Goal: Task Accomplishment & Management: Manage account settings

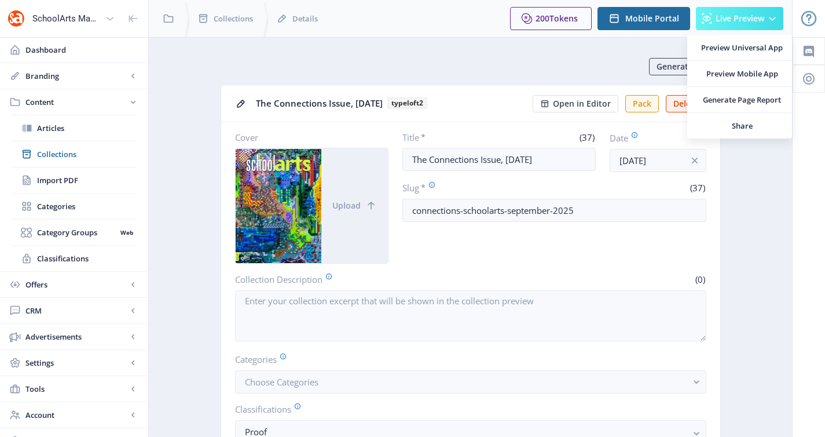
click at [722, 21] on span "Live Preview" at bounding box center [740, 18] width 49 height 9
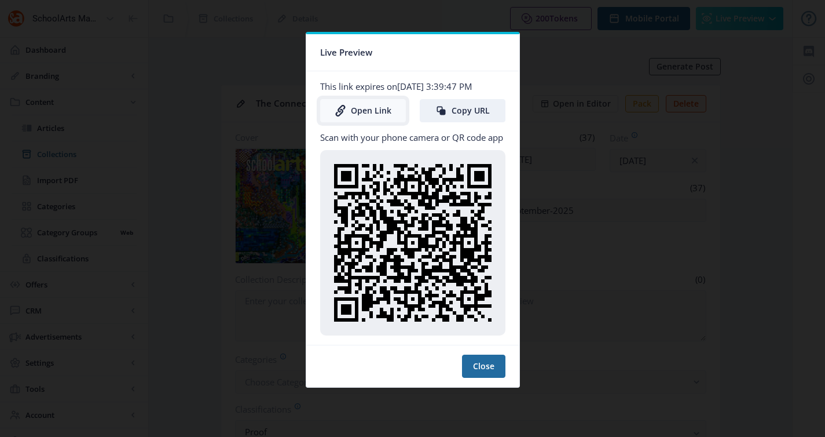
click at [367, 113] on link "Open Link" at bounding box center [363, 110] width 86 height 23
click at [206, 92] on div at bounding box center [412, 218] width 825 height 437
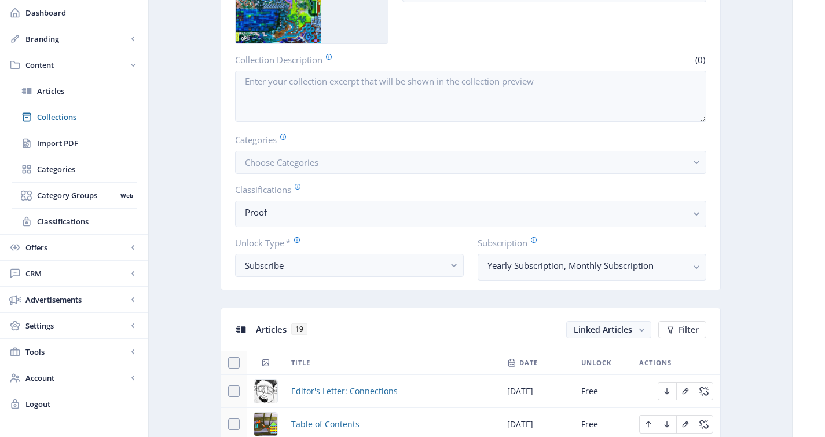
scroll to position [533, 0]
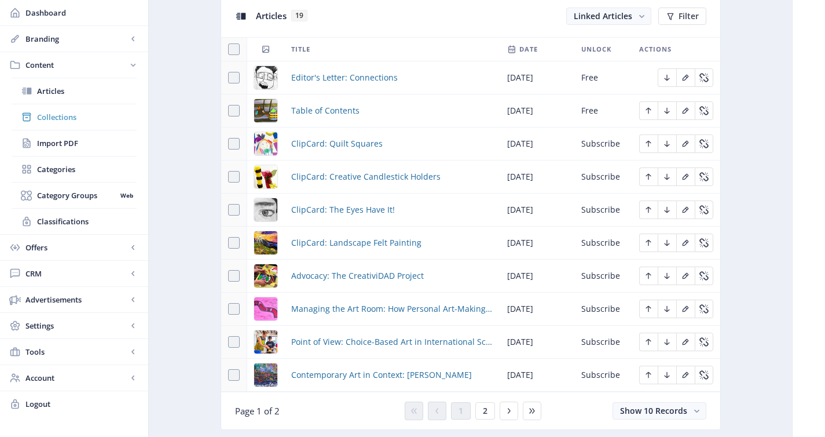
click at [71, 112] on span "Collections" at bounding box center [87, 117] width 100 height 12
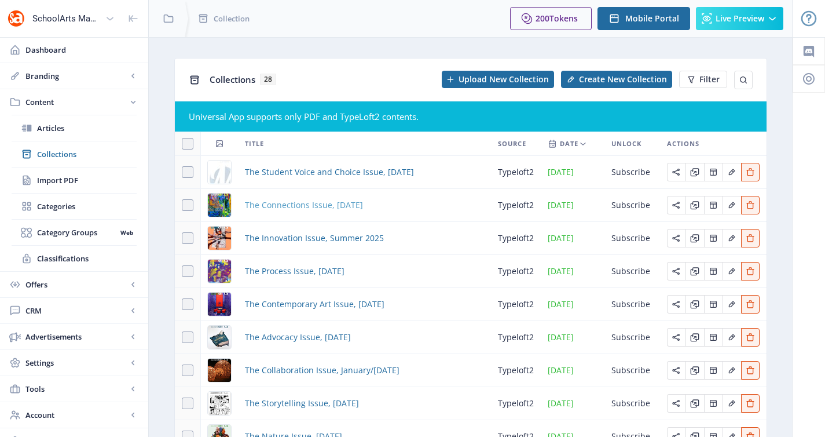
click at [286, 208] on span "The Connections Issue, [DATE]" at bounding box center [304, 205] width 118 height 14
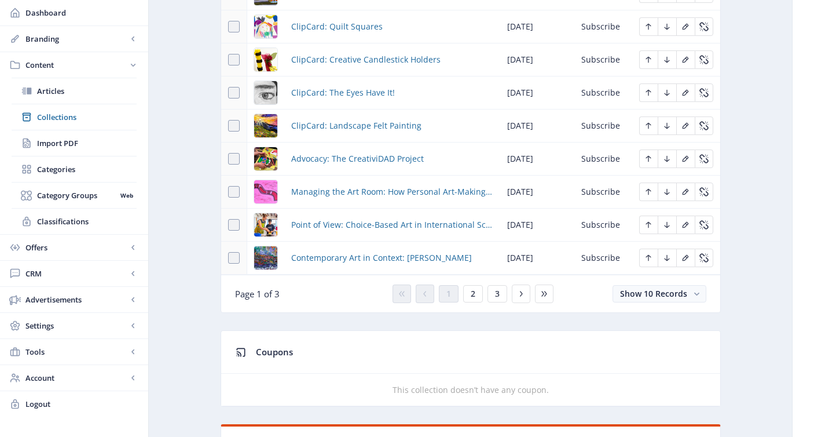
scroll to position [658, 0]
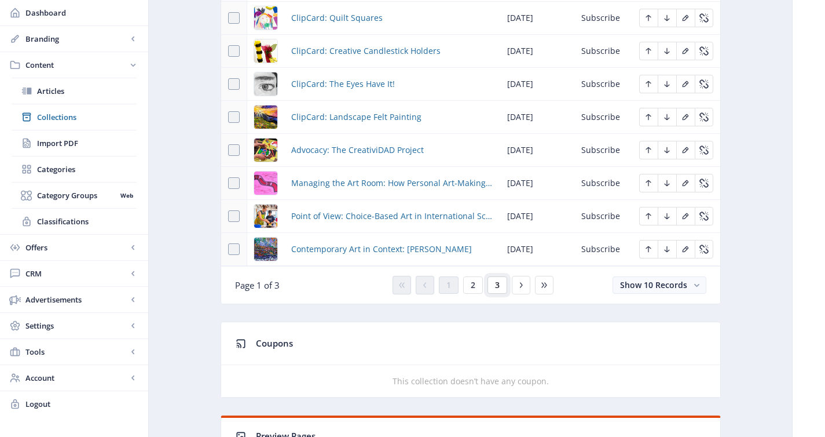
click at [497, 290] on span "3" at bounding box center [497, 284] width 5 height 9
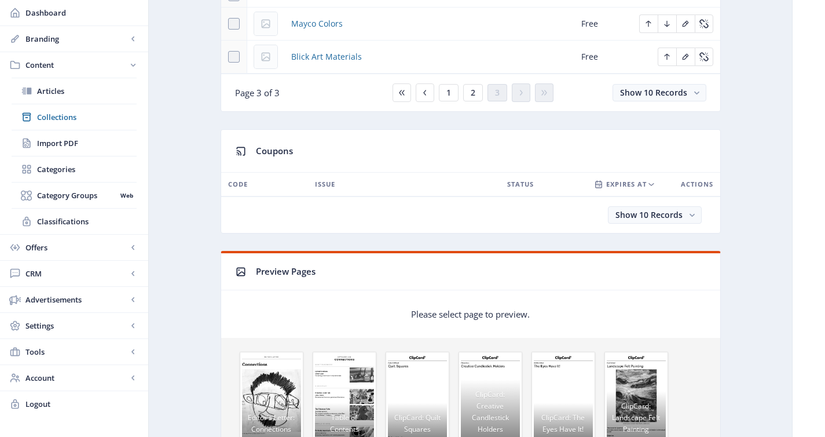
scroll to position [441, 0]
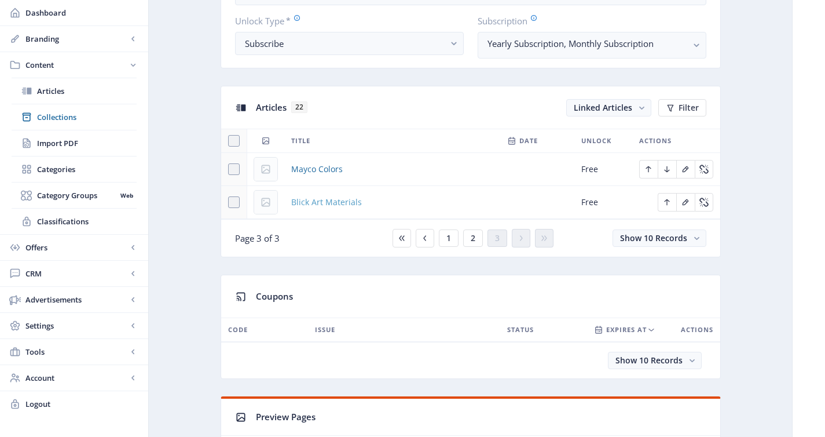
click at [328, 206] on span "Blick Art Materials" at bounding box center [326, 202] width 71 height 14
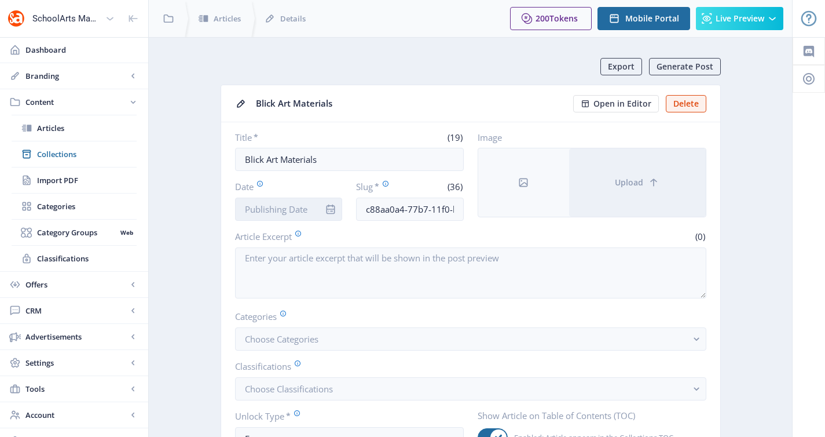
click at [306, 209] on input "Date" at bounding box center [289, 208] width 108 height 23
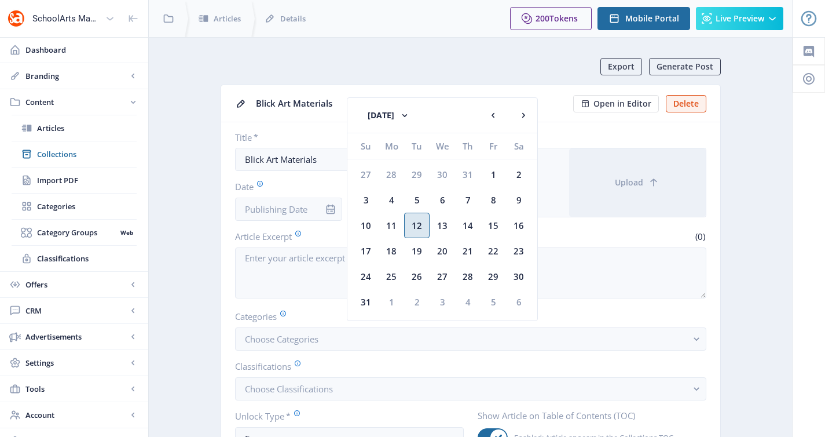
click at [419, 226] on div "12" at bounding box center [416, 225] width 25 height 25
type input "Aug 12, 2025"
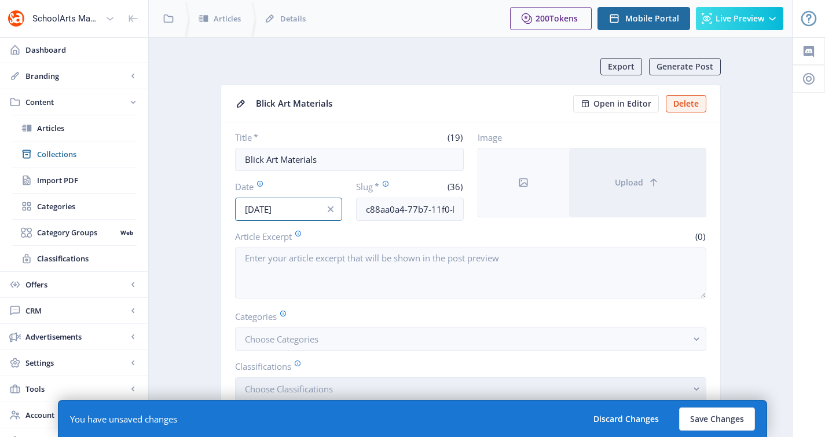
scroll to position [50, 0]
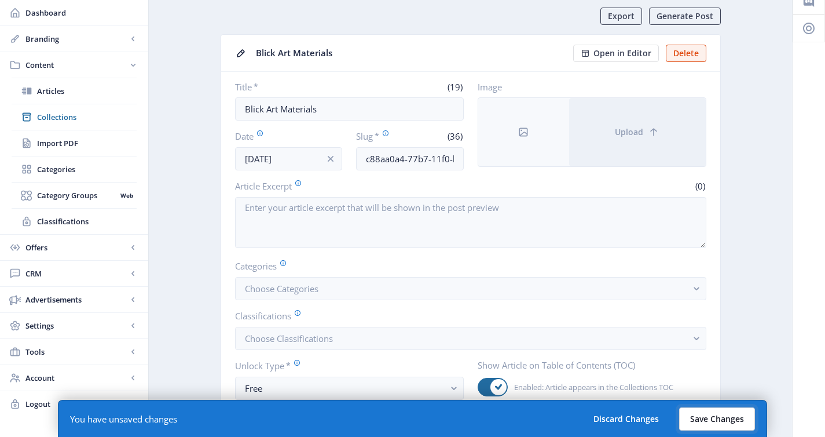
click at [729, 423] on button "Save Changes" at bounding box center [717, 418] width 76 height 23
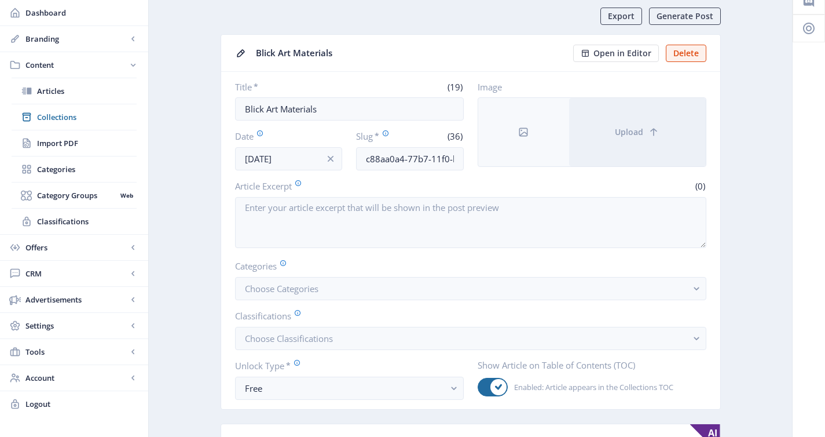
click at [383, 163] on input "c88aa0a4-77b7-11f0-bd64-4201ac1fa005" at bounding box center [410, 158] width 108 height 23
click at [327, 159] on icon "info" at bounding box center [331, 159] width 12 height 12
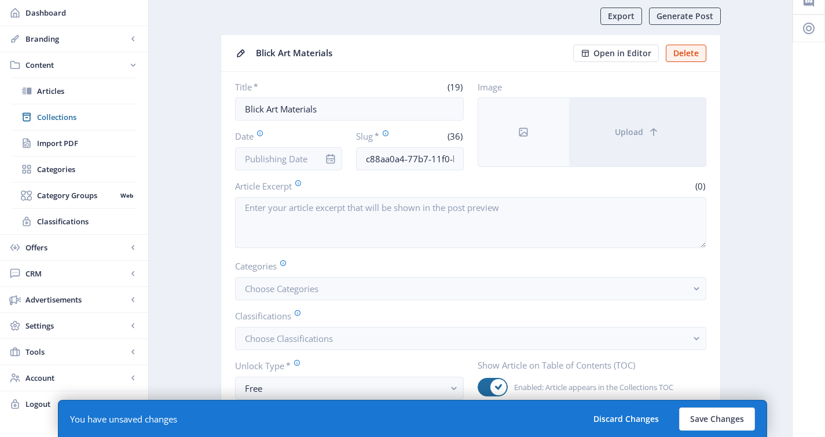
click at [711, 414] on button "Save Changes" at bounding box center [717, 418] width 76 height 23
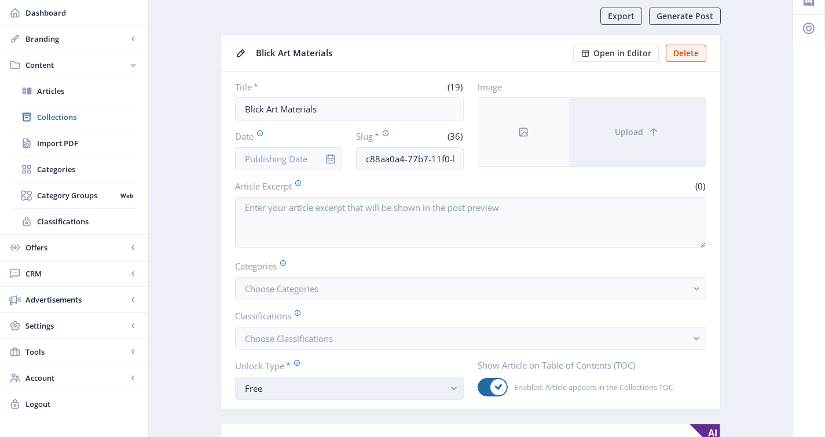
click at [292, 390] on div "Free" at bounding box center [345, 388] width 200 height 14
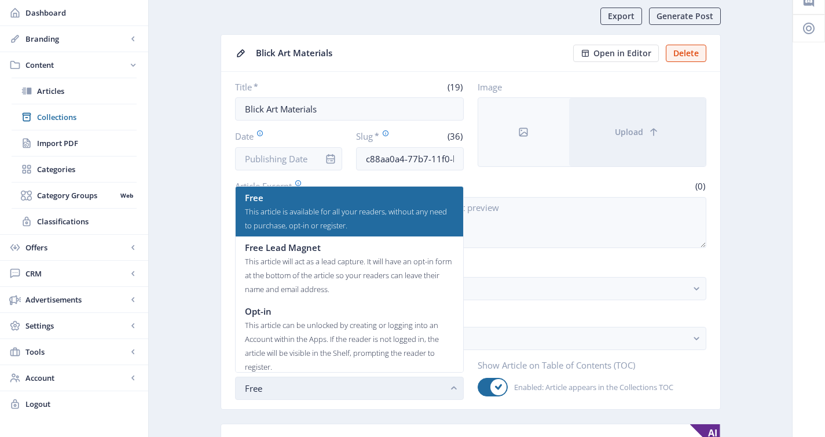
click at [292, 390] on div "Free" at bounding box center [345, 388] width 200 height 14
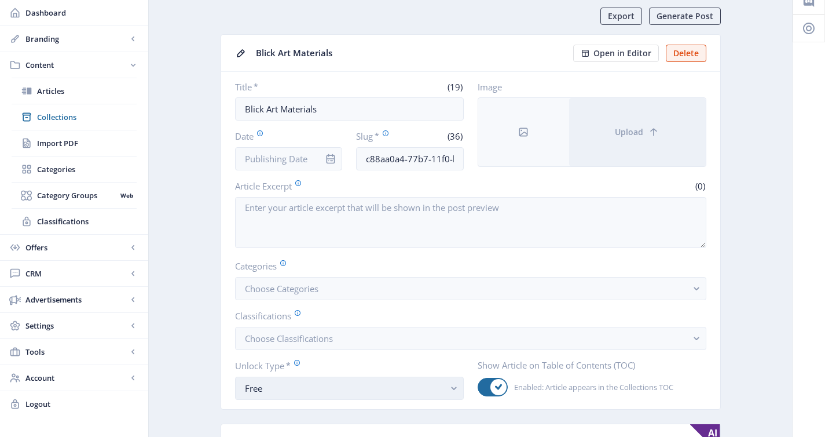
click at [354, 391] on div "Free" at bounding box center [345, 388] width 200 height 14
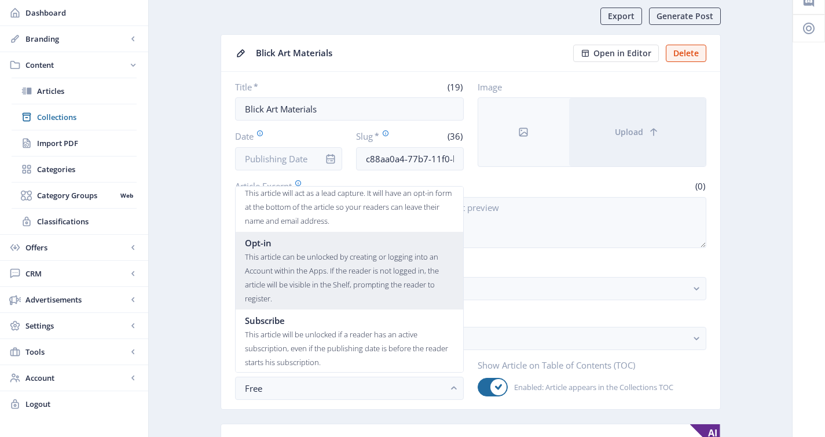
scroll to position [69, 0]
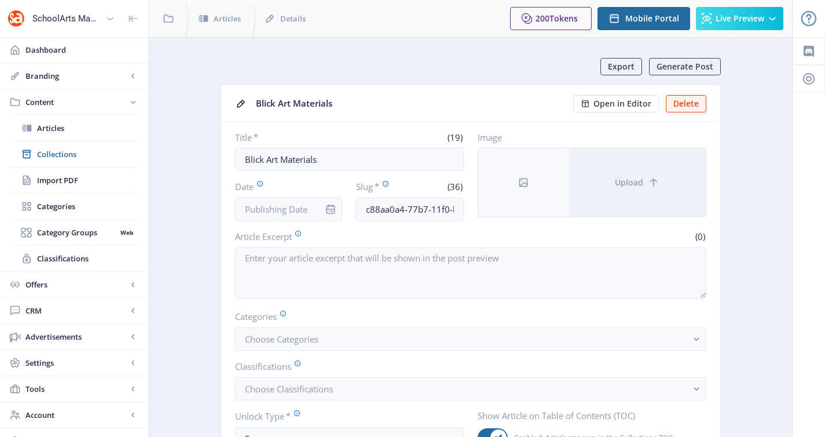
scroll to position [50, 0]
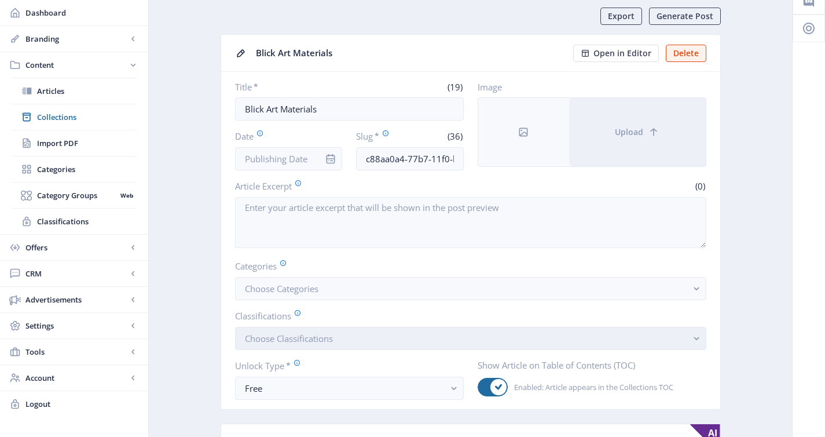
click at [271, 334] on span "Choose Classifications" at bounding box center [289, 338] width 88 height 12
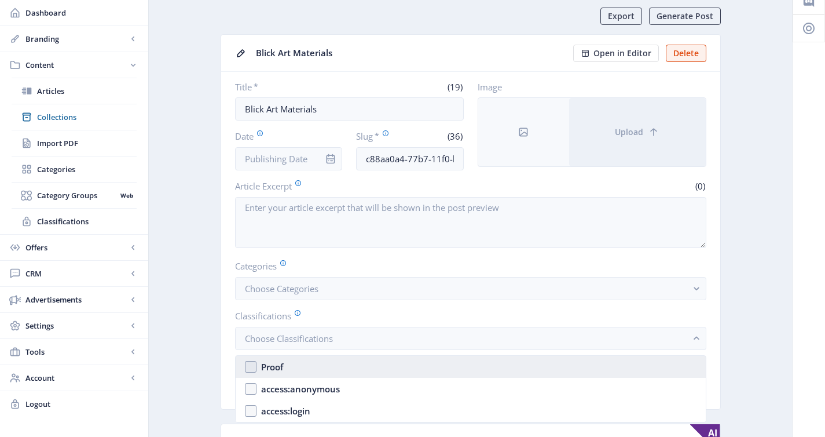
click at [291, 361] on nb-option "Proof" at bounding box center [471, 367] width 470 height 22
checkbox input "true"
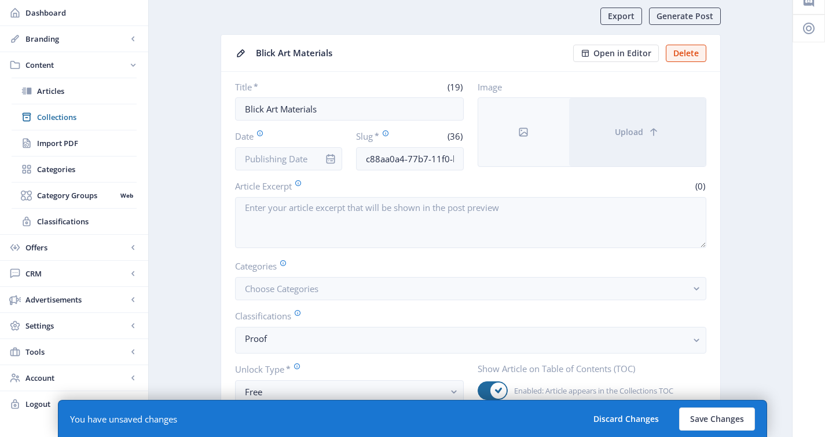
scroll to position [57, 0]
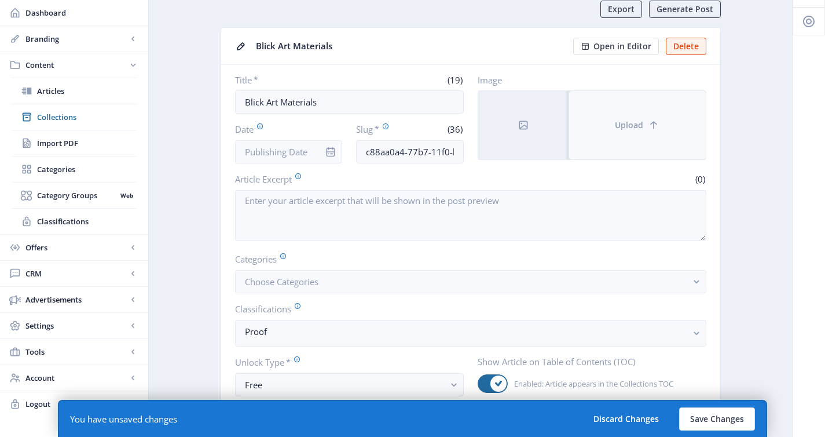
click at [592, 122] on button "Upload" at bounding box center [637, 125] width 137 height 68
click at [599, 138] on button "Upload" at bounding box center [637, 125] width 137 height 68
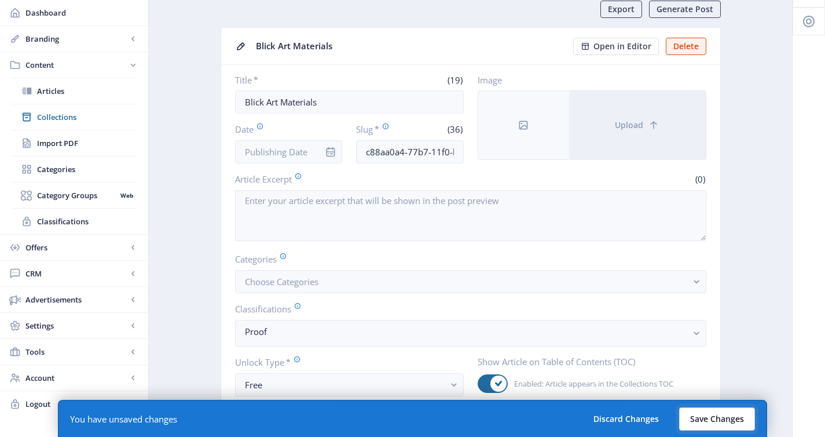
click at [731, 413] on button "Save Changes" at bounding box center [717, 418] width 76 height 23
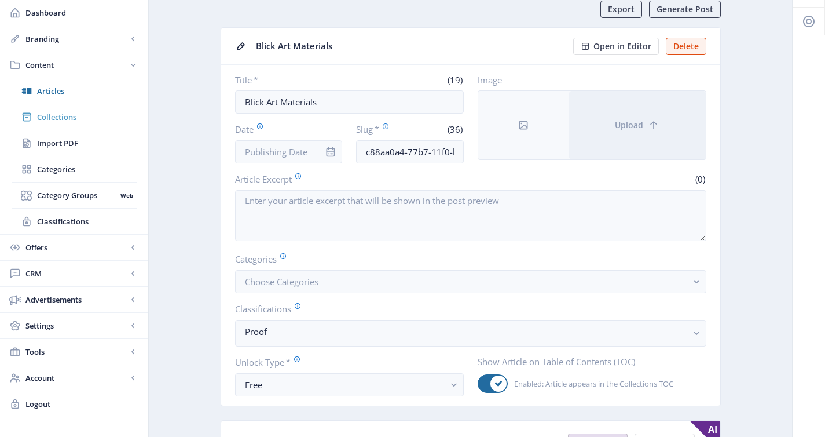
click at [65, 114] on span "Collections" at bounding box center [87, 117] width 100 height 12
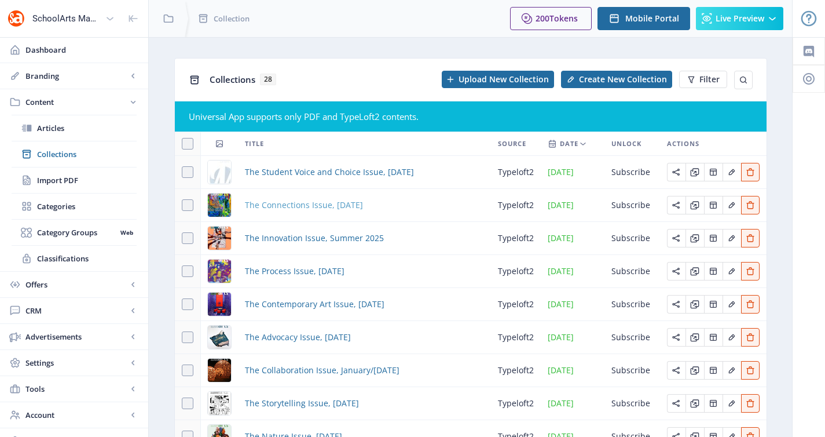
click at [294, 200] on span "The Connections Issue, [DATE]" at bounding box center [304, 205] width 118 height 14
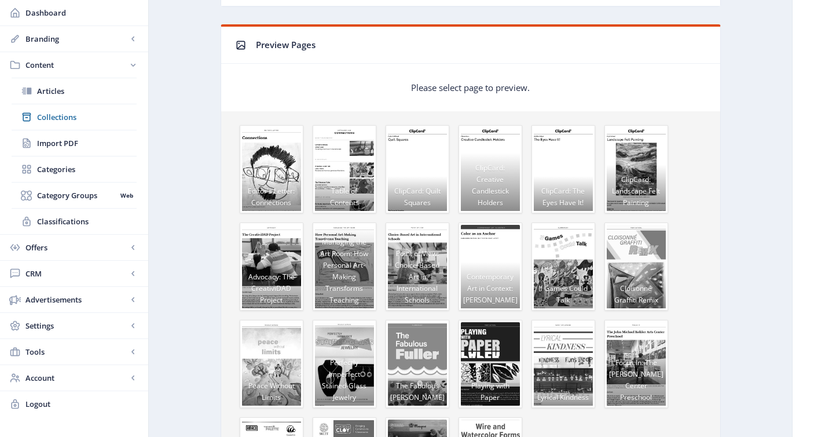
scroll to position [757, 0]
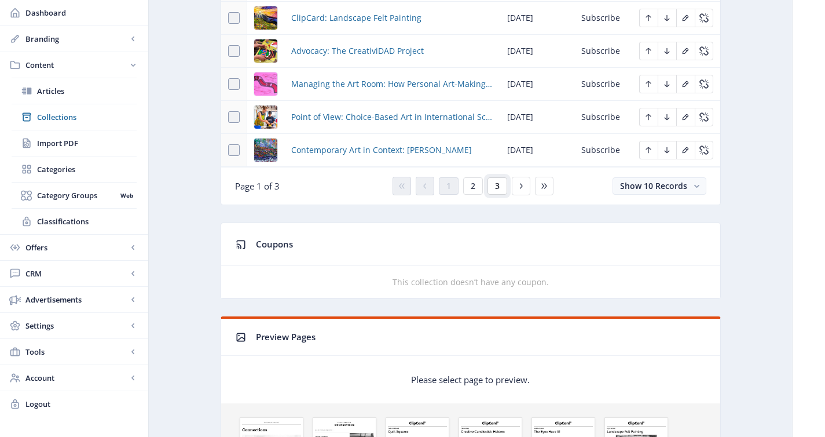
click at [500, 186] on button "3" at bounding box center [498, 185] width 20 height 17
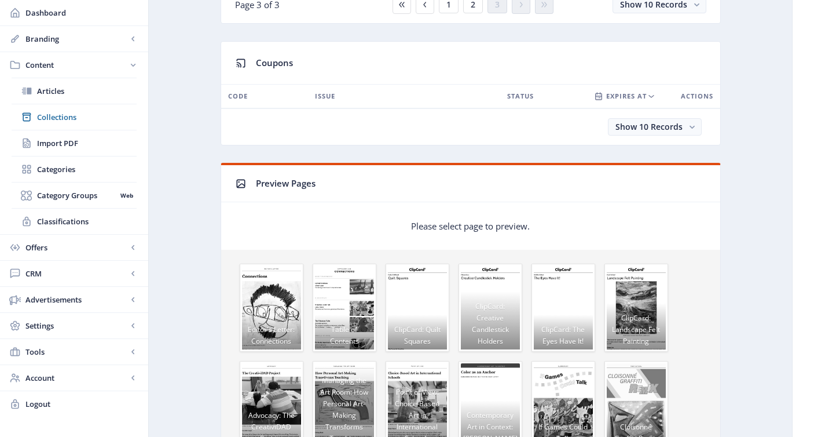
scroll to position [526, 0]
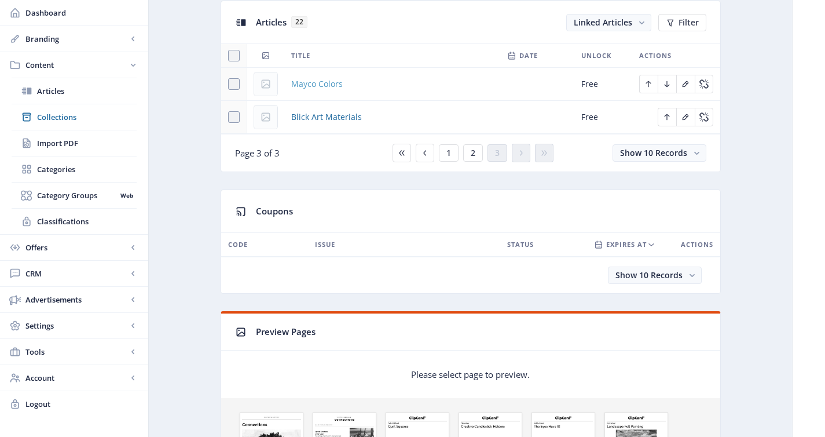
click at [329, 84] on span "Mayco Colors" at bounding box center [317, 84] width 52 height 14
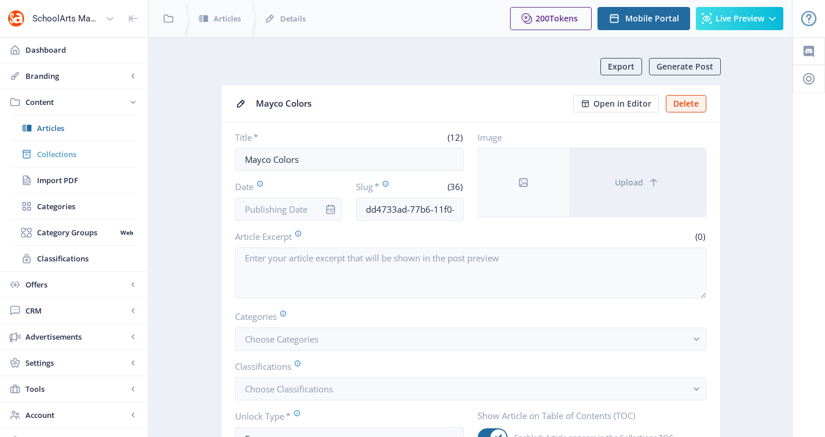
click at [41, 156] on span "Collections" at bounding box center [87, 154] width 100 height 12
click at [79, 158] on span "Collections" at bounding box center [87, 154] width 100 height 12
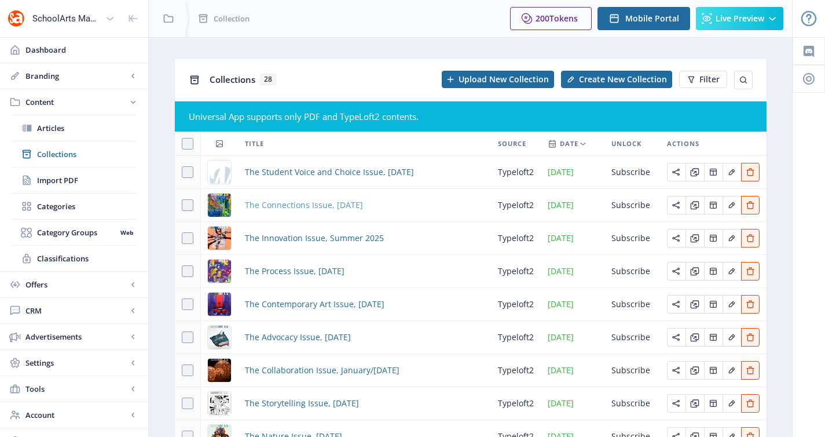
click at [298, 200] on span "The Connections Issue, [DATE]" at bounding box center [304, 205] width 118 height 14
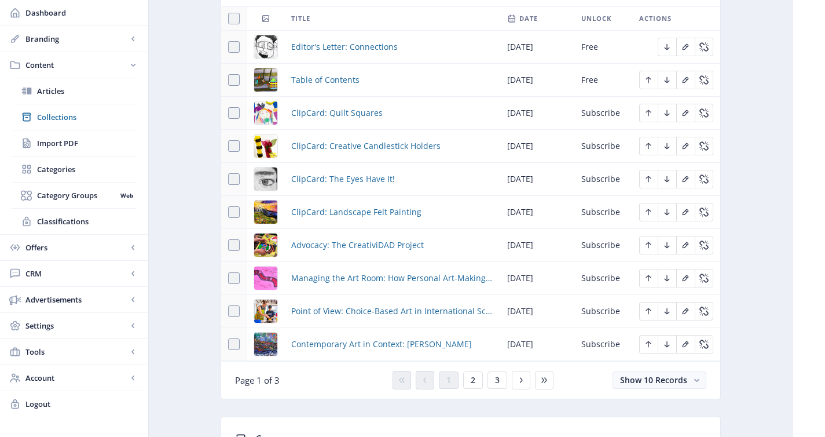
scroll to position [564, 0]
click at [474, 379] on span "2" at bounding box center [473, 379] width 5 height 9
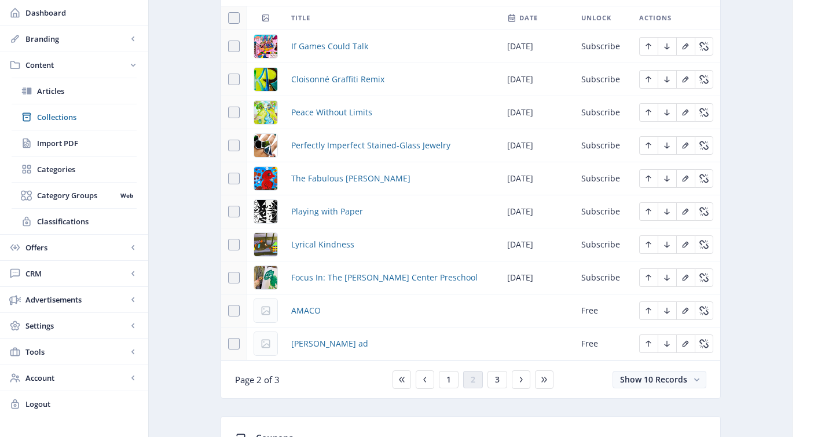
scroll to position [567, 0]
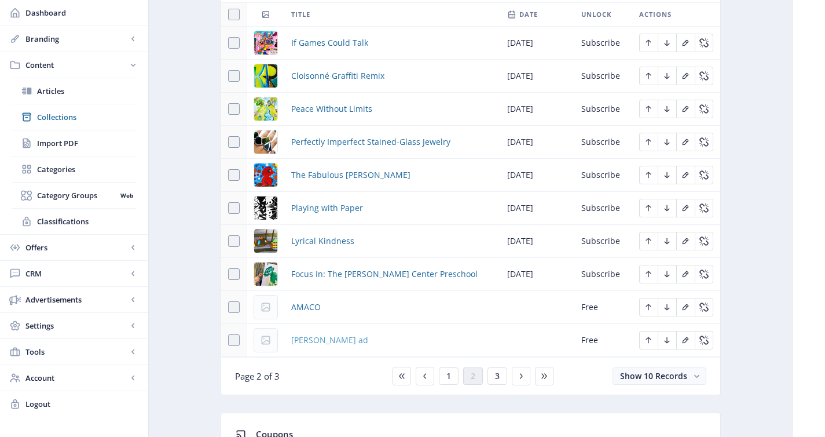
click at [311, 340] on span "Skutt ad" at bounding box center [329, 340] width 77 height 14
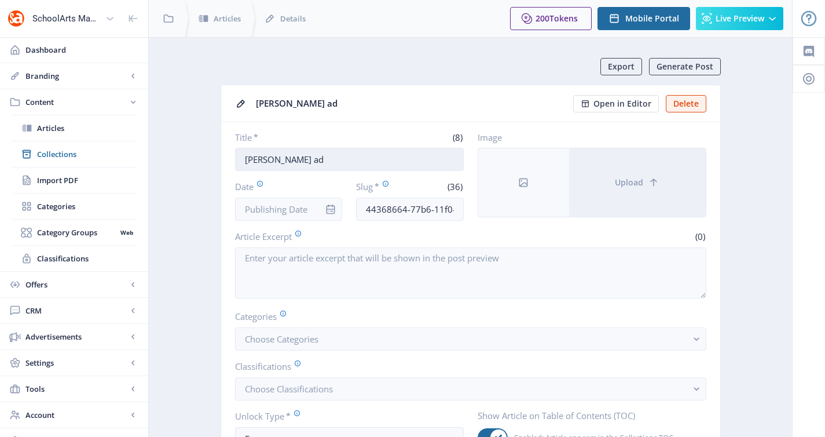
click at [320, 164] on input "Skutt ad" at bounding box center [349, 159] width 229 height 23
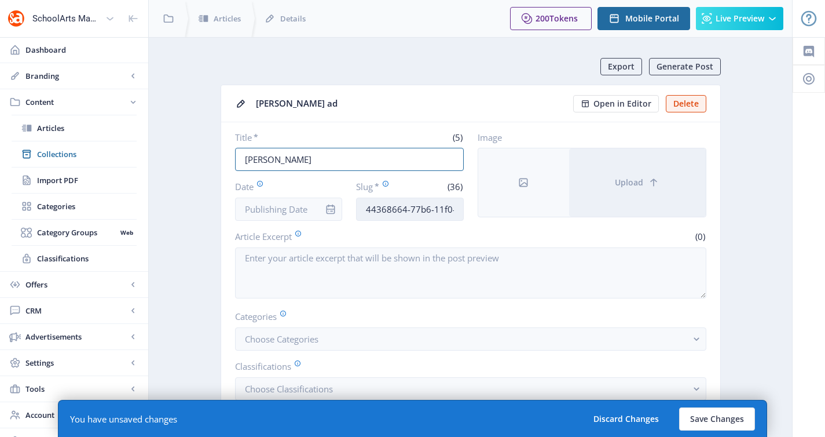
type input "[PERSON_NAME]"
click at [423, 213] on input "44368664-77b6-11f0-bd64-4201ac1fa005" at bounding box center [410, 208] width 108 height 23
paste input "skutt-kilns-art-classroom-62"
type input "skutt-kilns-art-classroom-925"
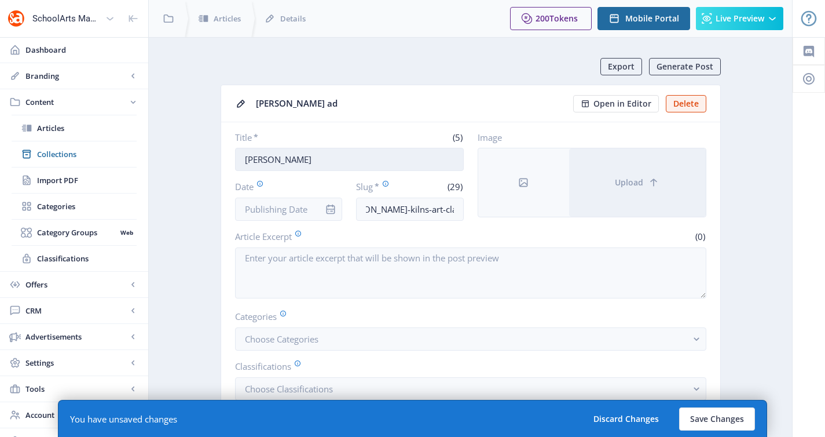
click at [401, 166] on input "[PERSON_NAME]" at bounding box center [349, 159] width 229 height 23
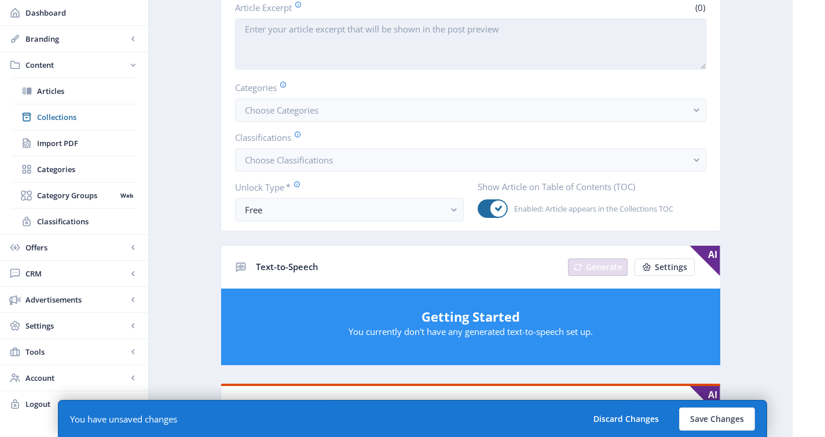
scroll to position [232, 0]
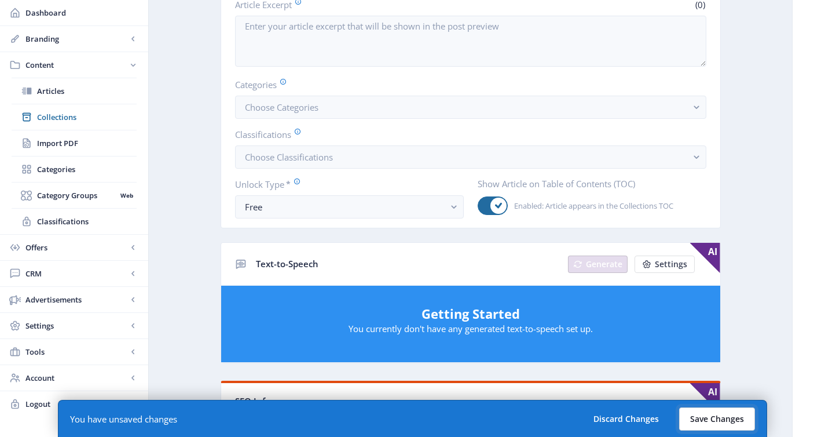
click at [704, 426] on button "Save Changes" at bounding box center [717, 418] width 76 height 23
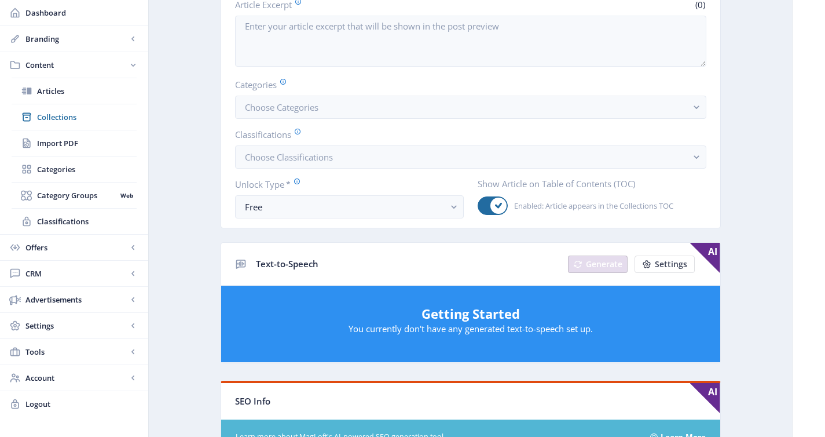
scroll to position [0, 0]
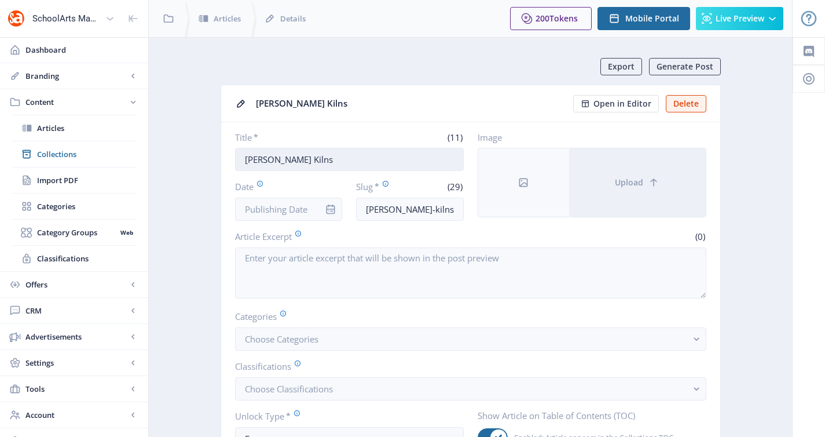
click at [334, 156] on input "Skutt Kilns" at bounding box center [349, 159] width 229 height 23
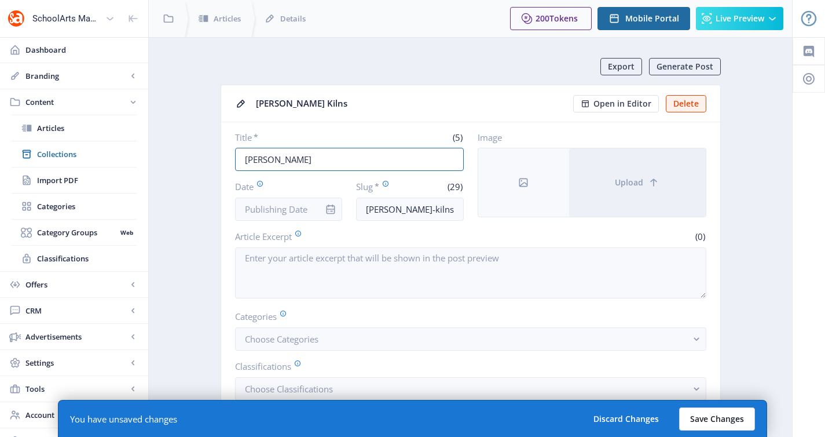
type input "[PERSON_NAME]"
click at [720, 417] on button "Save Changes" at bounding box center [717, 418] width 76 height 23
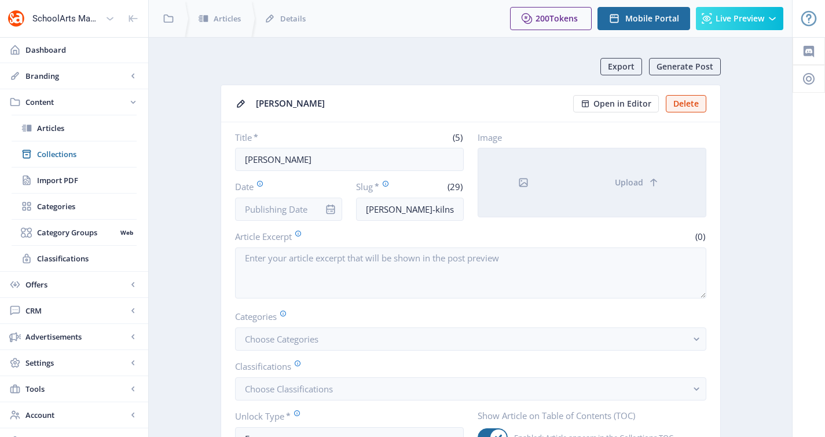
click at [566, 164] on div at bounding box center [523, 182] width 91 height 68
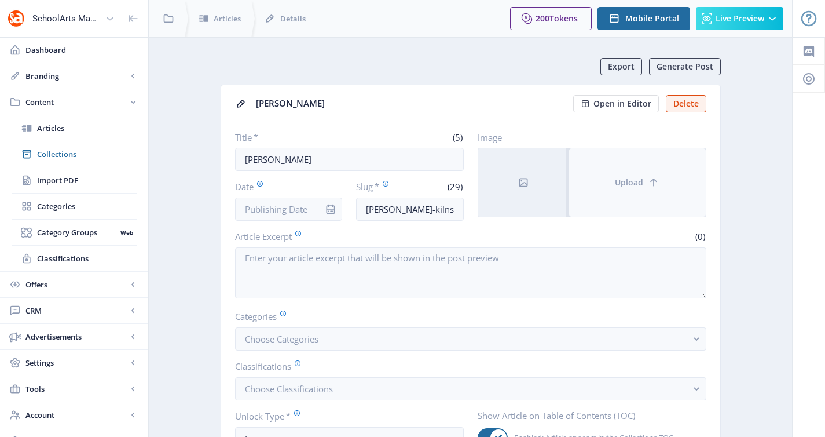
click at [602, 191] on button "Upload" at bounding box center [637, 182] width 137 height 68
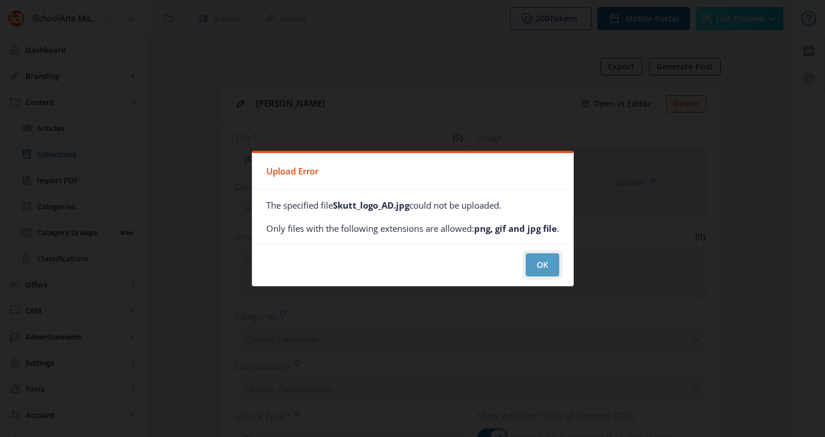
click at [541, 262] on button "OK" at bounding box center [543, 264] width 34 height 23
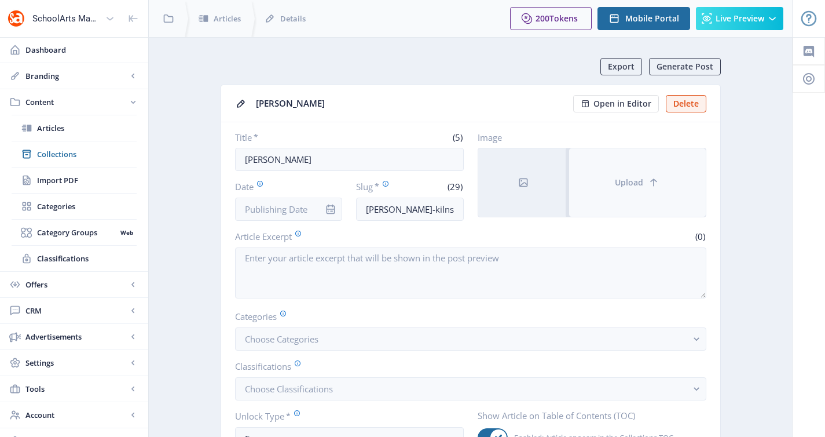
click at [596, 176] on button "Upload" at bounding box center [637, 182] width 137 height 68
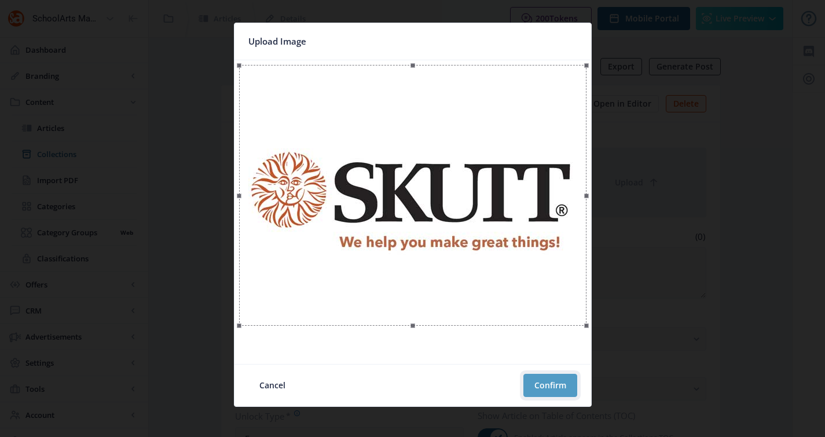
click at [551, 392] on button "Confirm" at bounding box center [550, 384] width 54 height 23
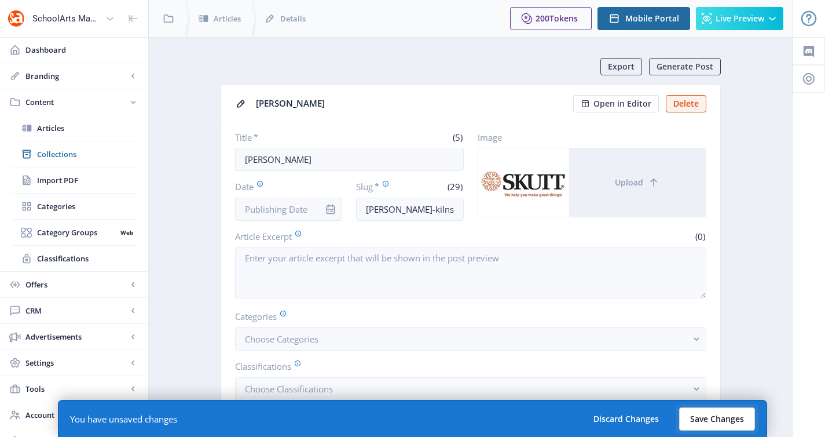
click at [725, 422] on button "Save Changes" at bounding box center [717, 418] width 76 height 23
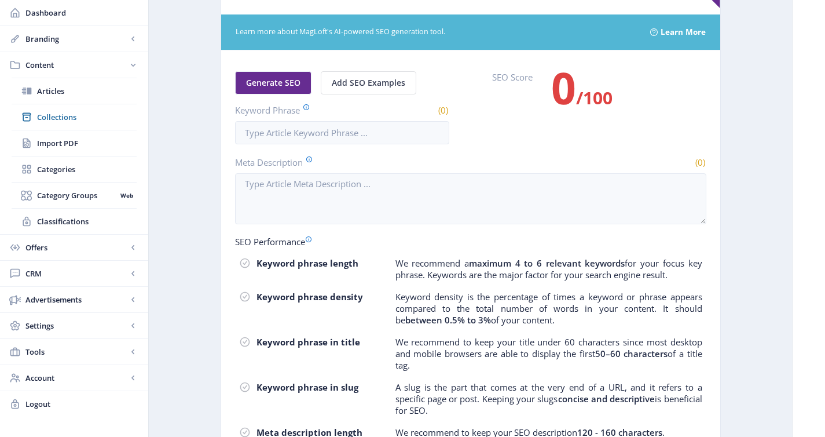
scroll to position [745, 0]
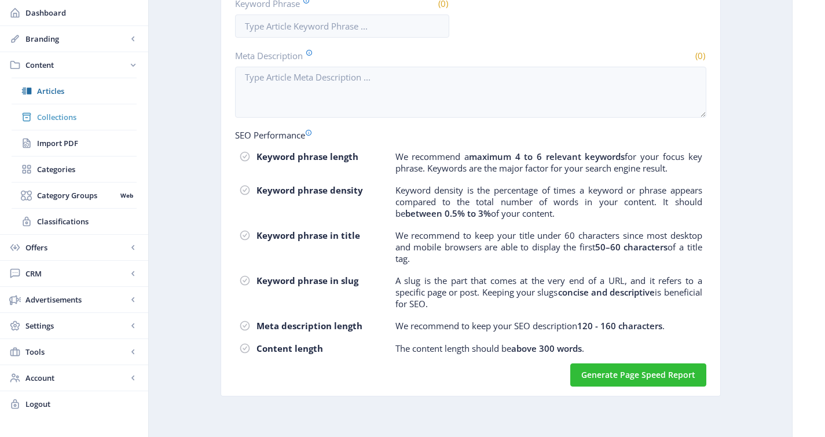
click at [82, 112] on span "Collections" at bounding box center [87, 117] width 100 height 12
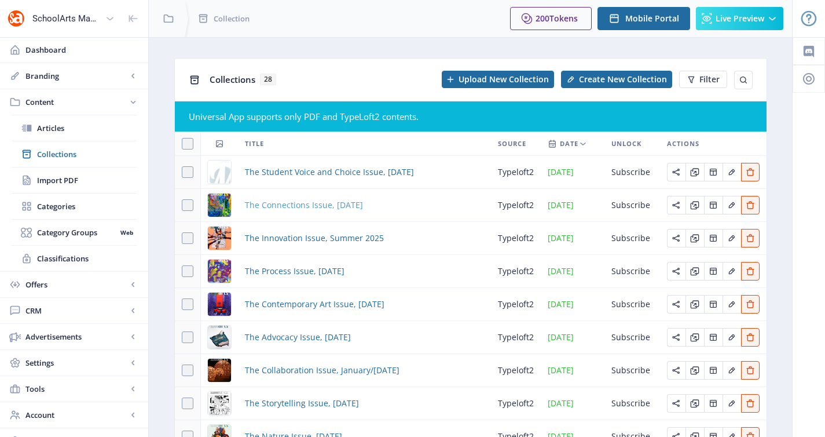
click at [301, 205] on span "The Connections Issue, [DATE]" at bounding box center [304, 205] width 118 height 14
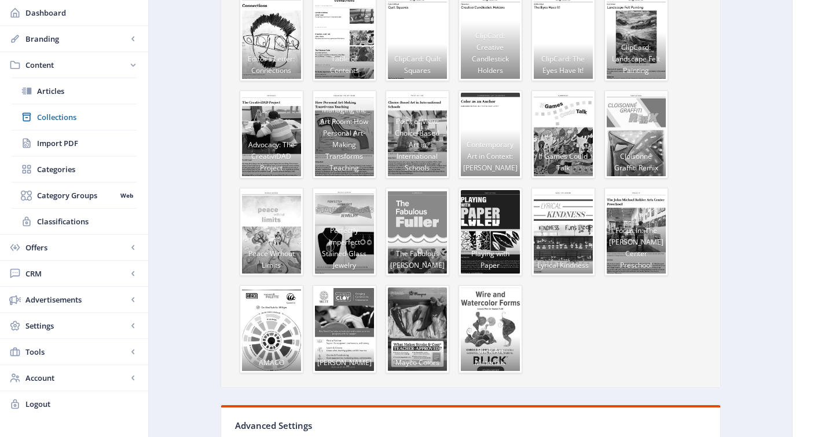
scroll to position [808, 0]
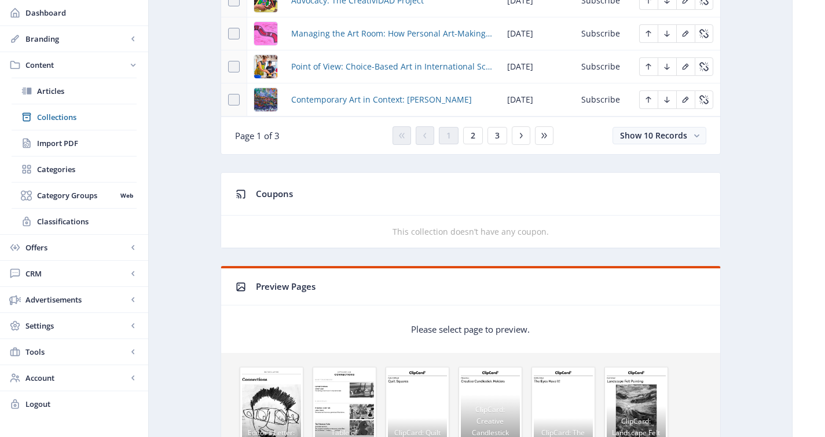
click at [486, 134] on div "1 2 3" at bounding box center [471, 135] width 166 height 19
click at [482, 134] on button "2" at bounding box center [473, 135] width 20 height 17
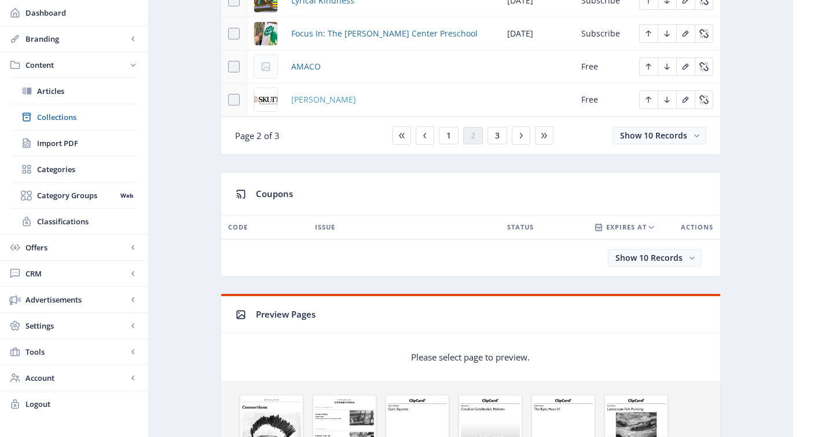
click at [307, 98] on span "[PERSON_NAME]" at bounding box center [323, 100] width 65 height 14
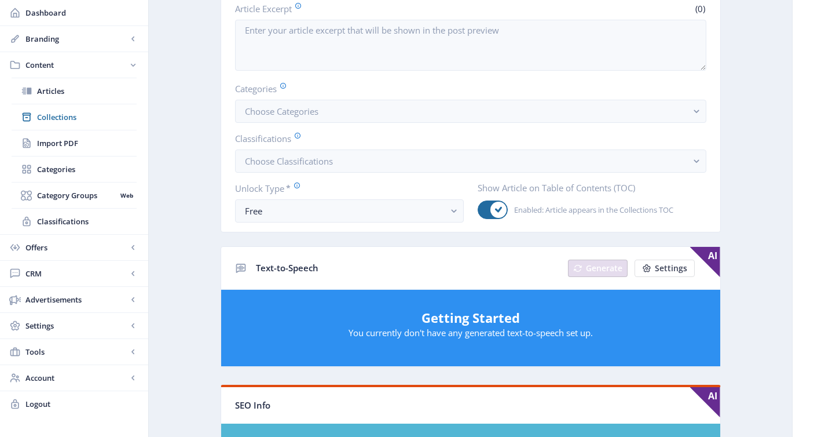
scroll to position [227, 0]
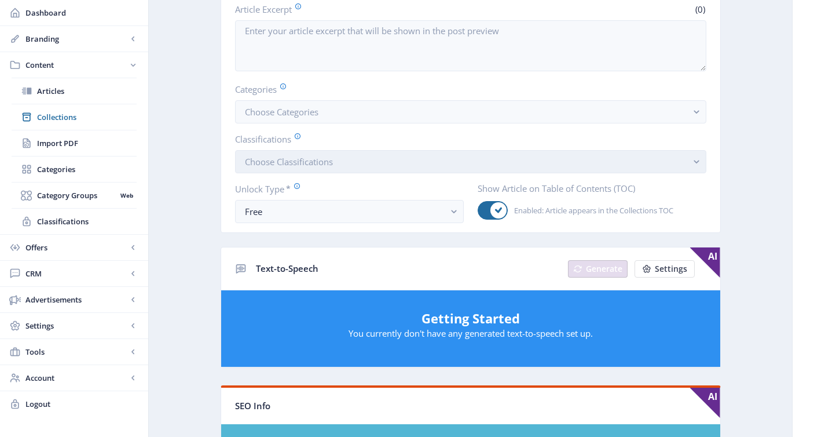
click at [306, 160] on span "Choose Classifications" at bounding box center [289, 162] width 88 height 12
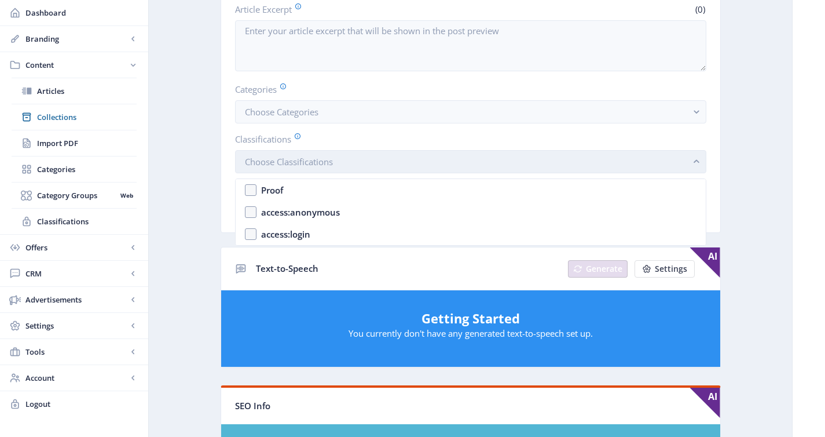
scroll to position [0, 0]
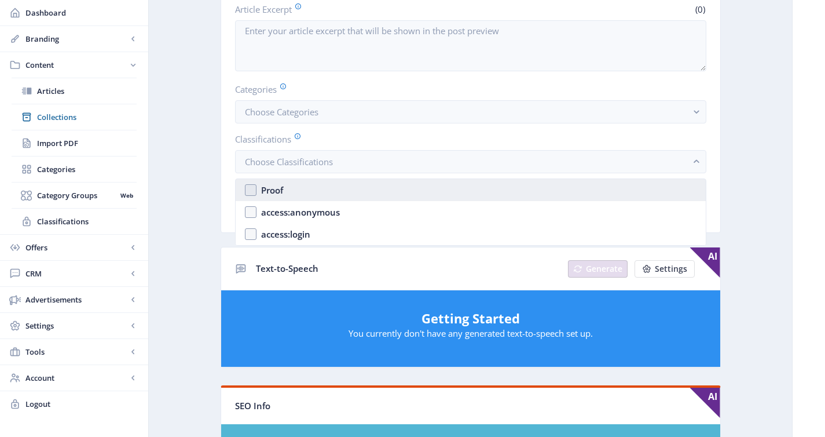
click at [293, 192] on nb-option "Proof" at bounding box center [471, 190] width 470 height 22
checkbox input "true"
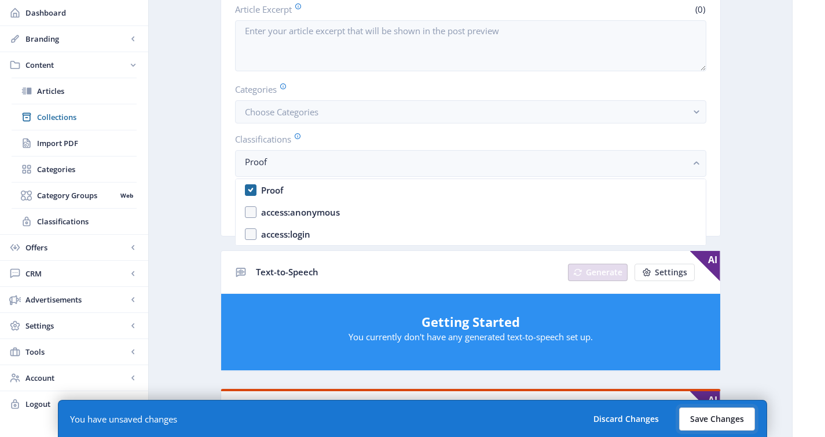
click at [698, 420] on button "Save Changes" at bounding box center [717, 418] width 76 height 23
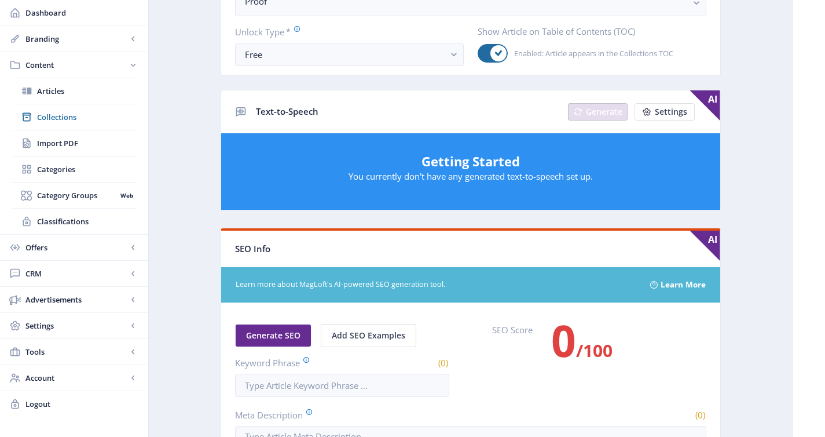
scroll to position [642, 0]
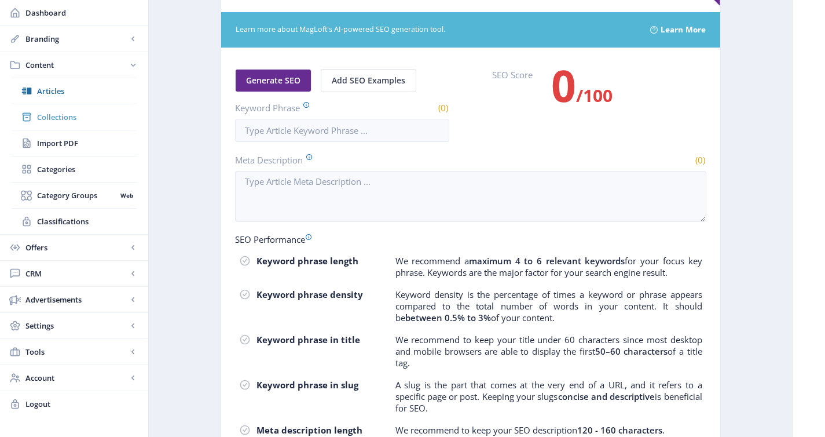
click at [59, 119] on span "Collections" at bounding box center [87, 117] width 100 height 12
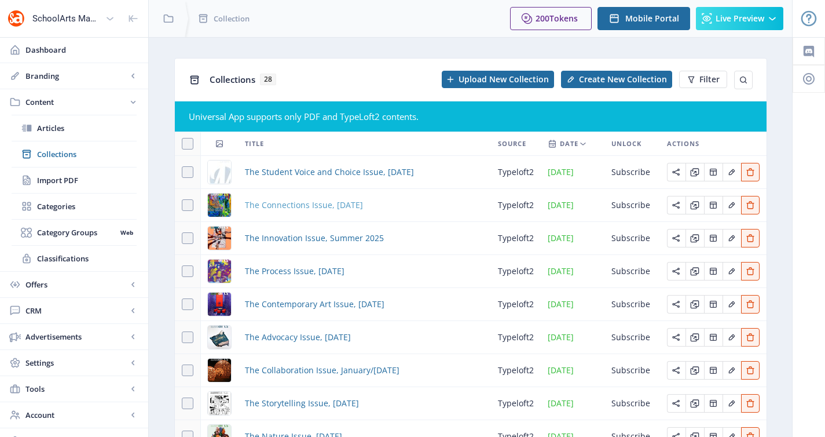
click at [268, 206] on span "The Connections Issue, [DATE]" at bounding box center [304, 205] width 118 height 14
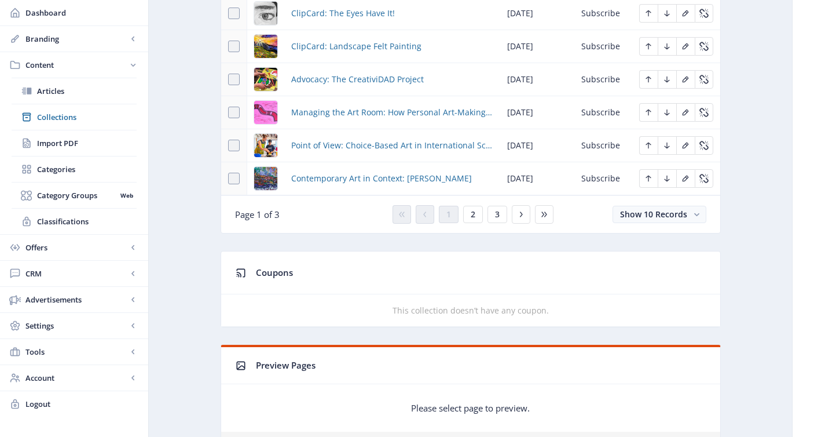
scroll to position [650, 0]
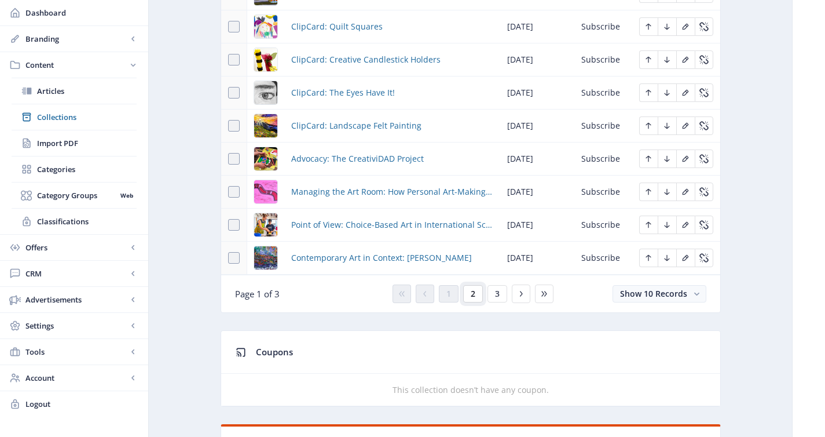
click at [479, 299] on button "2" at bounding box center [473, 293] width 20 height 17
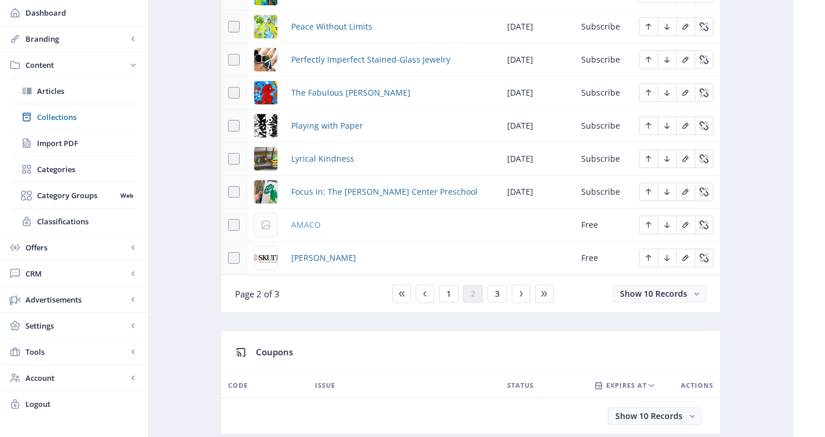
click at [314, 228] on span "AMACO" at bounding box center [306, 225] width 30 height 14
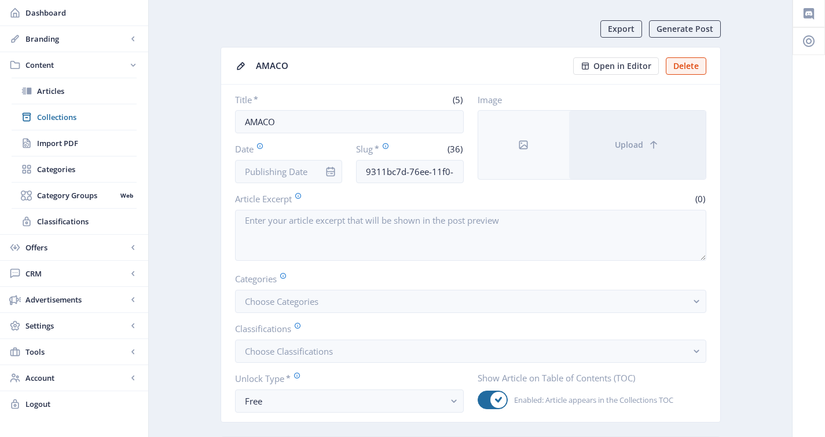
scroll to position [46, 0]
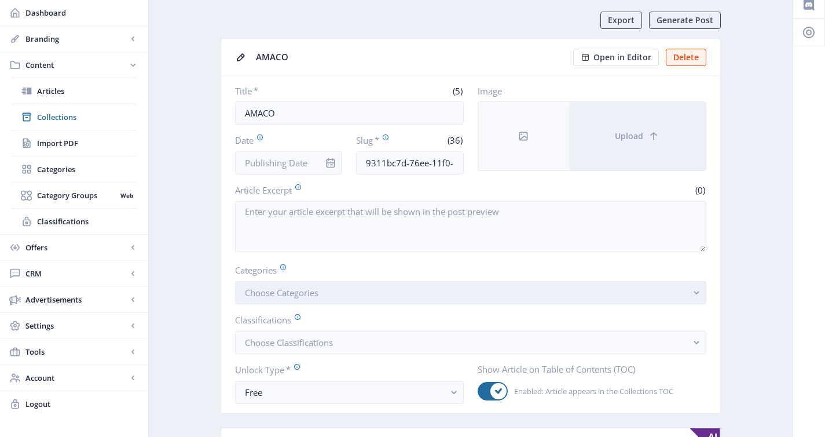
click at [434, 291] on button "Choose Categories" at bounding box center [470, 292] width 471 height 23
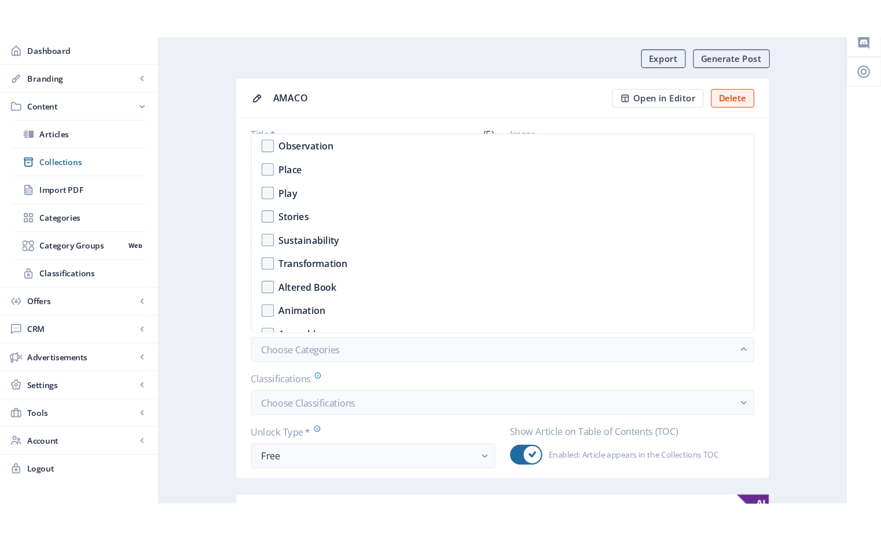
scroll to position [851, 0]
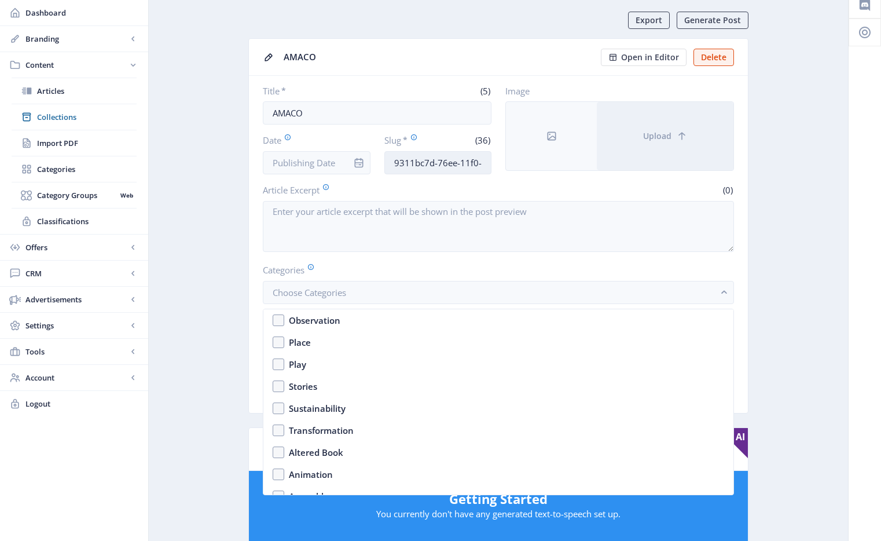
click at [422, 160] on input "9311bc7d-76ee-11f0-bd64-4201ac1fa005" at bounding box center [438, 162] width 108 height 23
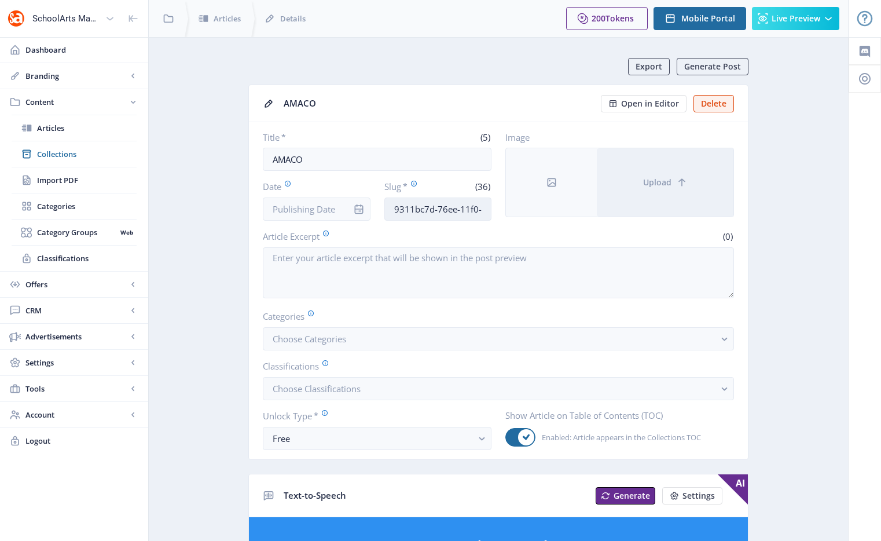
scroll to position [46, 0]
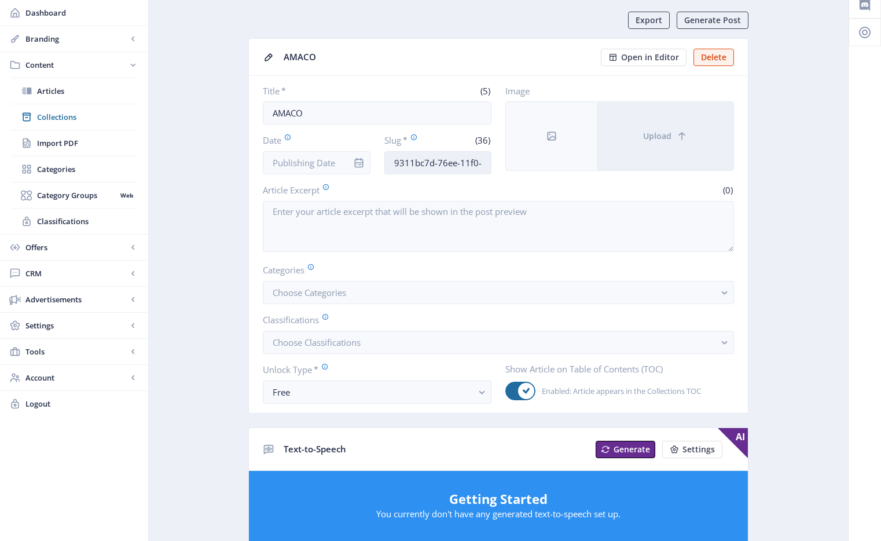
click at [422, 160] on input "9311bc7d-76ee-11f0-bd64-4201ac1fa005" at bounding box center [438, 162] width 108 height 23
paste input "skutt-kilns-art-classroom-62"
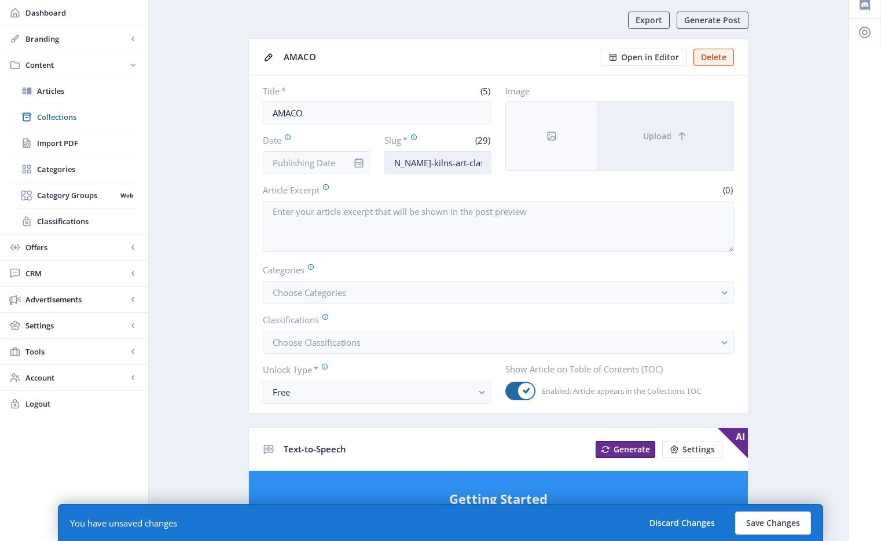
click at [468, 162] on input "skutt-kilns-art-classroom-625" at bounding box center [438, 162] width 108 height 23
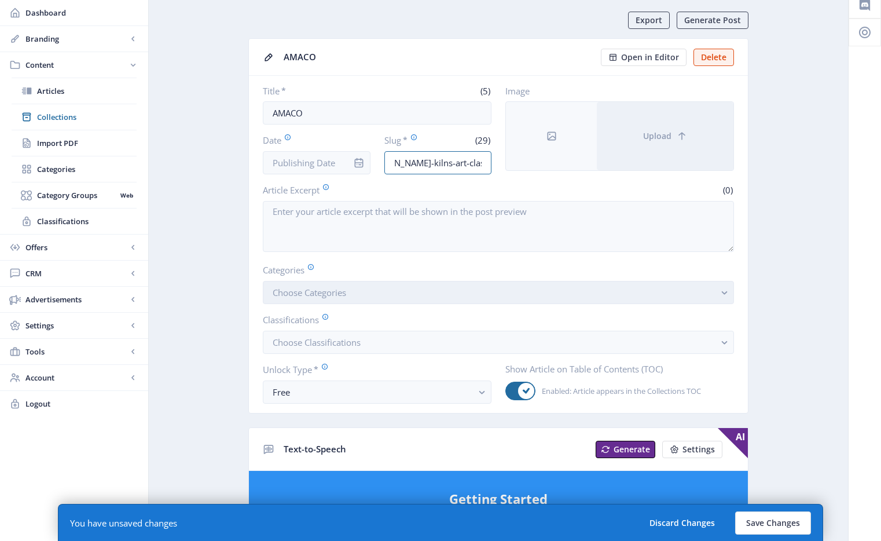
type input "skutt-kilns-art-classroom-925"
click at [357, 294] on button "Choose Categories" at bounding box center [498, 292] width 471 height 23
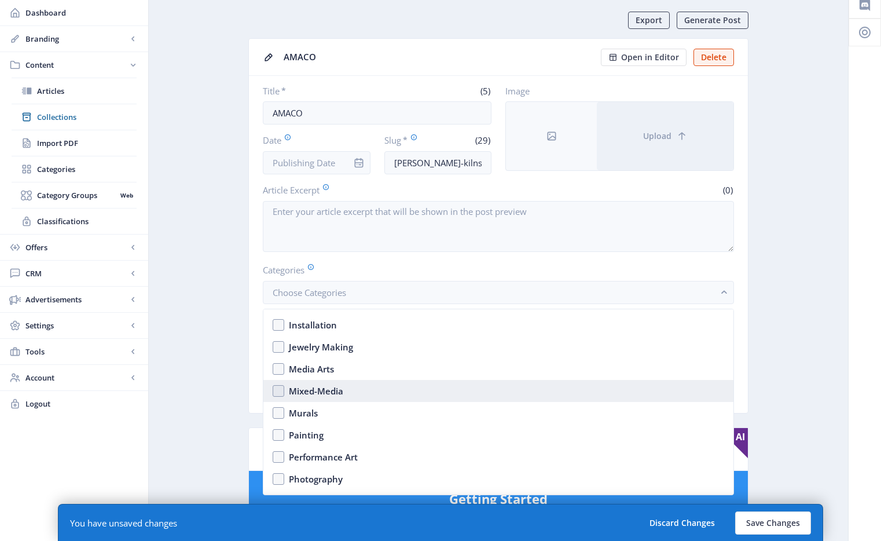
scroll to position [1810, 0]
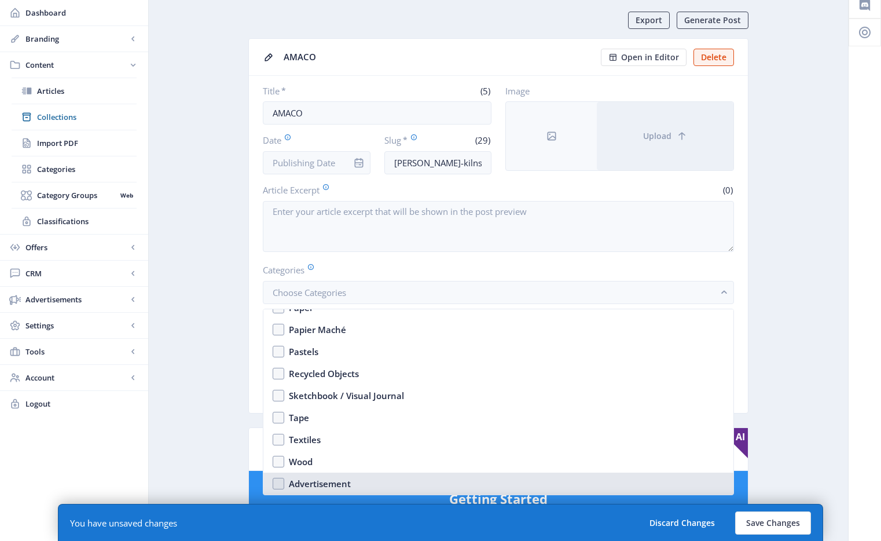
click at [334, 436] on div "Advertisement" at bounding box center [320, 484] width 62 height 14
checkbox input "true"
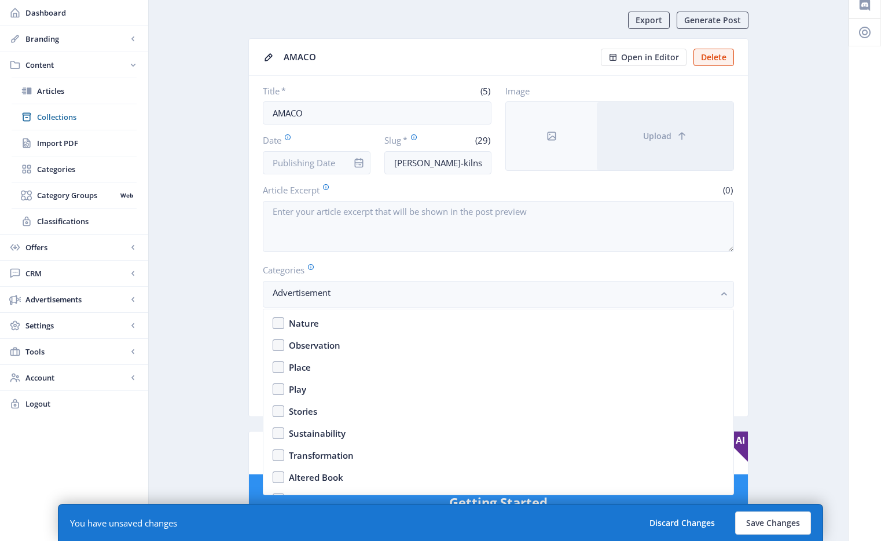
scroll to position [1025, 0]
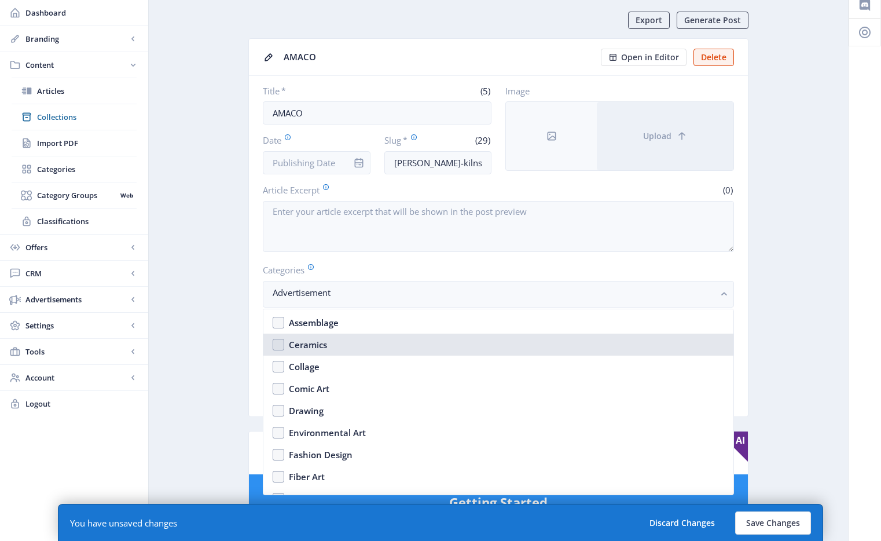
click at [355, 347] on nb-option "Ceramics" at bounding box center [498, 345] width 470 height 22
checkbox input "true"
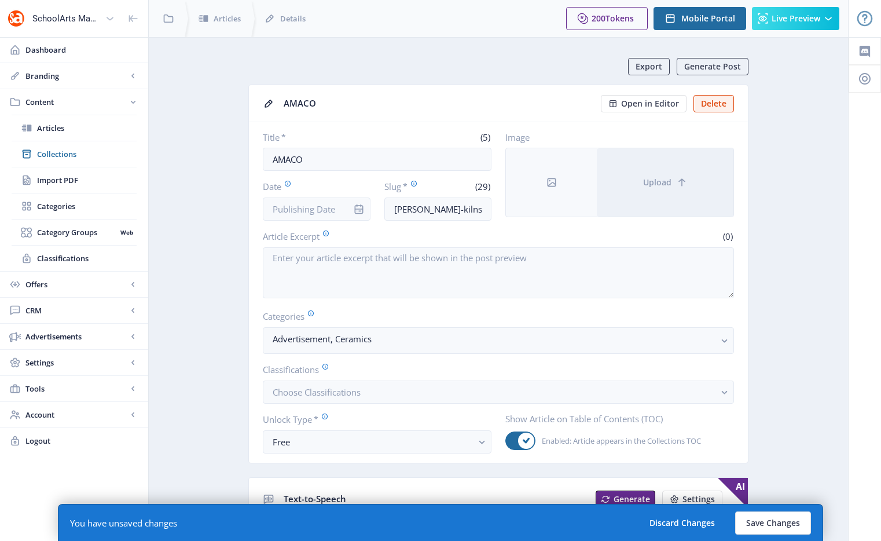
scroll to position [46, 0]
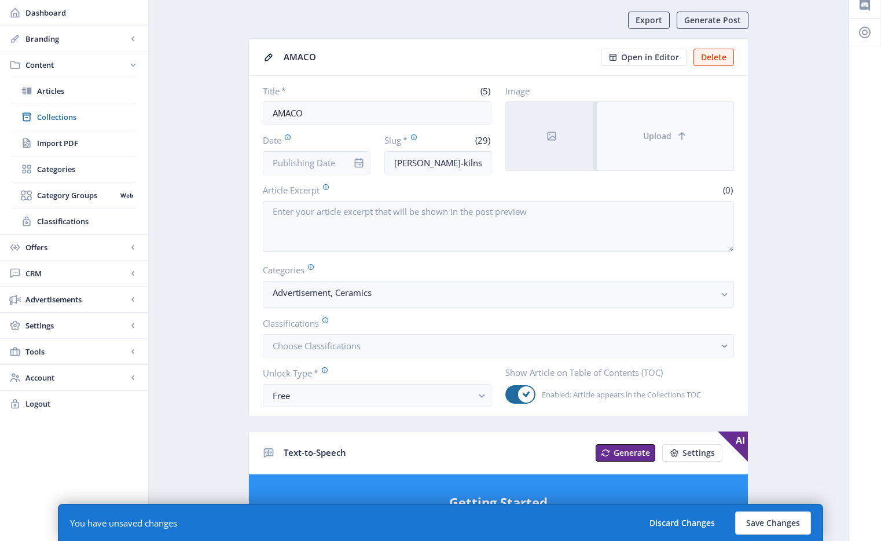
click at [624, 123] on button "Upload" at bounding box center [665, 136] width 137 height 68
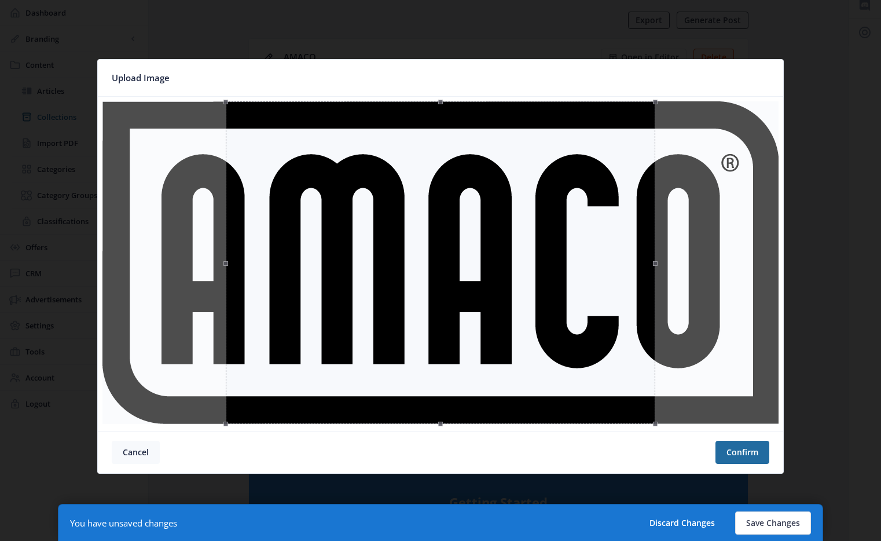
click at [148, 436] on button "Cancel" at bounding box center [136, 452] width 48 height 23
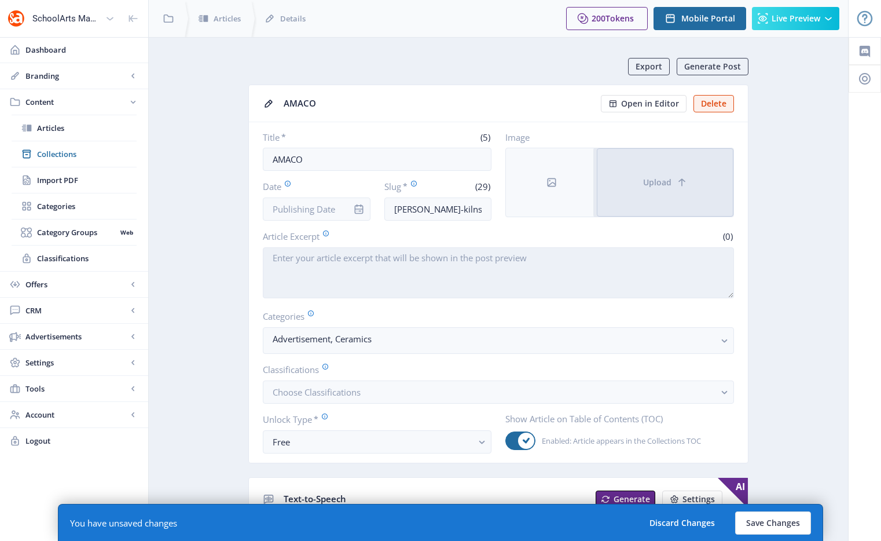
scroll to position [46, 0]
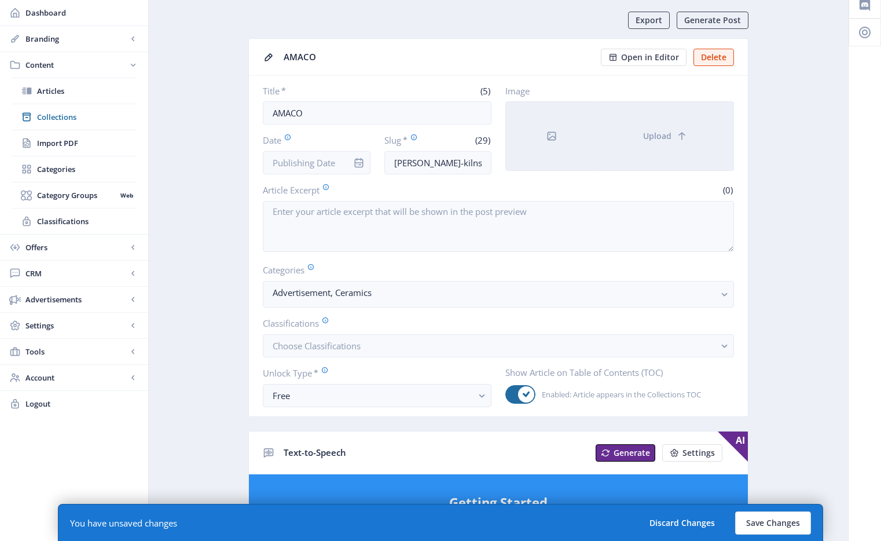
click at [521, 152] on div at bounding box center [551, 136] width 91 height 68
click at [617, 142] on button "Upload" at bounding box center [665, 136] width 137 height 68
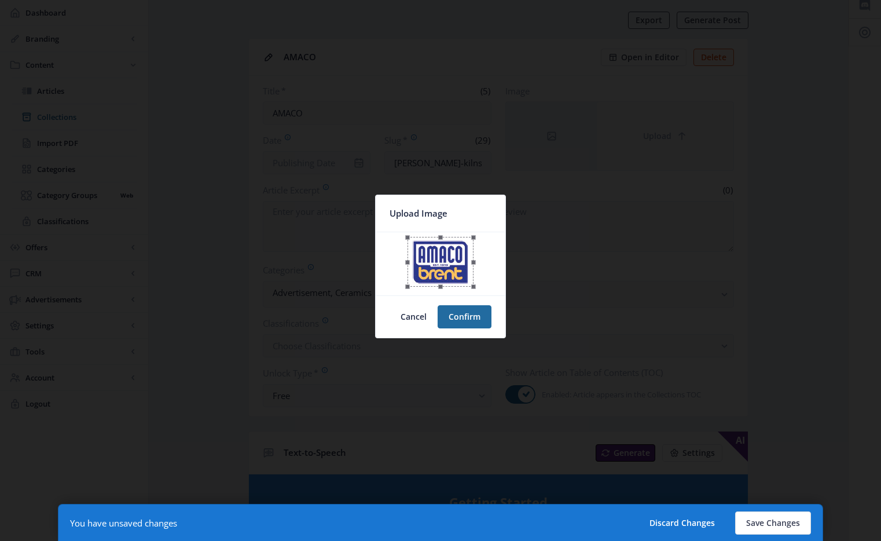
scroll to position [0, 0]
click at [471, 318] on button "Confirm" at bounding box center [465, 316] width 54 height 23
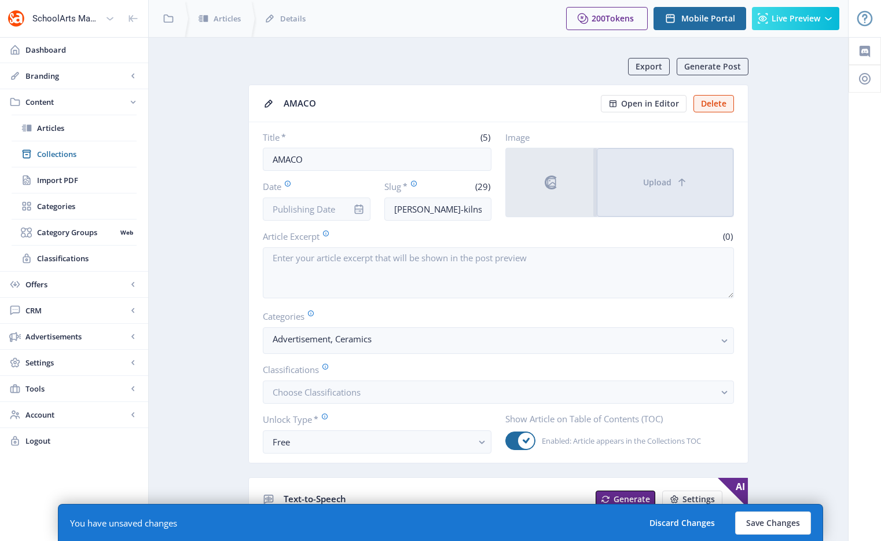
scroll to position [46, 0]
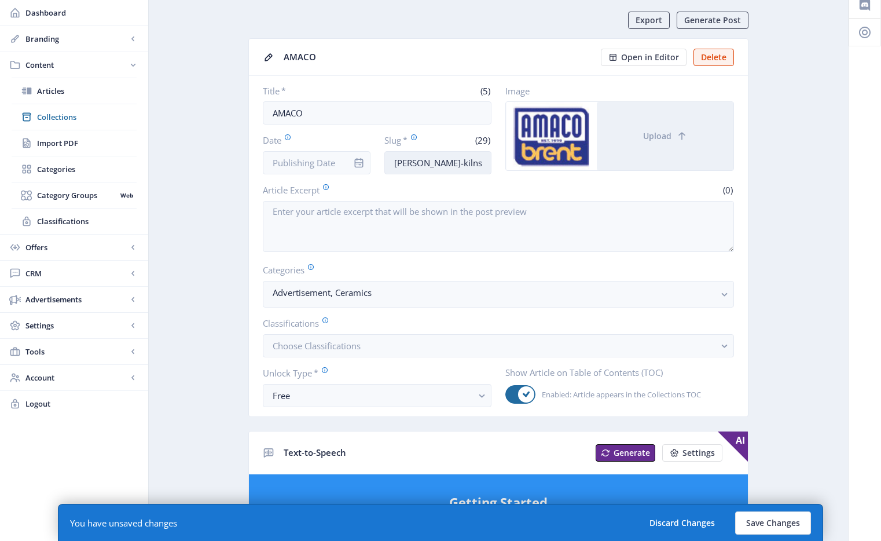
click at [431, 164] on input "skutt-kilns-art-classroom-925" at bounding box center [438, 162] width 108 height 23
paste input "amaco-brent-ceramic-supplies-6"
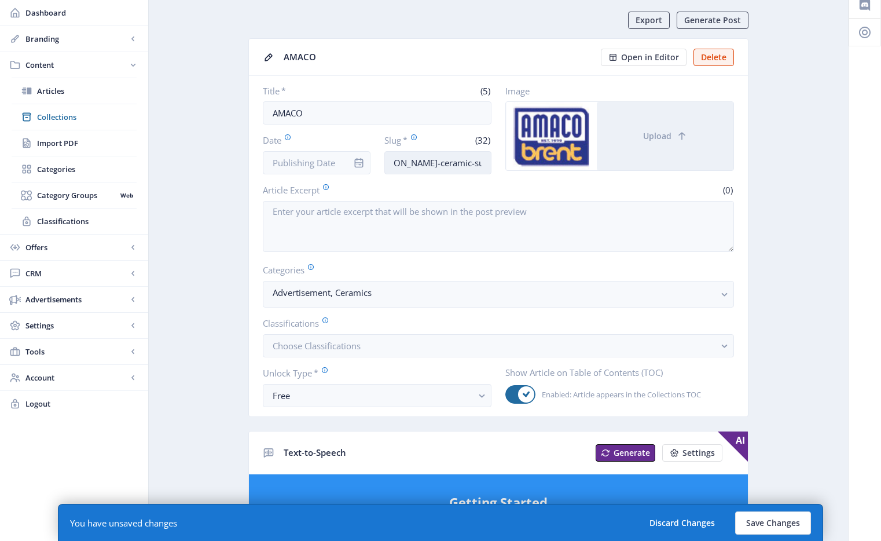
click at [472, 161] on input "amaco-brent-ceramic-supplies-625" at bounding box center [438, 162] width 108 height 23
drag, startPoint x: 446, startPoint y: 165, endPoint x: 327, endPoint y: 158, distance: 120.1
click at [327, 158] on div "Date Slug * (32) amaco-brent-ceramic-supplies-925" at bounding box center [377, 154] width 229 height 41
click at [442, 162] on input "amaco-[PERSON_NAME]-ceramic-supplies-925" at bounding box center [438, 162] width 108 height 23
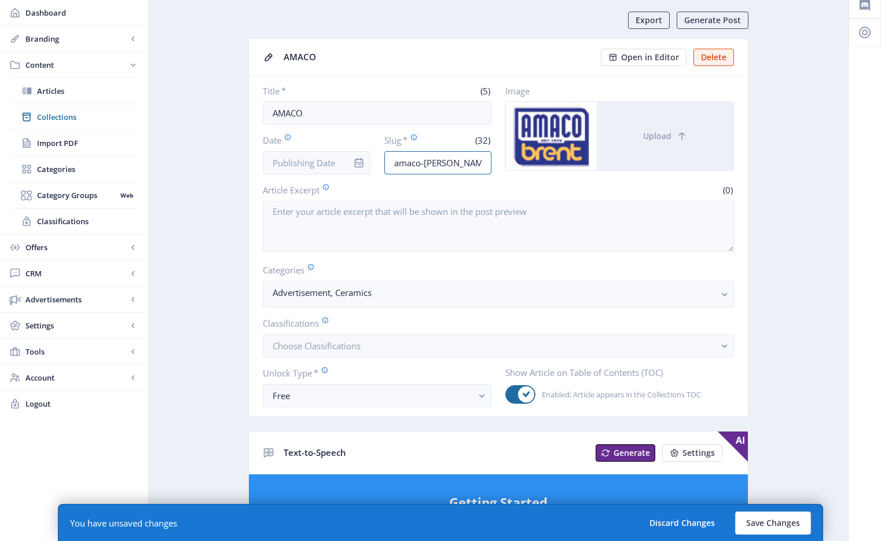
type input "amaco-[PERSON_NAME]-ceramic-supplies-925"
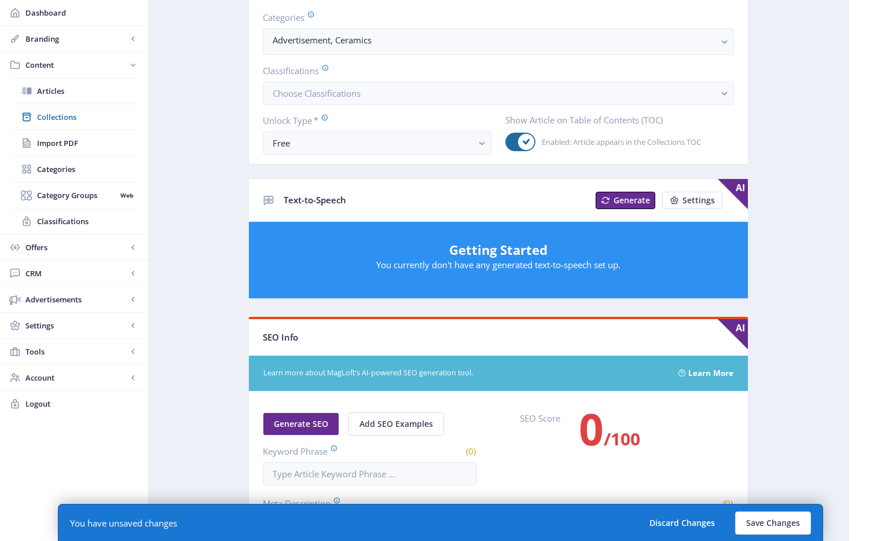
scroll to position [611, 0]
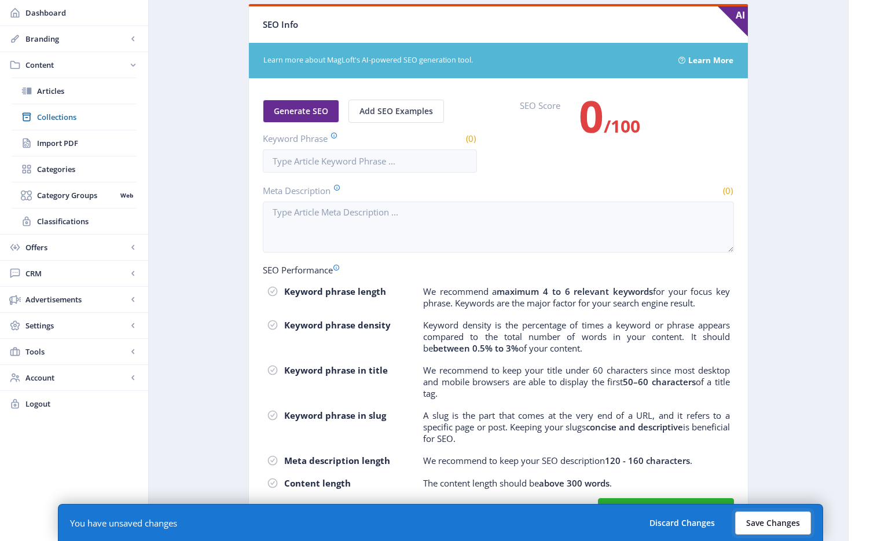
click at [765, 436] on button "Save Changes" at bounding box center [773, 522] width 76 height 23
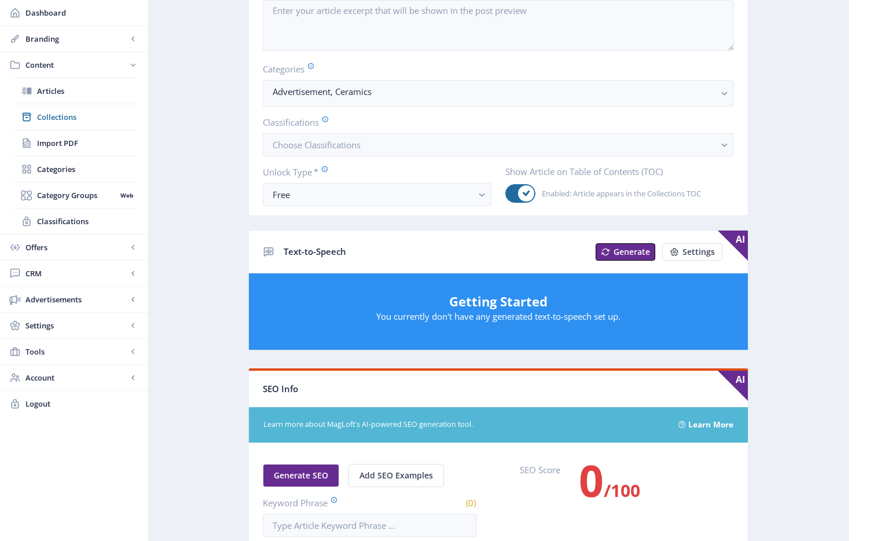
scroll to position [0, 0]
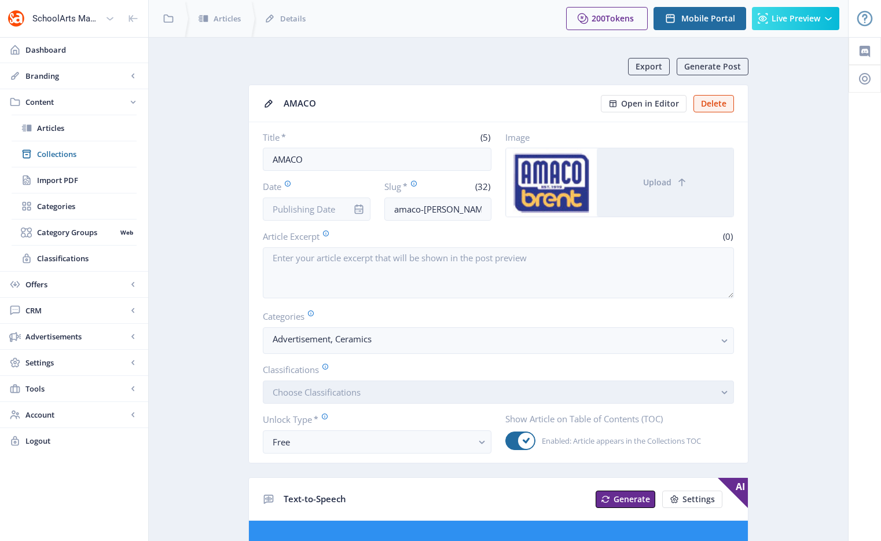
click at [346, 399] on button "Choose Classifications" at bounding box center [498, 391] width 471 height 23
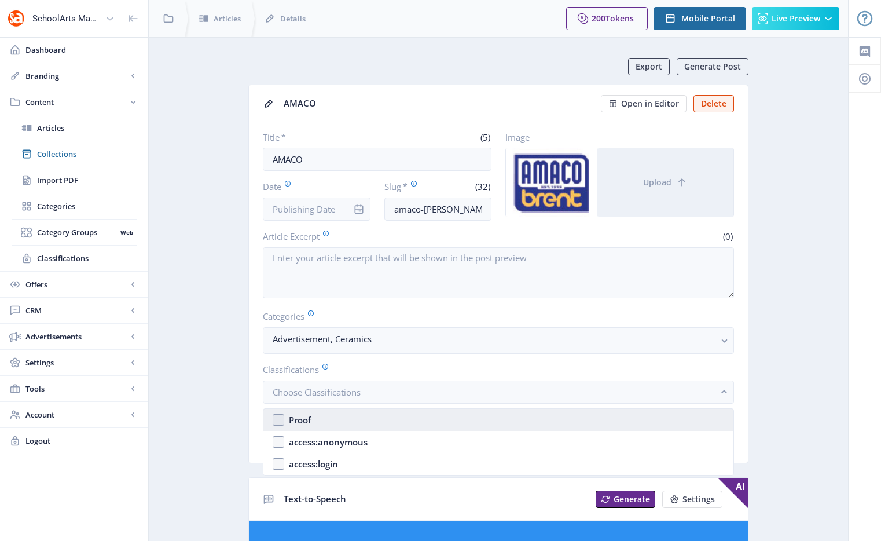
click at [316, 422] on nb-option "Proof" at bounding box center [498, 420] width 470 height 22
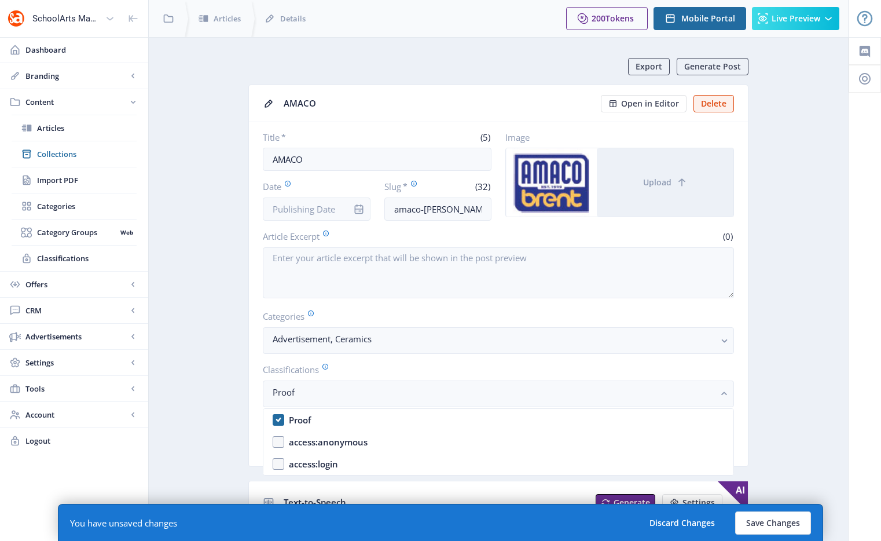
checkbox input "true"
click at [754, 436] on button "Save Changes" at bounding box center [773, 522] width 76 height 23
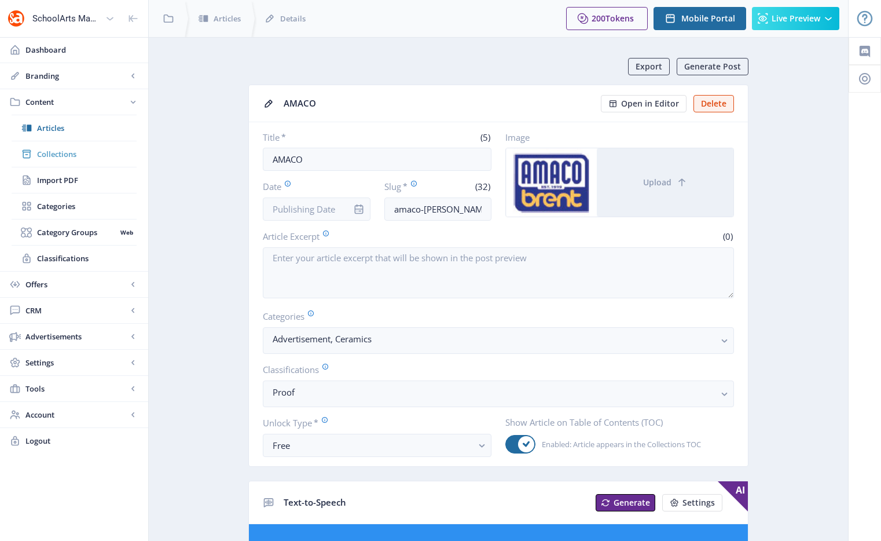
click at [63, 151] on span "Collections" at bounding box center [87, 154] width 100 height 12
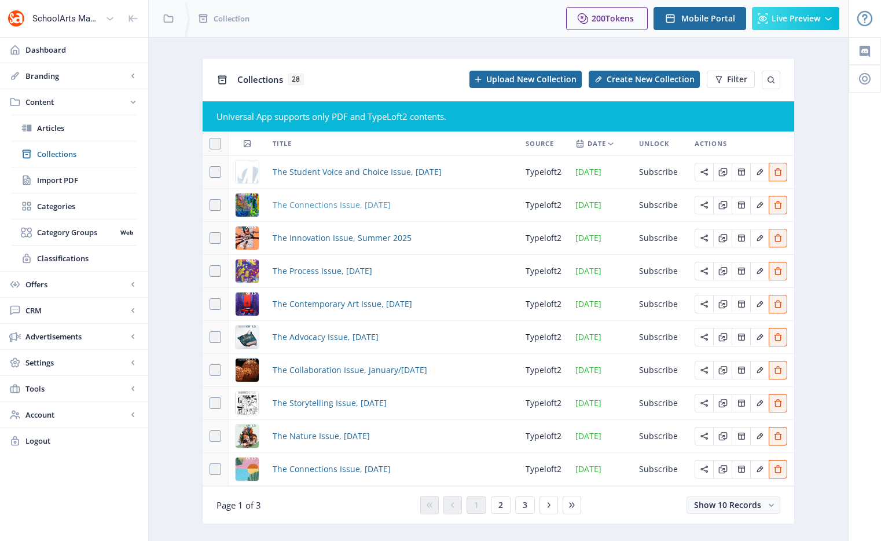
click at [305, 211] on span "The Connections Issue, [DATE]" at bounding box center [332, 205] width 118 height 14
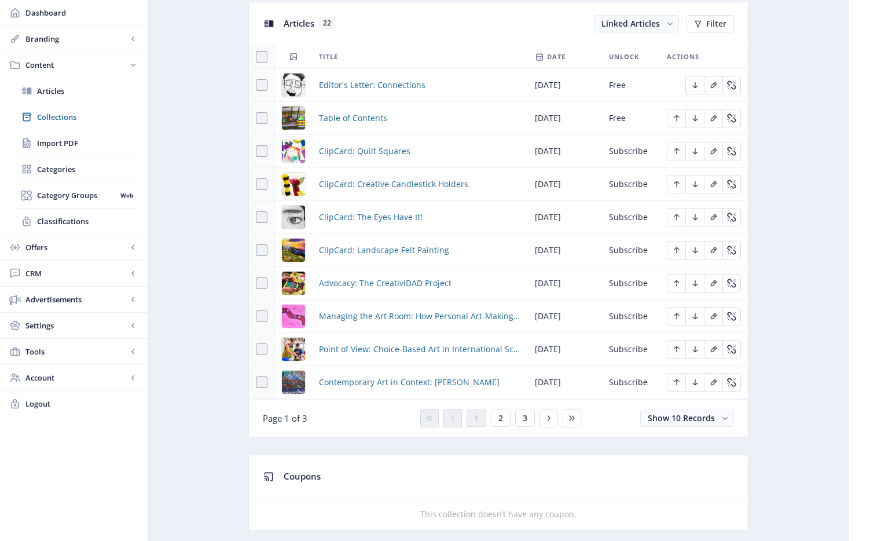
scroll to position [644, 0]
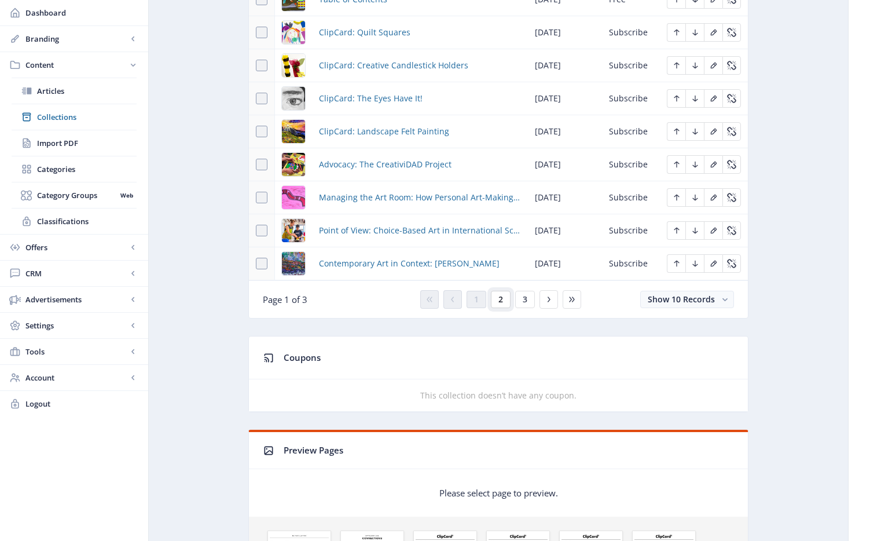
click at [495, 295] on button "2" at bounding box center [501, 299] width 20 height 17
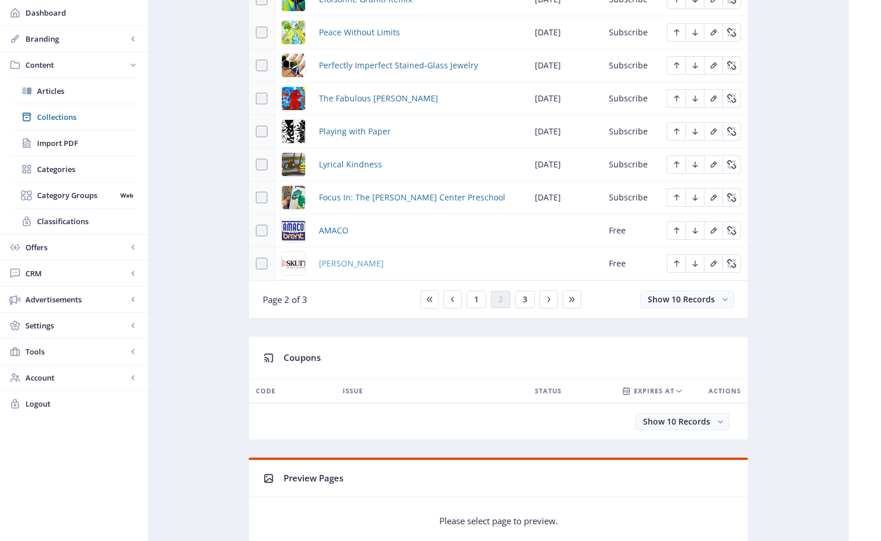
click at [330, 262] on span "[PERSON_NAME]" at bounding box center [351, 264] width 65 height 14
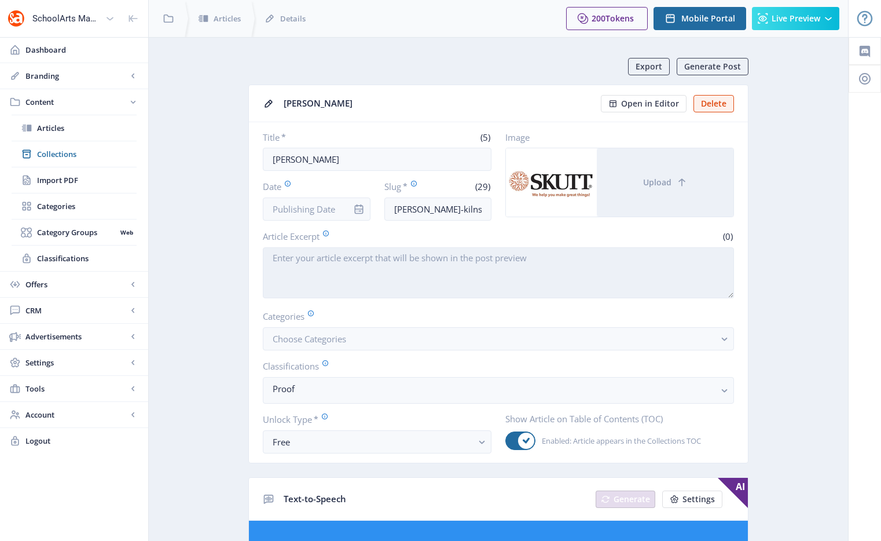
scroll to position [127, 0]
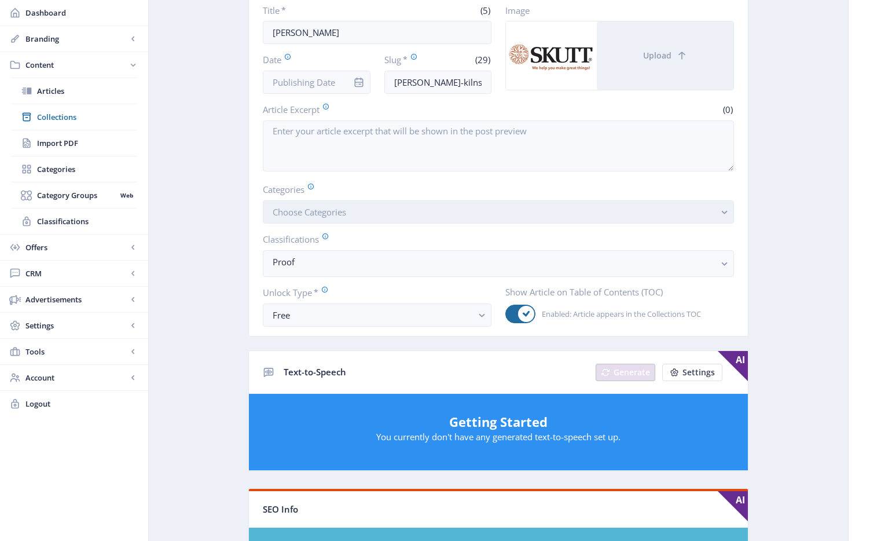
click at [327, 215] on span "Choose Categories" at bounding box center [310, 212] width 74 height 12
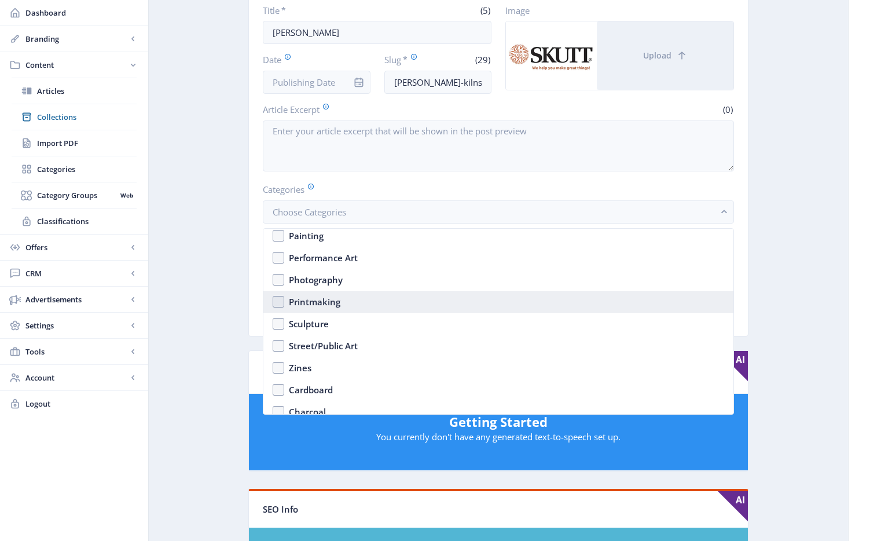
scroll to position [1810, 0]
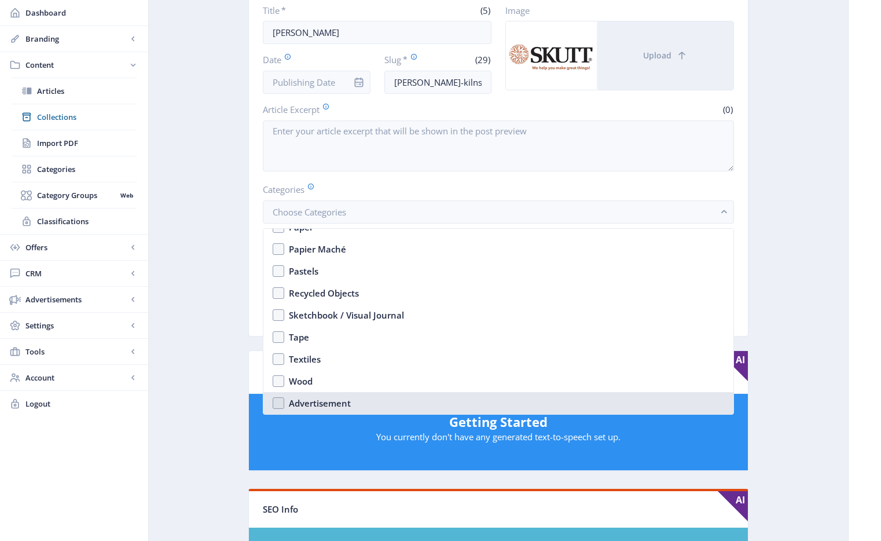
click at [305, 402] on div "Advertisement" at bounding box center [320, 403] width 62 height 14
checkbox input "true"
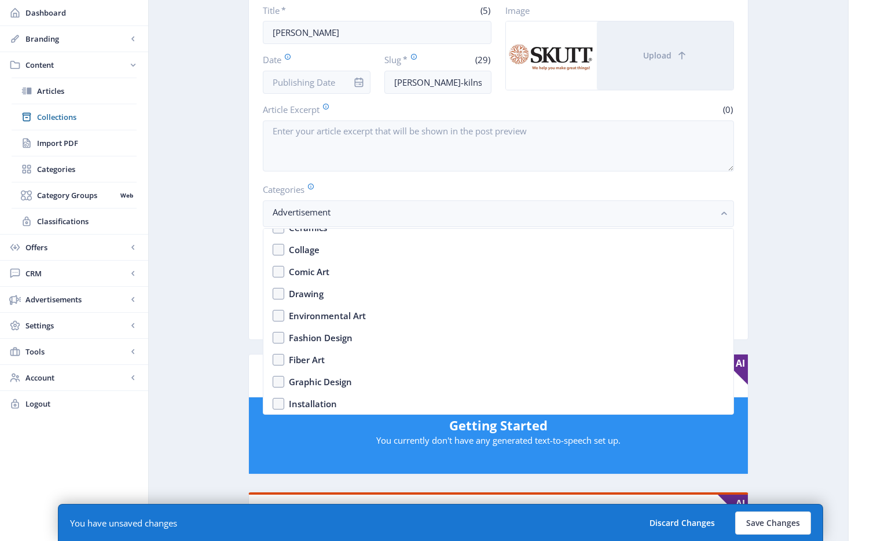
scroll to position [950, 0]
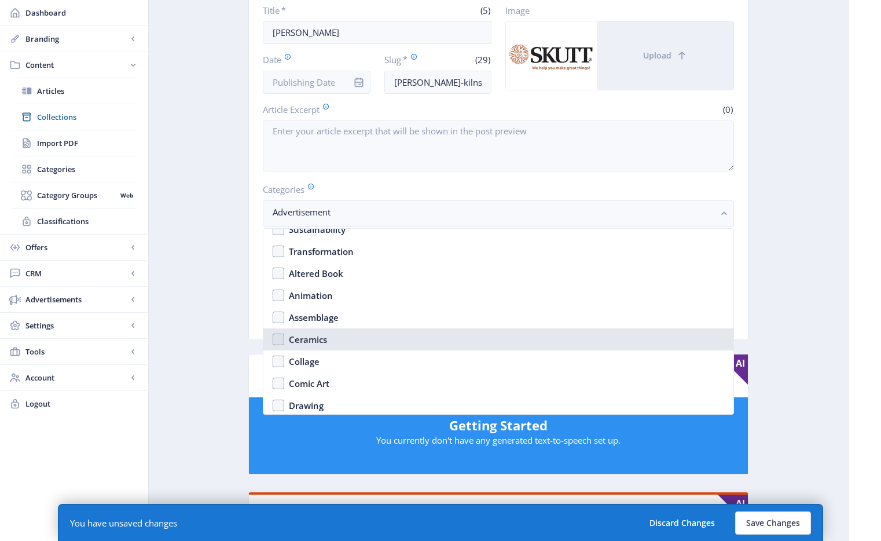
click at [324, 344] on div "Ceramics" at bounding box center [308, 339] width 38 height 14
checkbox input "true"
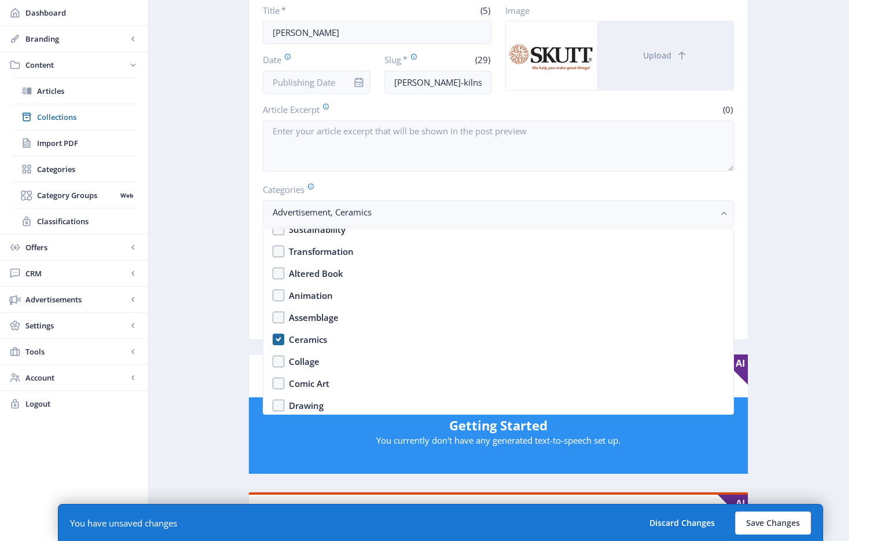
click at [809, 342] on app-content-article "Export Generate Post Skutt Open in Editor Delete Title * (5) Skutt Date Slug * …" at bounding box center [498, 483] width 659 height 1105
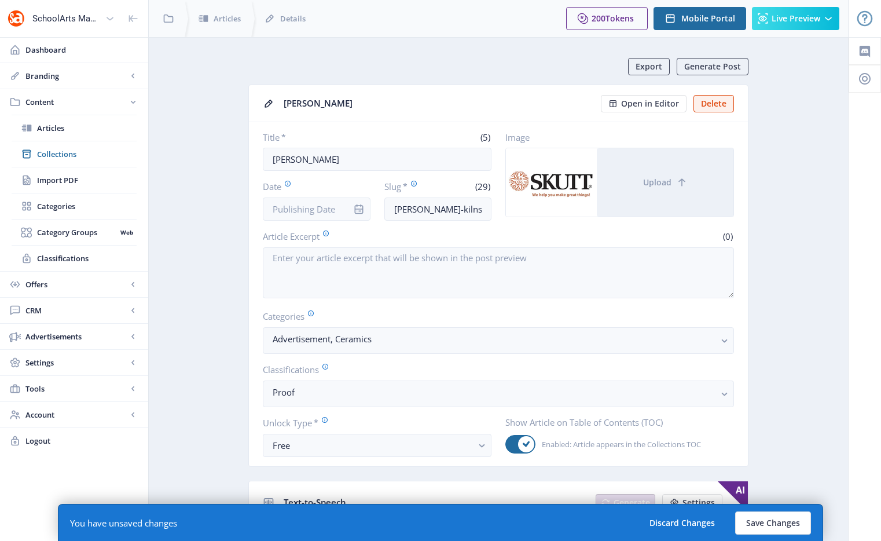
scroll to position [127, 0]
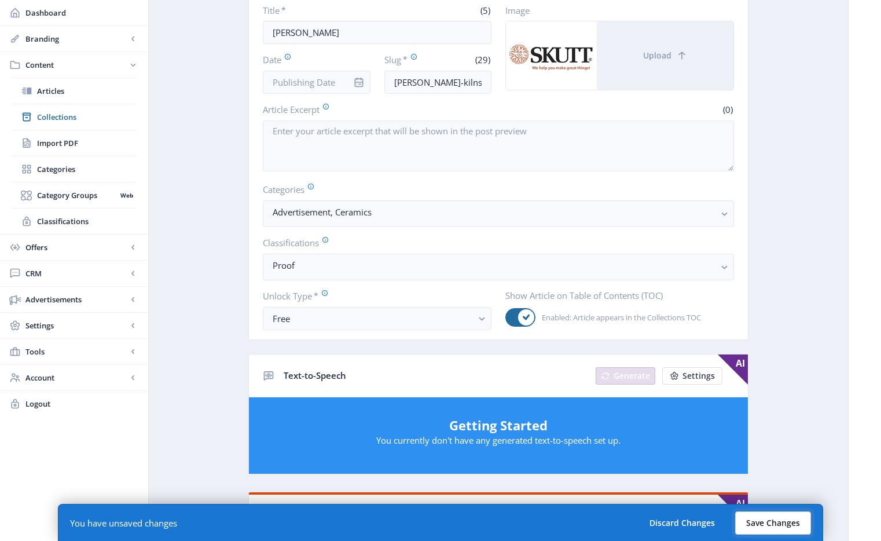
click at [789, 436] on button "Save Changes" at bounding box center [773, 522] width 76 height 23
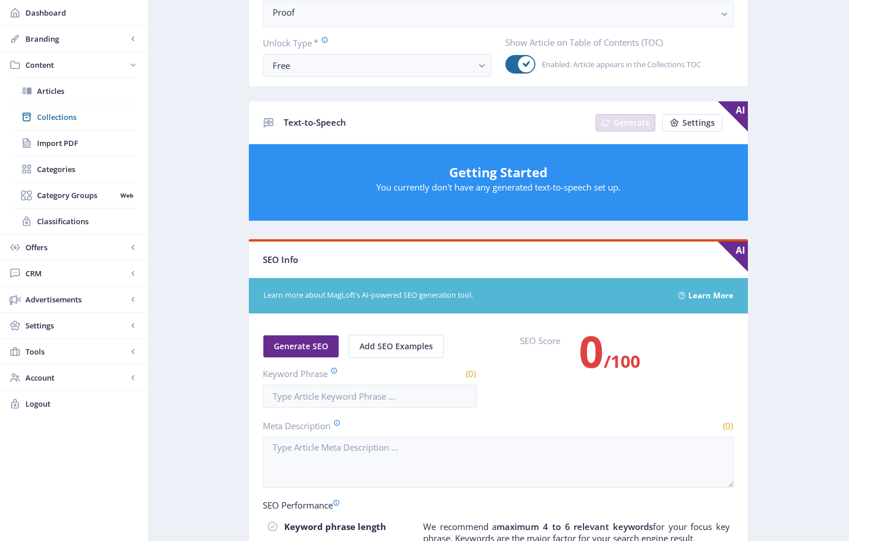
scroll to position [646, 0]
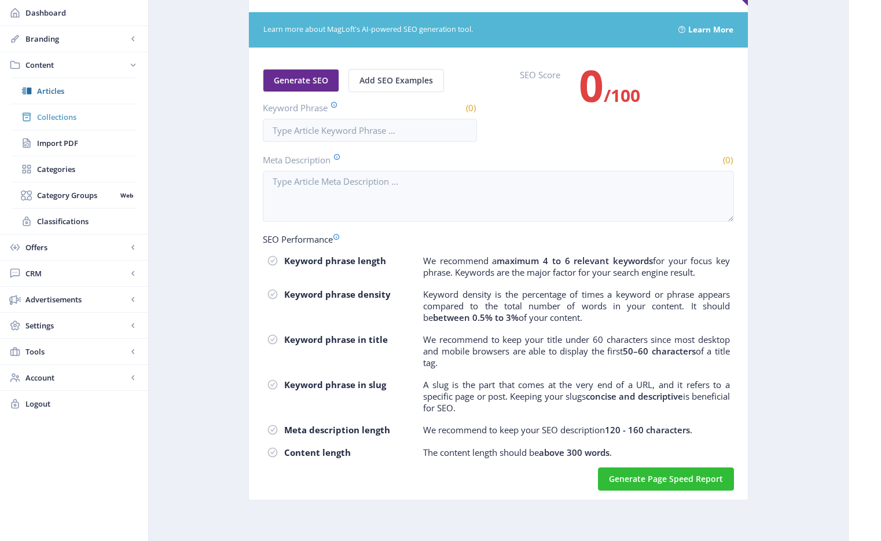
click at [79, 109] on link "Collections" at bounding box center [74, 116] width 125 height 25
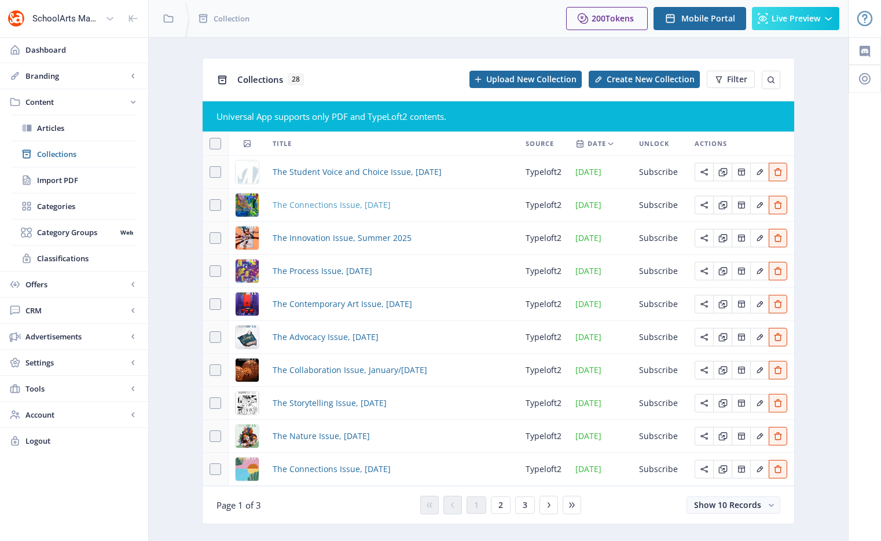
click at [349, 203] on span "The Connections Issue, [DATE]" at bounding box center [332, 205] width 118 height 14
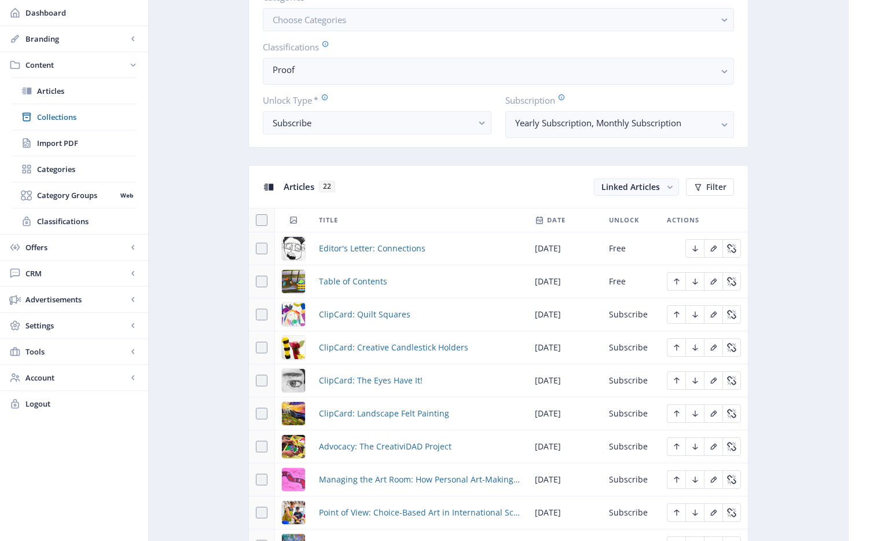
scroll to position [587, 0]
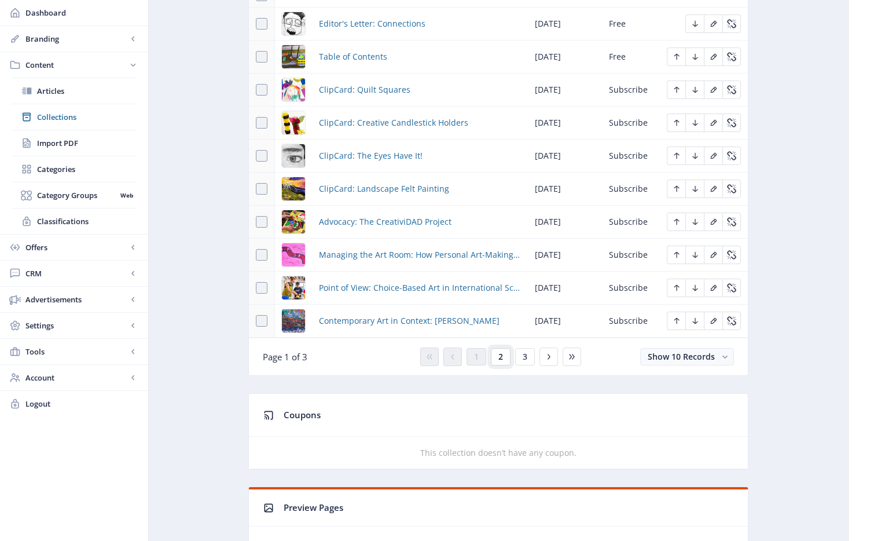
click at [504, 354] on button "2" at bounding box center [501, 356] width 20 height 17
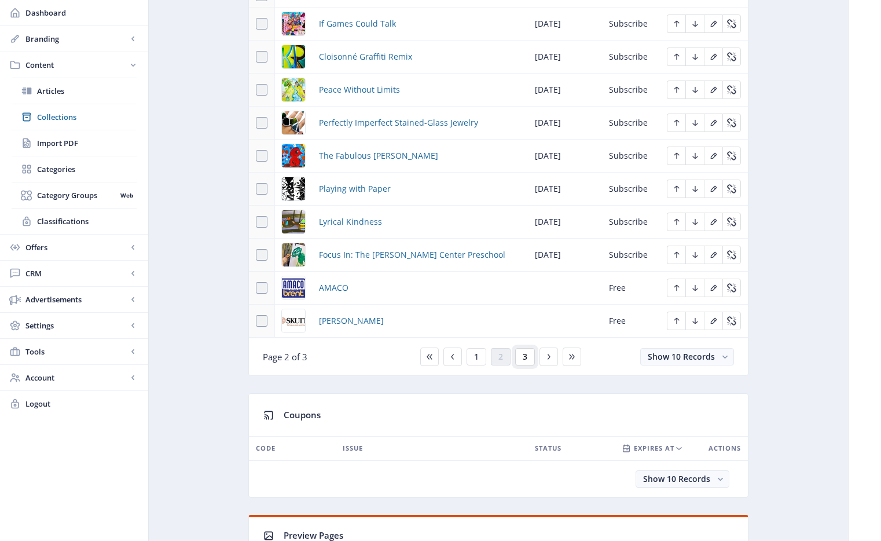
click at [525, 360] on span "3" at bounding box center [525, 356] width 5 height 9
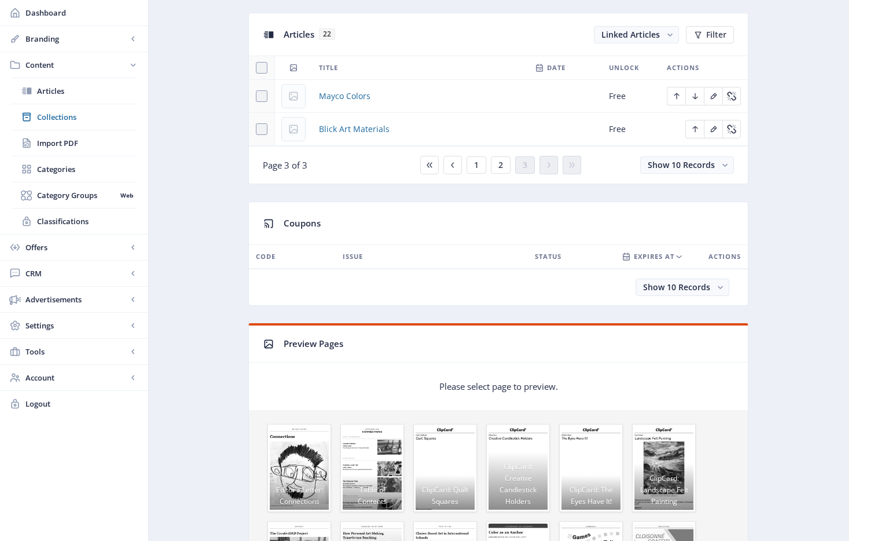
scroll to position [504, 0]
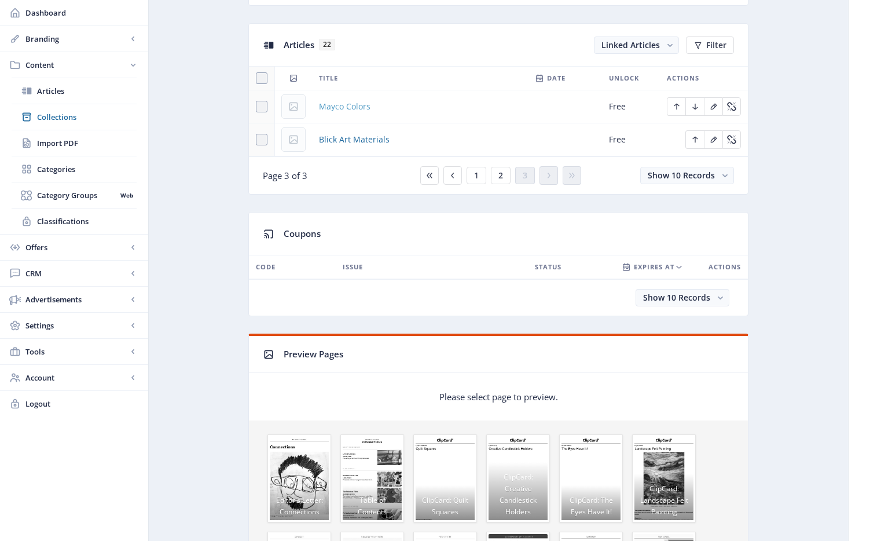
click at [340, 103] on span "Mayco Colors" at bounding box center [345, 107] width 52 height 14
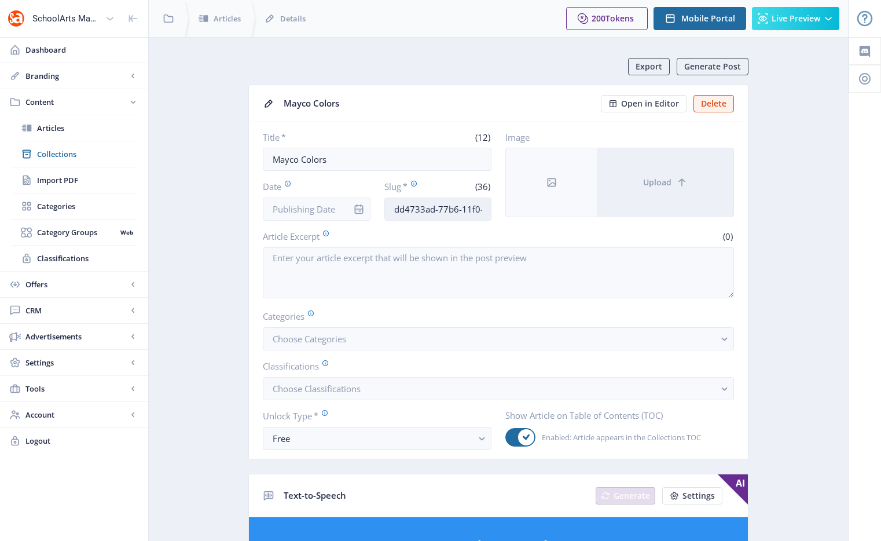
click at [435, 209] on input "dd4733ad-77b6-11f0-bd64-4201ac1fa005" at bounding box center [438, 208] width 108 height 23
paste input "The #1 kiln used in schools. Download FREE Kiln Management Guide."
type input "The #1 kiln used in schools. Download FREE Kiln Management Guide."
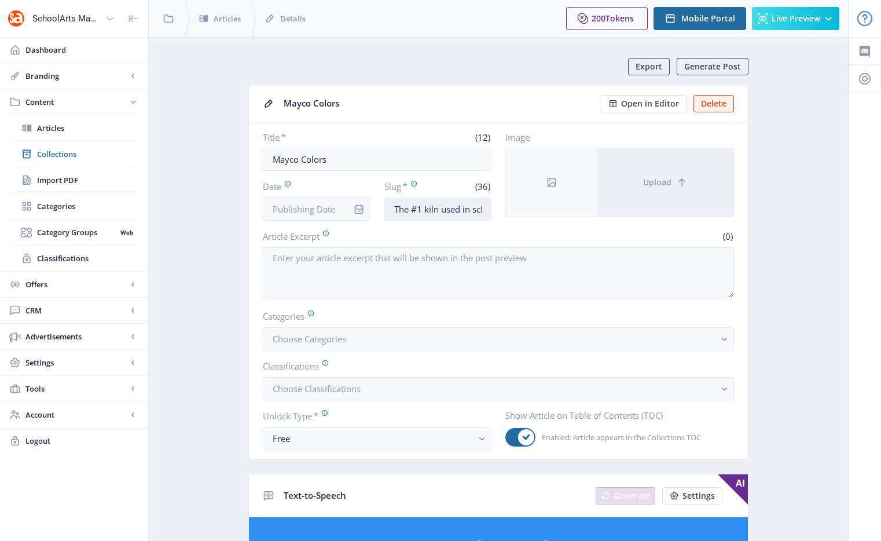
scroll to position [0, 192]
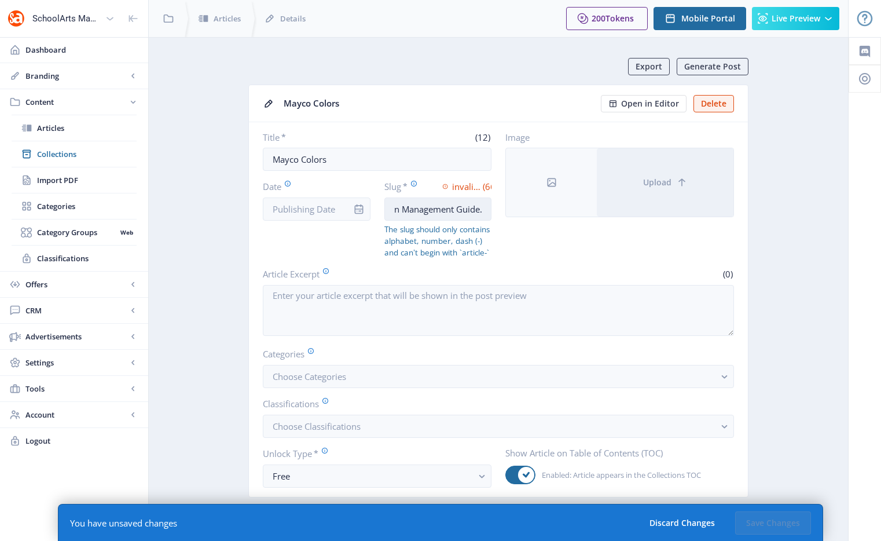
click at [433, 209] on input "The #1 kiln used in schools. Download FREE Kiln Management Guide." at bounding box center [438, 208] width 108 height 23
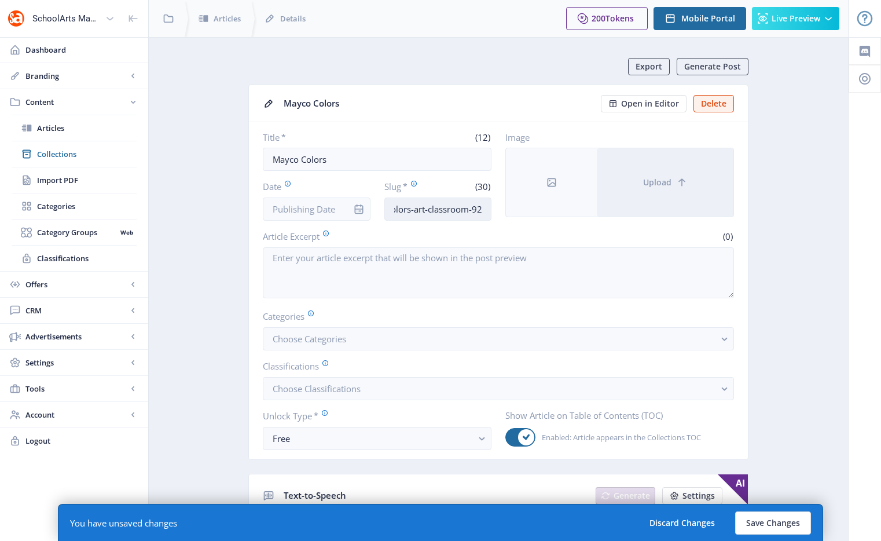
scroll to position [0, 42]
type input "mayco-colors-art-classroom-925"
click at [304, 387] on span "Choose Classifications" at bounding box center [317, 389] width 88 height 12
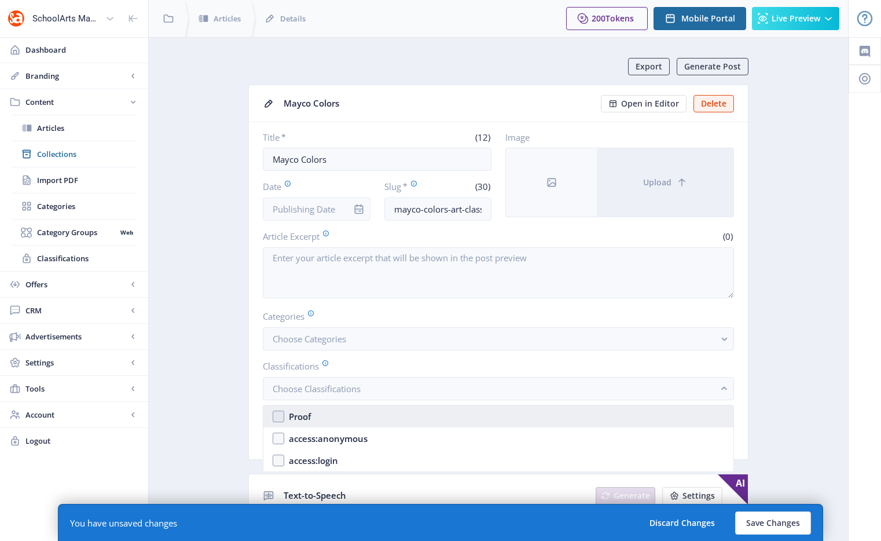
click at [299, 422] on div "Proof" at bounding box center [300, 416] width 22 height 14
checkbox input "true"
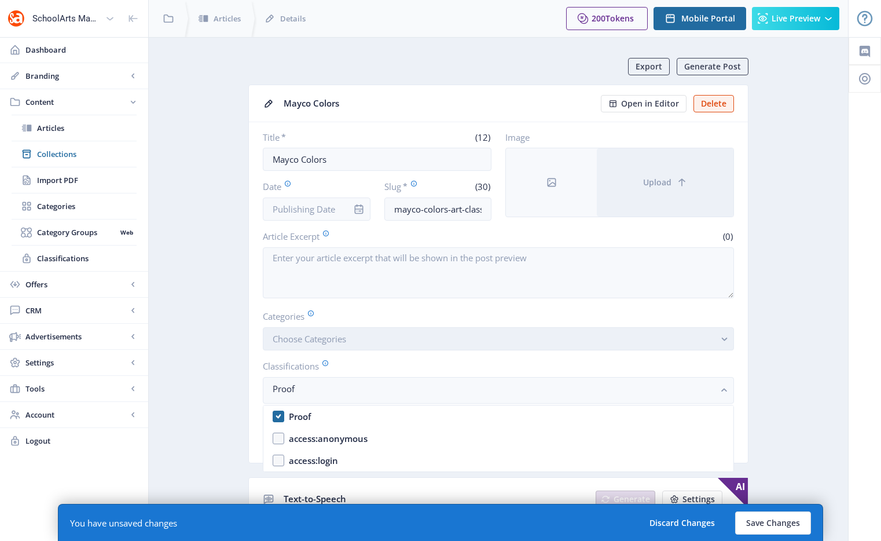
click at [334, 339] on span "Choose Categories" at bounding box center [310, 339] width 74 height 12
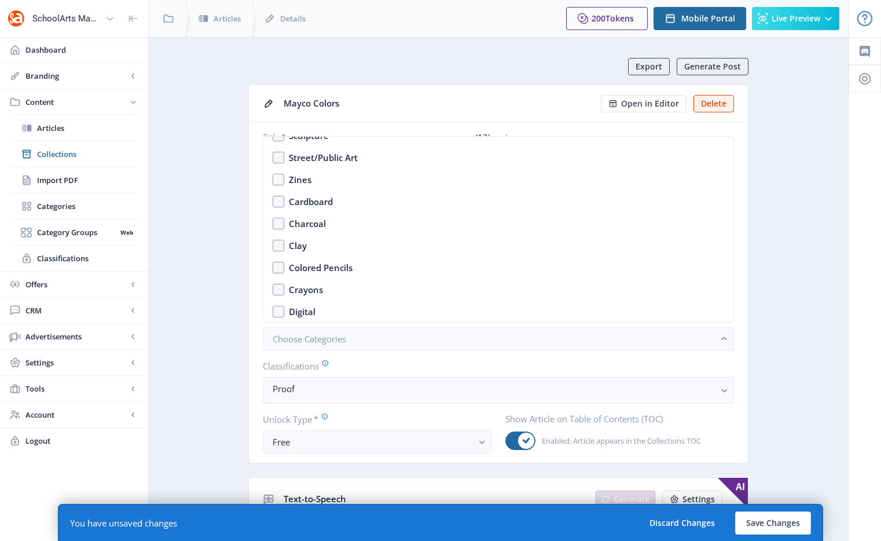
scroll to position [1810, 0]
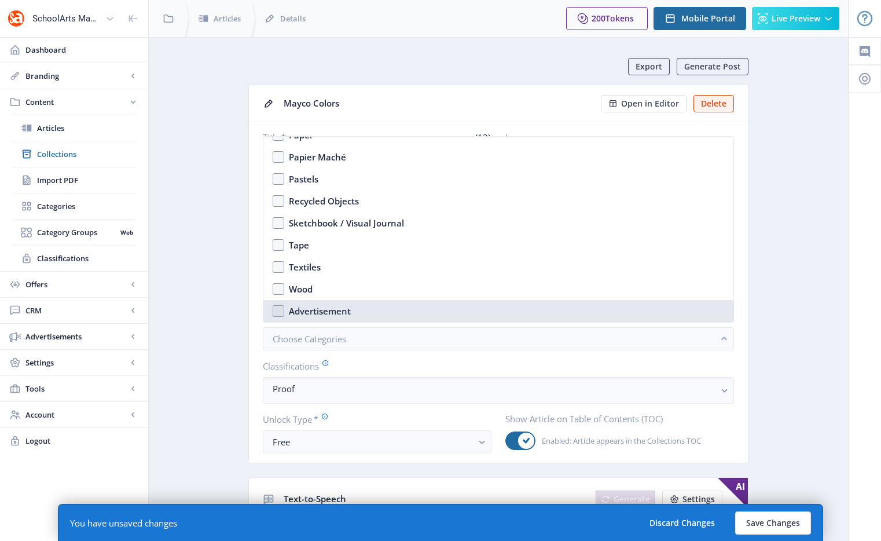
click at [314, 310] on div "Advertisement" at bounding box center [320, 311] width 62 height 14
checkbox input "true"
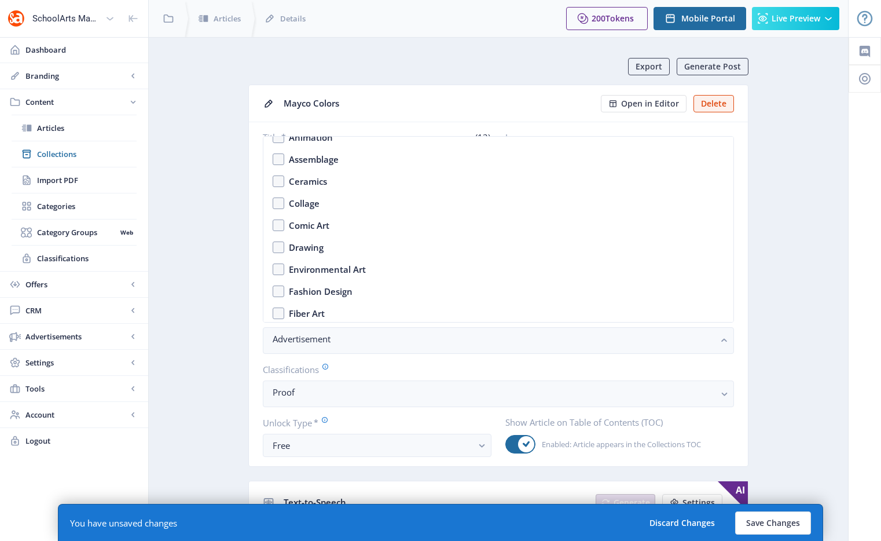
scroll to position [1008, 0]
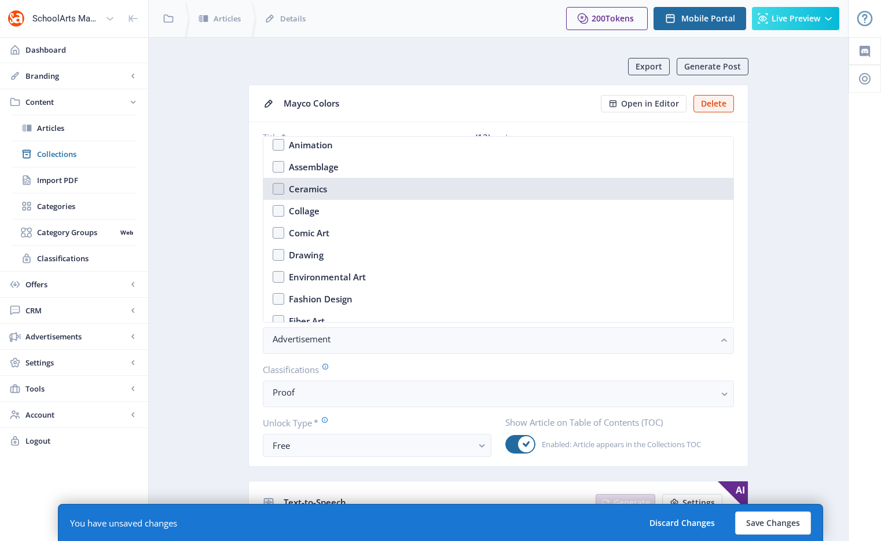
click at [280, 187] on nb-option "Ceramics" at bounding box center [498, 189] width 470 height 22
checkbox input "true"
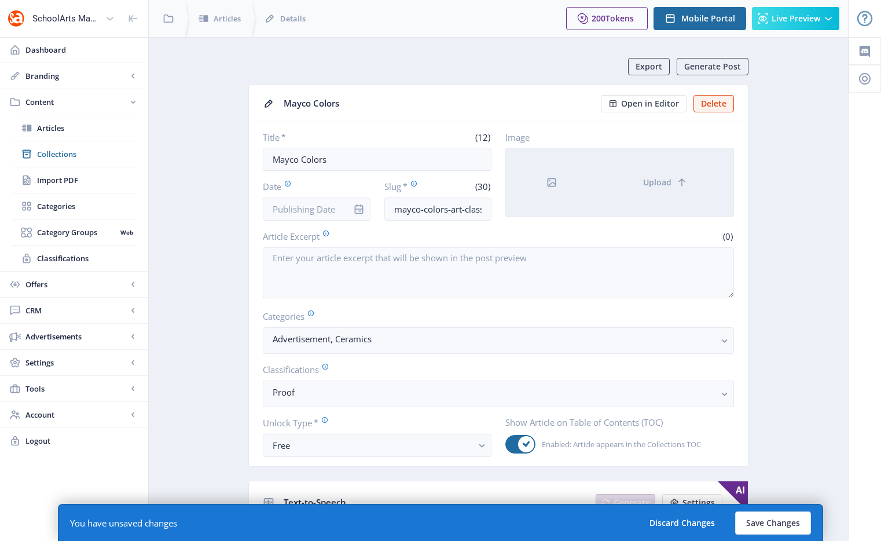
click at [566, 180] on div at bounding box center [551, 182] width 91 height 68
click at [620, 180] on button "Upload" at bounding box center [665, 182] width 137 height 68
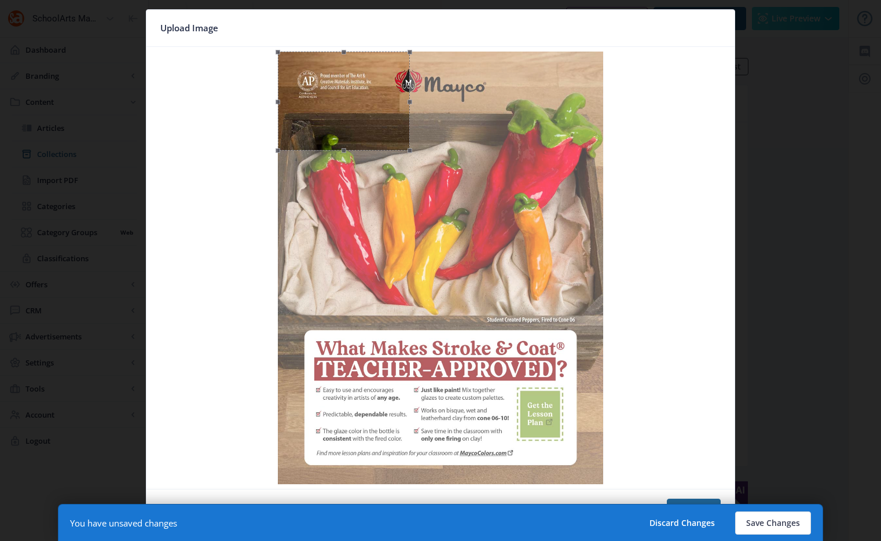
drag, startPoint x: 606, startPoint y: 296, endPoint x: 401, endPoint y: 81, distance: 296.9
click at [410, 72] on div at bounding box center [344, 101] width 132 height 99
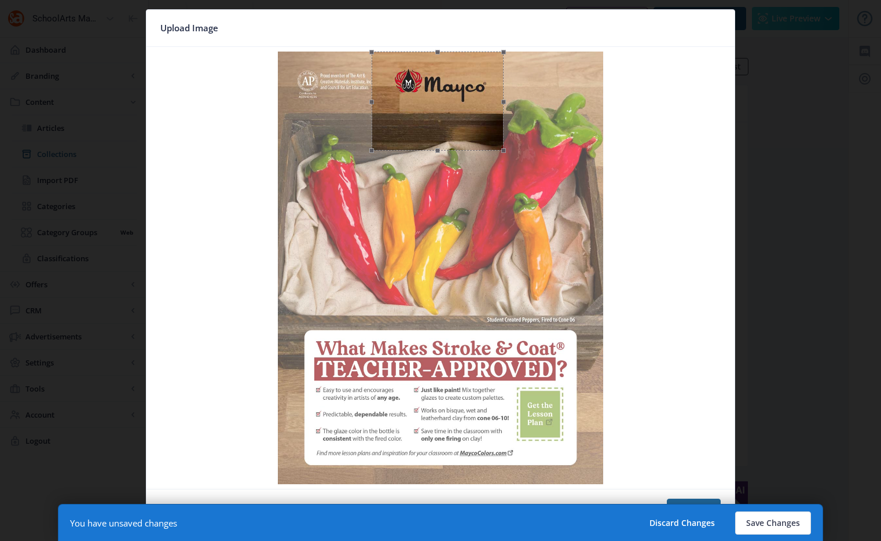
drag, startPoint x: 378, startPoint y: 96, endPoint x: 478, endPoint y: 96, distance: 100.2
click at [472, 96] on div at bounding box center [438, 101] width 132 height 99
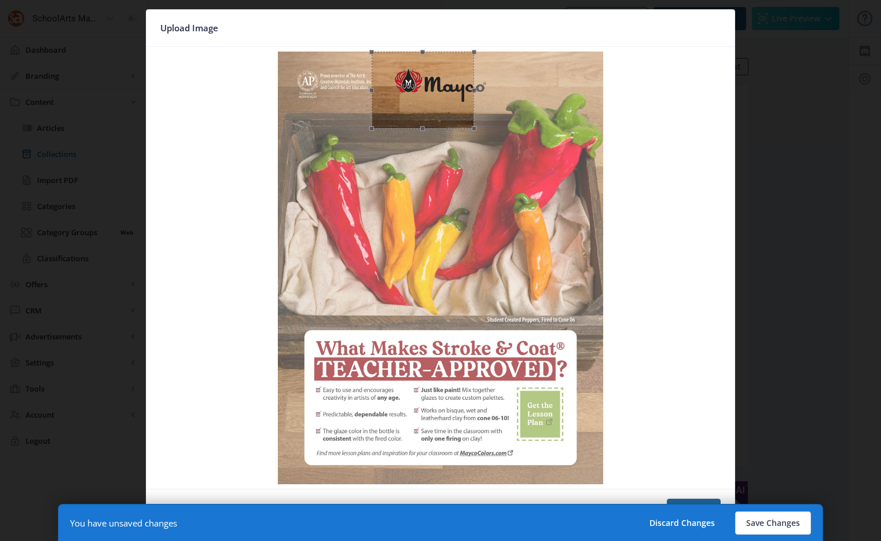
drag, startPoint x: 508, startPoint y: 151, endPoint x: 474, endPoint y: 123, distance: 44.1
click at [474, 123] on span at bounding box center [474, 128] width 14 height 14
drag, startPoint x: 455, startPoint y: 101, endPoint x: 462, endPoint y: 97, distance: 8.3
click at [462, 97] on div at bounding box center [439, 88] width 97 height 73
click at [686, 436] on button "Confirm" at bounding box center [694, 510] width 54 height 23
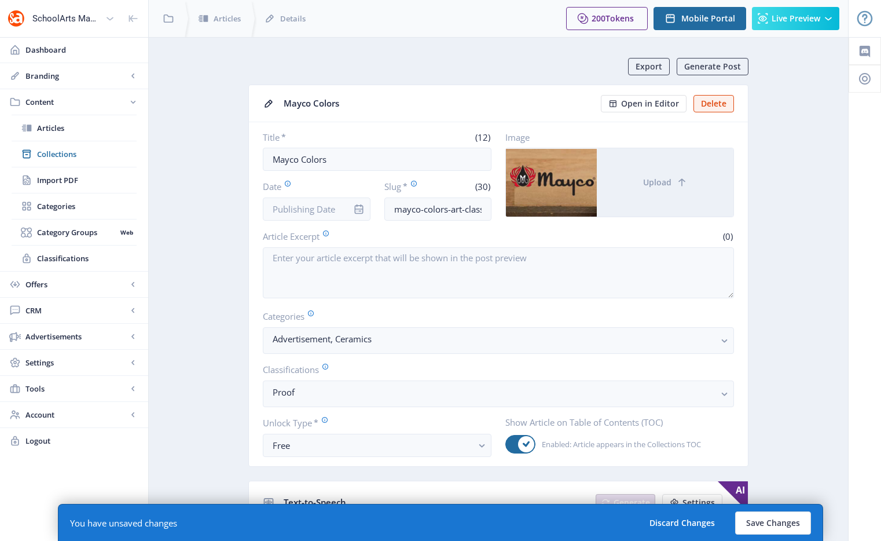
click at [633, 192] on button "Upload" at bounding box center [665, 182] width 137 height 68
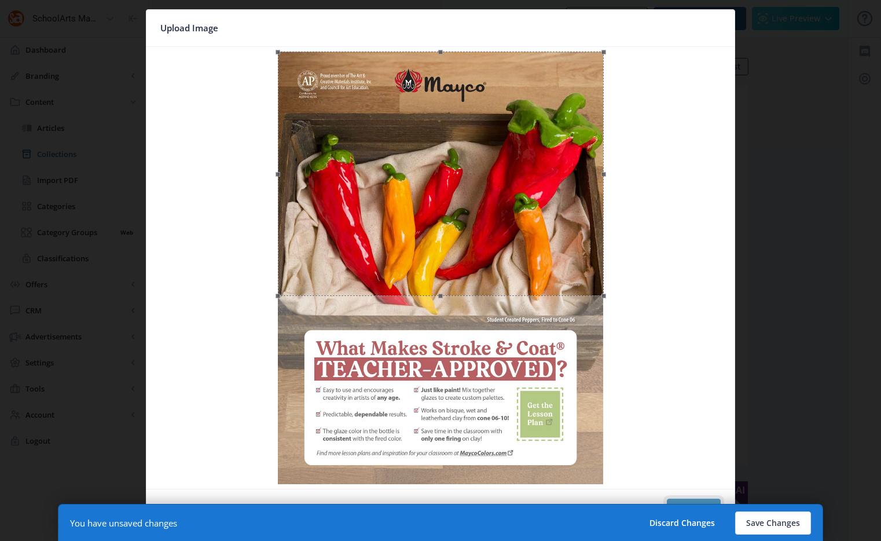
click at [712, 436] on button "Confirm" at bounding box center [694, 510] width 54 height 23
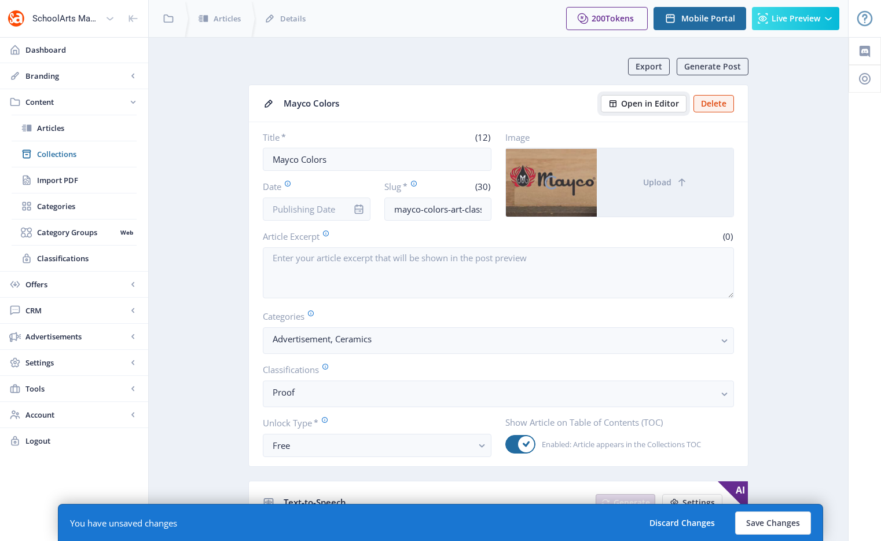
click at [657, 104] on span "Open in Editor" at bounding box center [650, 103] width 58 height 9
click at [651, 104] on span "Open in Editor" at bounding box center [650, 103] width 58 height 9
click at [783, 436] on button "Save Changes" at bounding box center [773, 522] width 76 height 23
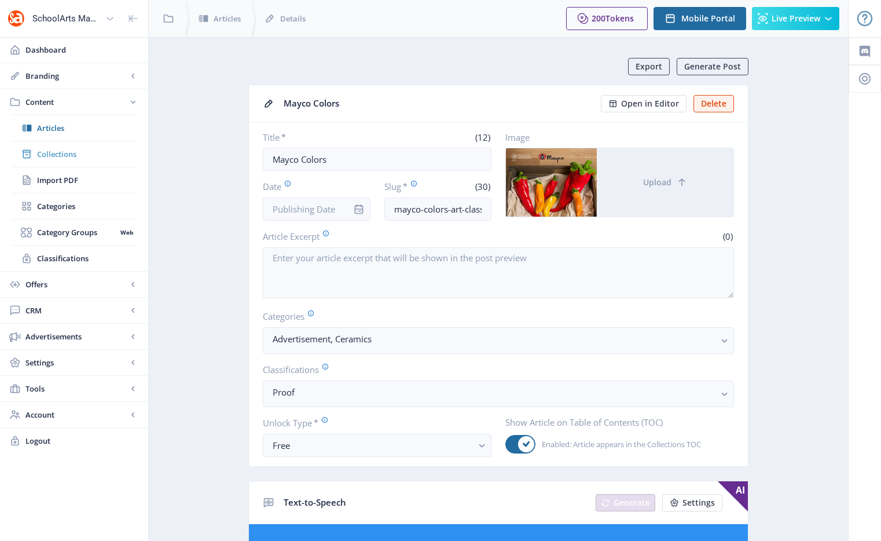
click at [108, 155] on span "Collections" at bounding box center [87, 154] width 100 height 12
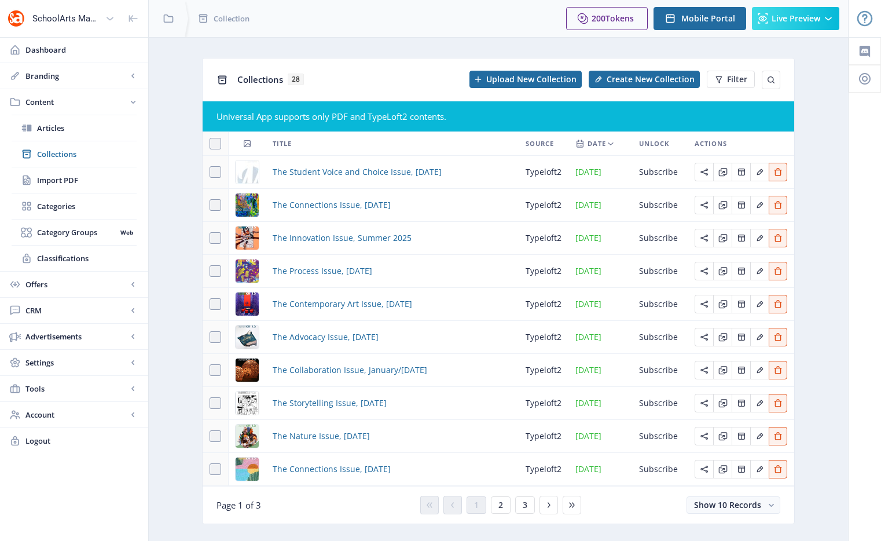
scroll to position [15, 0]
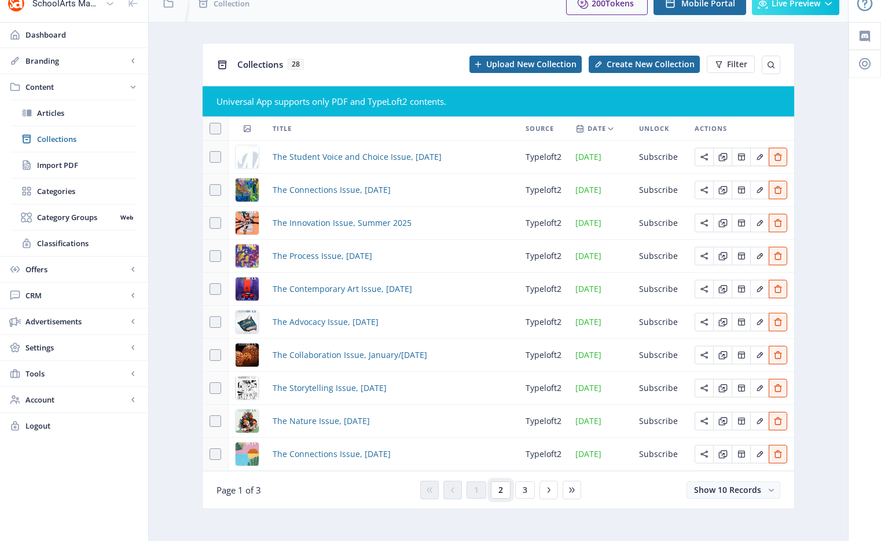
click at [501, 436] on span "2" at bounding box center [501, 489] width 5 height 9
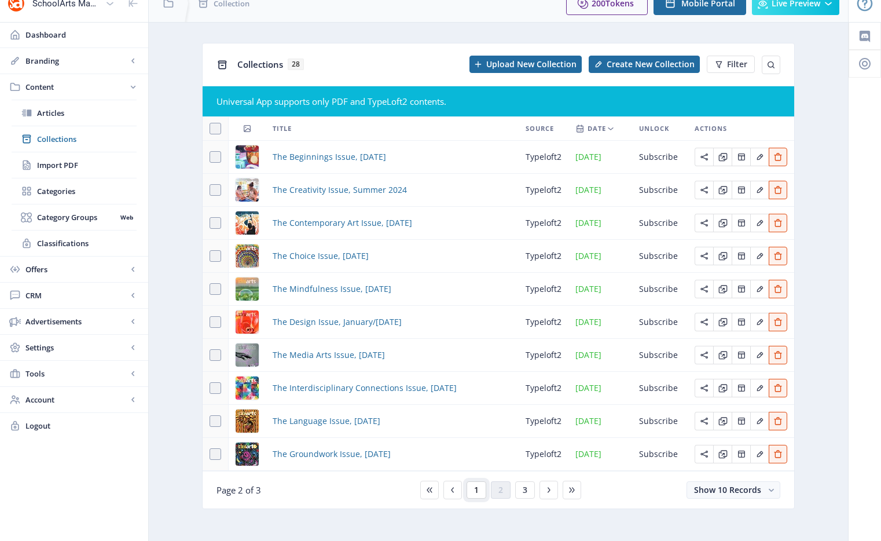
click at [475, 436] on span "1" at bounding box center [476, 489] width 5 height 9
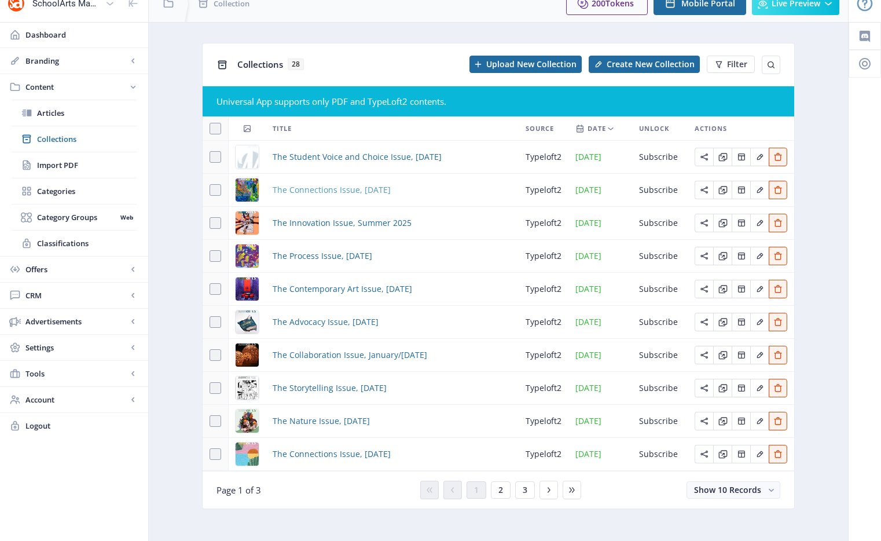
click at [365, 194] on span "The Connections Issue, [DATE]" at bounding box center [332, 190] width 118 height 14
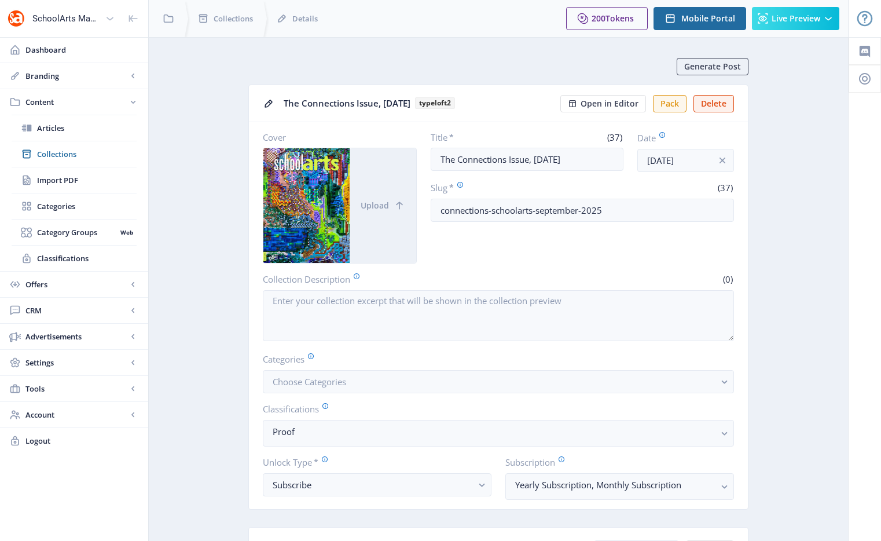
scroll to position [561, 0]
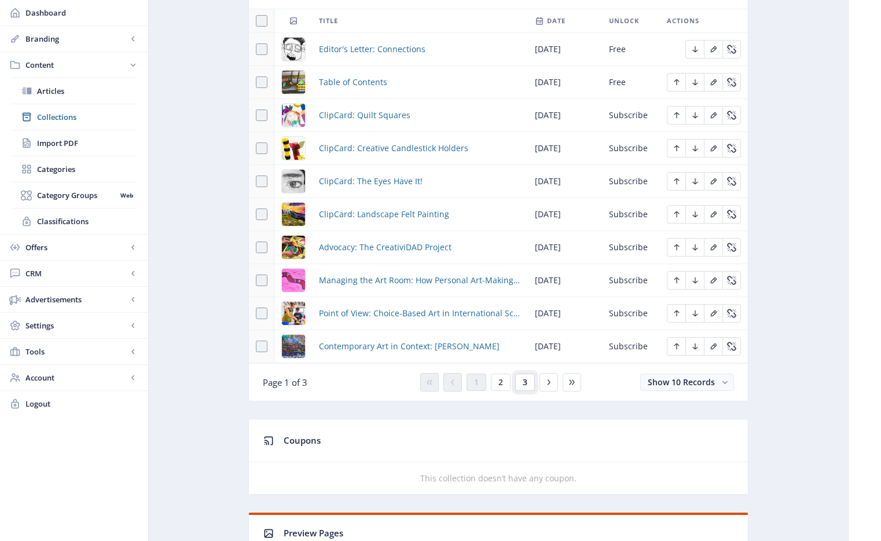
click at [532, 385] on button "3" at bounding box center [525, 381] width 20 height 17
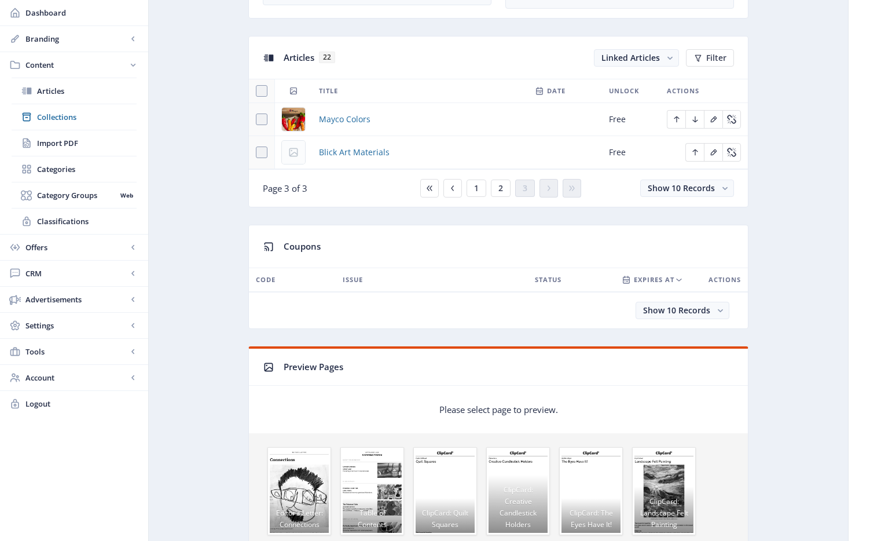
scroll to position [372, 0]
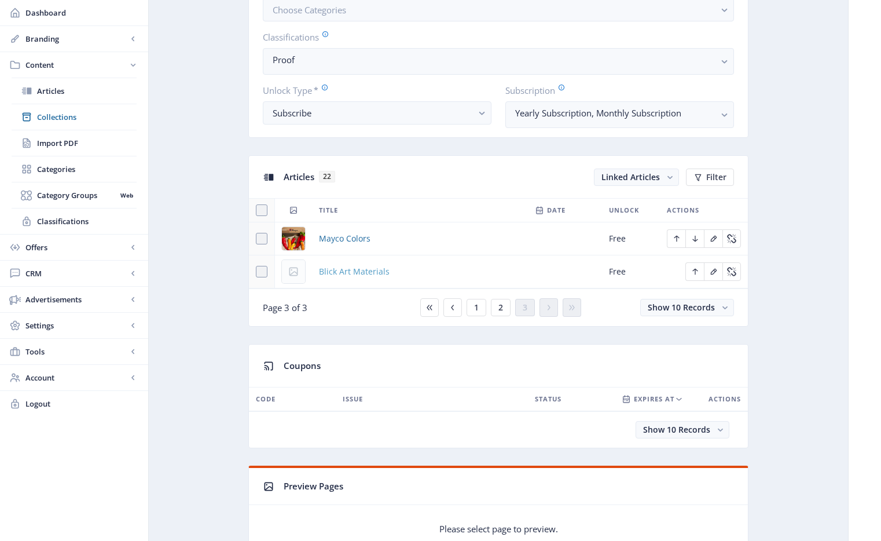
click at [329, 269] on span "Blick Art Materials" at bounding box center [354, 272] width 71 height 14
click at [360, 274] on span "Blick Art Materials" at bounding box center [354, 272] width 71 height 14
click at [341, 272] on span "Blick Art Materials" at bounding box center [354, 272] width 71 height 14
click at [349, 269] on span "Blick Art Materials" at bounding box center [354, 272] width 71 height 14
click at [350, 266] on span "Blick Art Materials" at bounding box center [354, 272] width 71 height 14
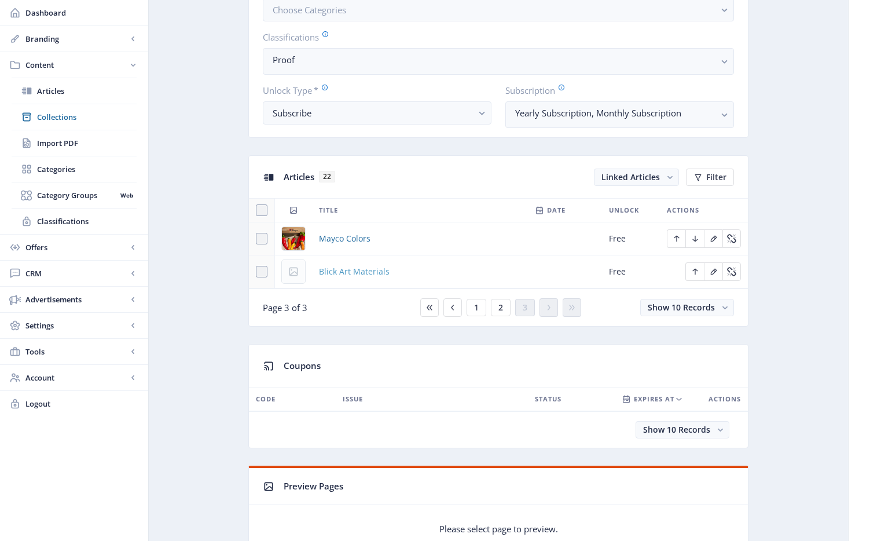
click at [366, 273] on span "Blick Art Materials" at bounding box center [354, 272] width 71 height 14
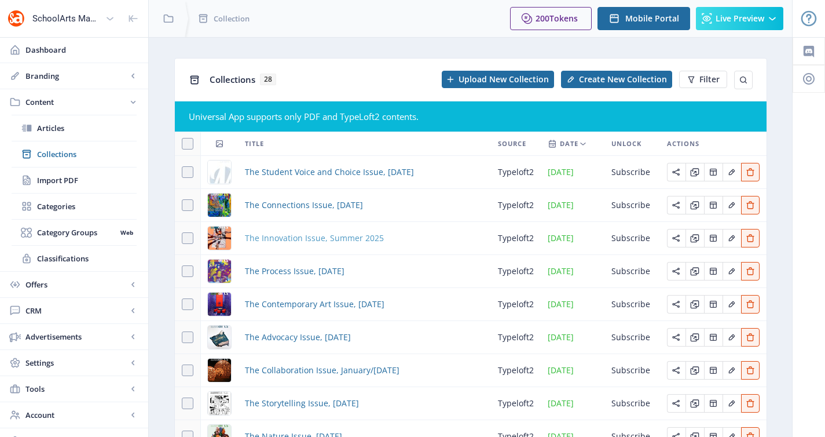
click at [320, 235] on span "The Innovation Issue, Summer 2025" at bounding box center [314, 238] width 139 height 14
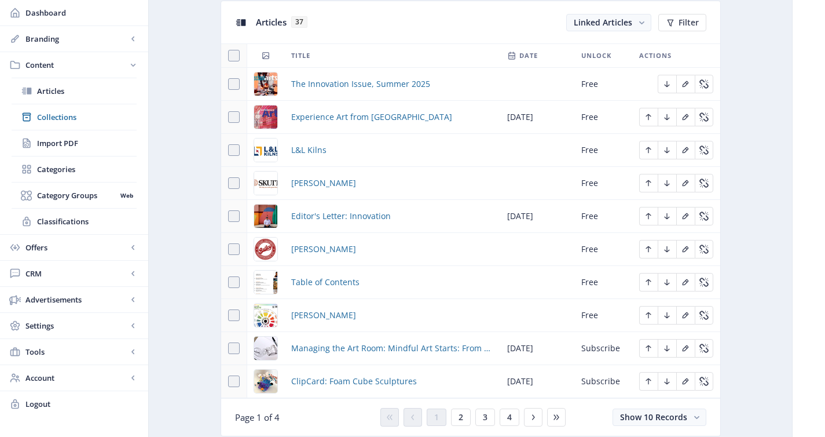
scroll to position [554, 0]
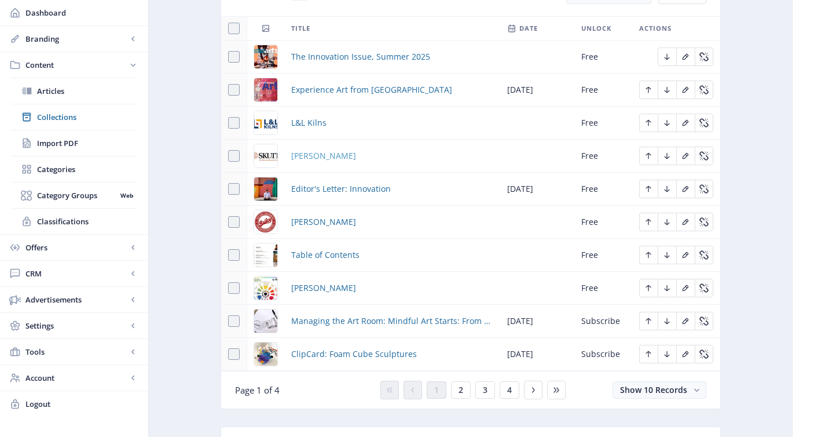
click at [298, 159] on span "[PERSON_NAME]" at bounding box center [323, 156] width 65 height 14
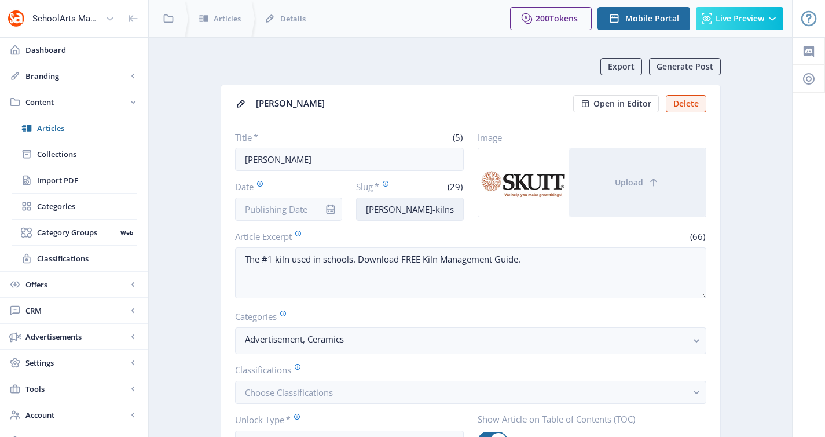
click at [400, 210] on input "skutt-kilns-art-classroom-625" at bounding box center [410, 208] width 108 height 23
click at [71, 151] on span "Collections" at bounding box center [87, 154] width 100 height 12
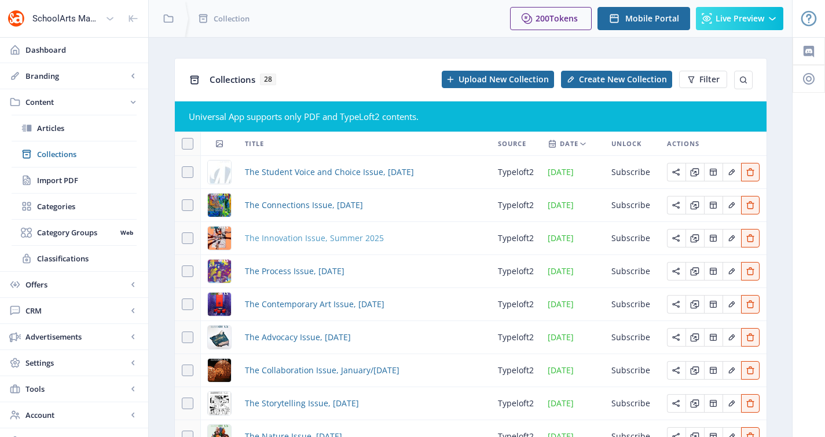
click at [302, 239] on span "The Innovation Issue, Summer 2025" at bounding box center [314, 238] width 139 height 14
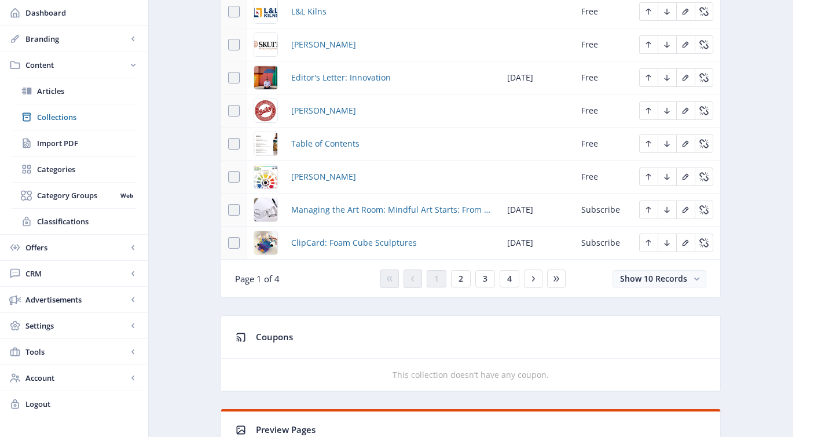
scroll to position [667, 0]
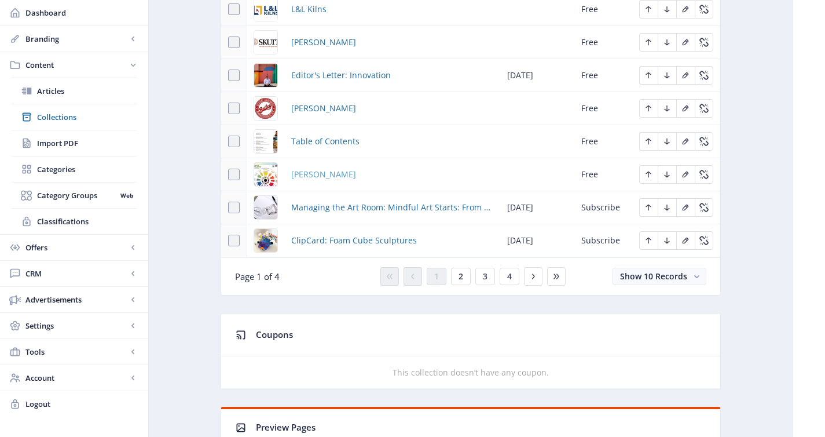
click at [335, 174] on span "Amaco Brent" at bounding box center [323, 174] width 65 height 14
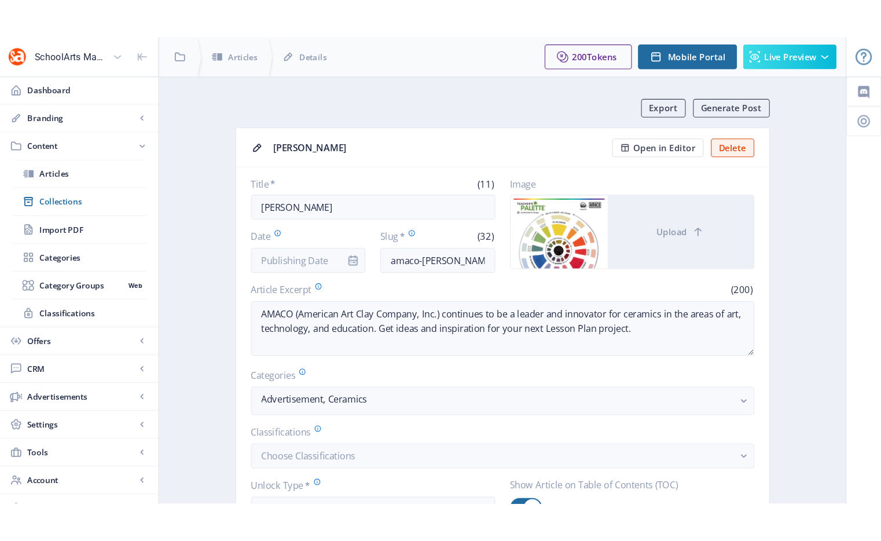
scroll to position [116, 0]
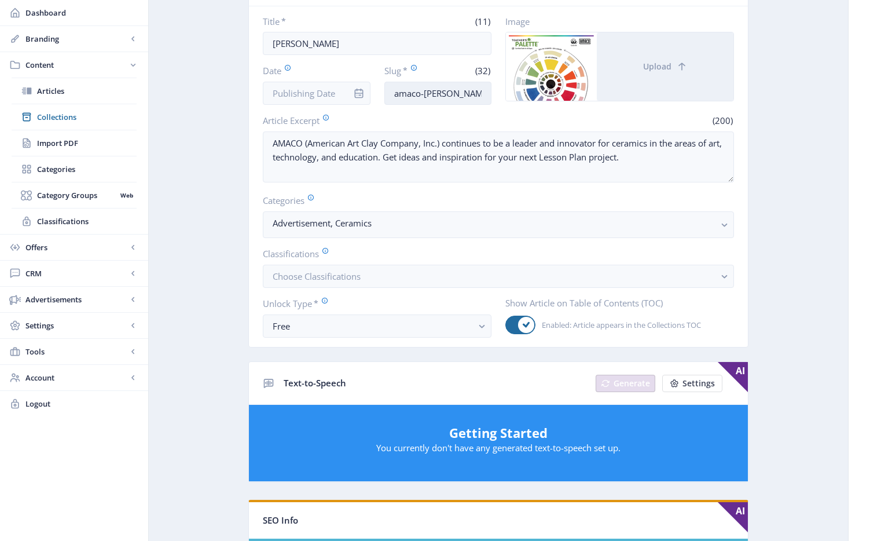
click at [433, 98] on input "amaco-brent-ceramic-supplies-625" at bounding box center [438, 93] width 108 height 23
click at [436, 86] on input "amaco-brent-ceramic-supplies-625" at bounding box center [438, 93] width 108 height 23
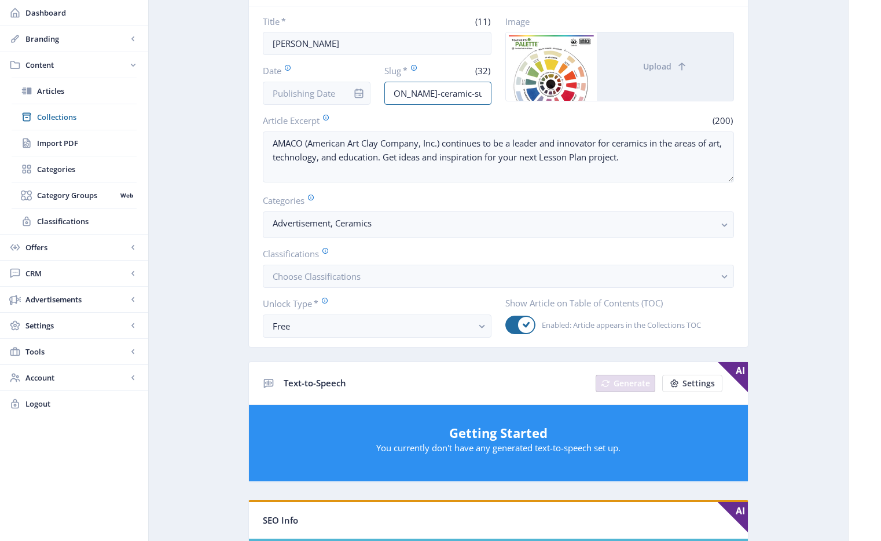
drag, startPoint x: 437, startPoint y: 90, endPoint x: 552, endPoint y: 99, distance: 115.6
click at [552, 99] on div "Title * (11) Amaco Brent Date Slug * (32) amaco-brent-ceramic-supplies-625 Imag…" at bounding box center [498, 60] width 471 height 89
click at [64, 105] on link "Collections" at bounding box center [74, 116] width 125 height 25
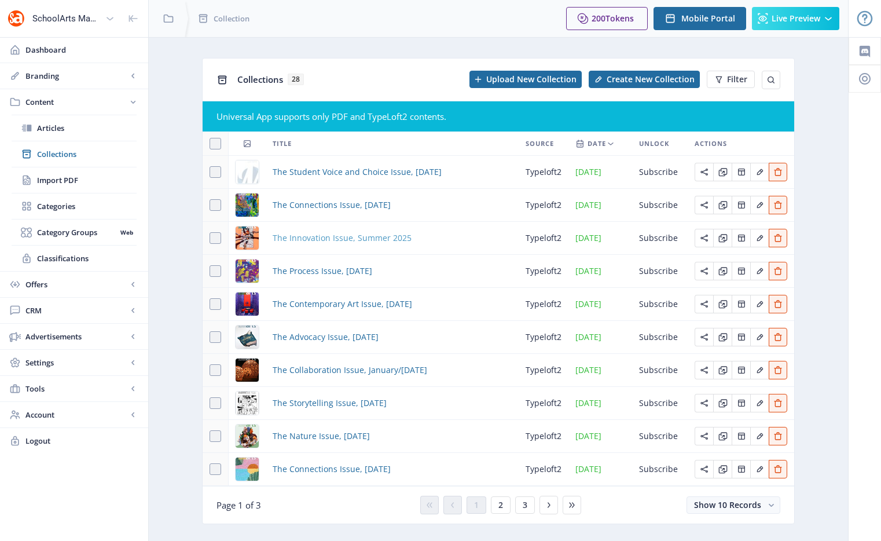
click at [315, 240] on span "The Innovation Issue, Summer 2025" at bounding box center [342, 238] width 139 height 14
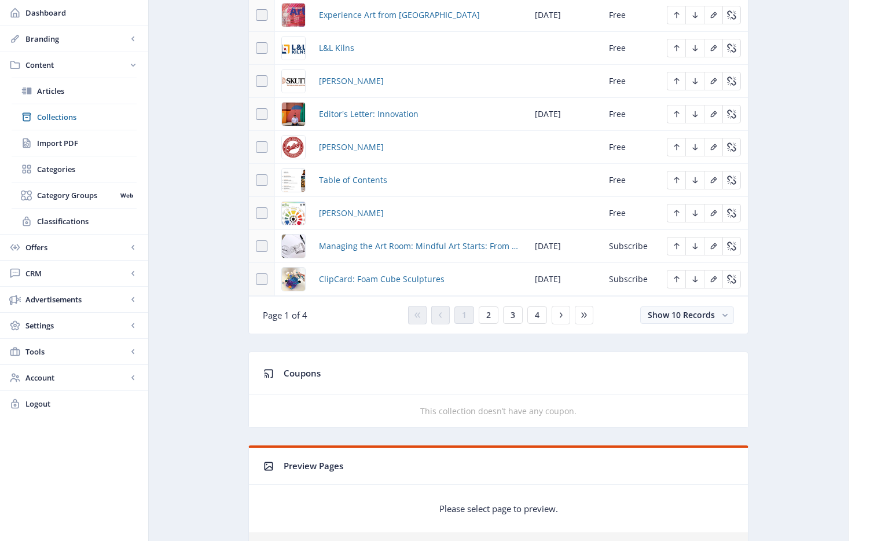
scroll to position [608, 0]
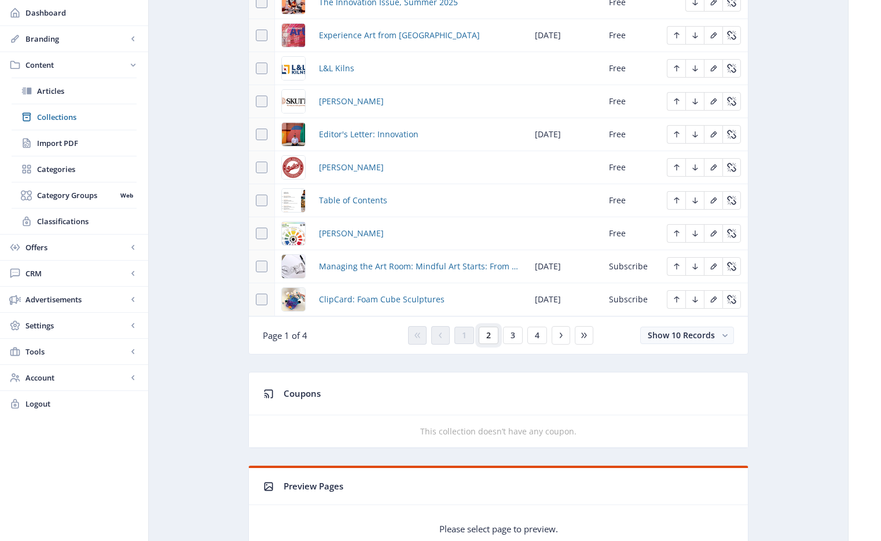
click at [486, 334] on span "2" at bounding box center [488, 335] width 5 height 9
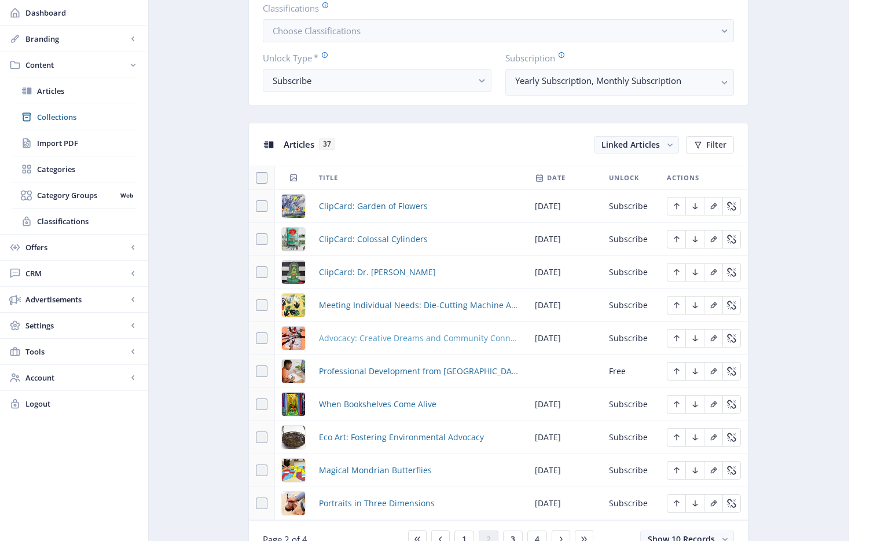
scroll to position [517, 0]
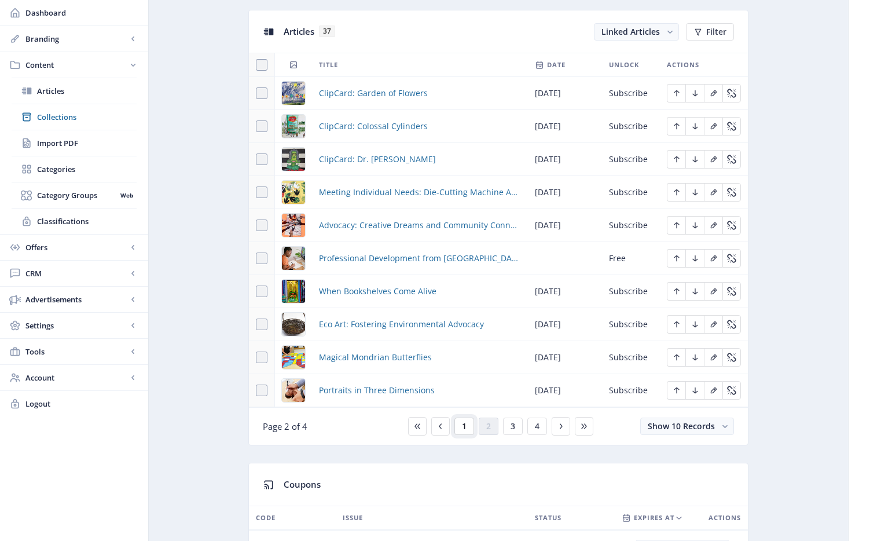
click at [463, 424] on span "1" at bounding box center [464, 426] width 5 height 9
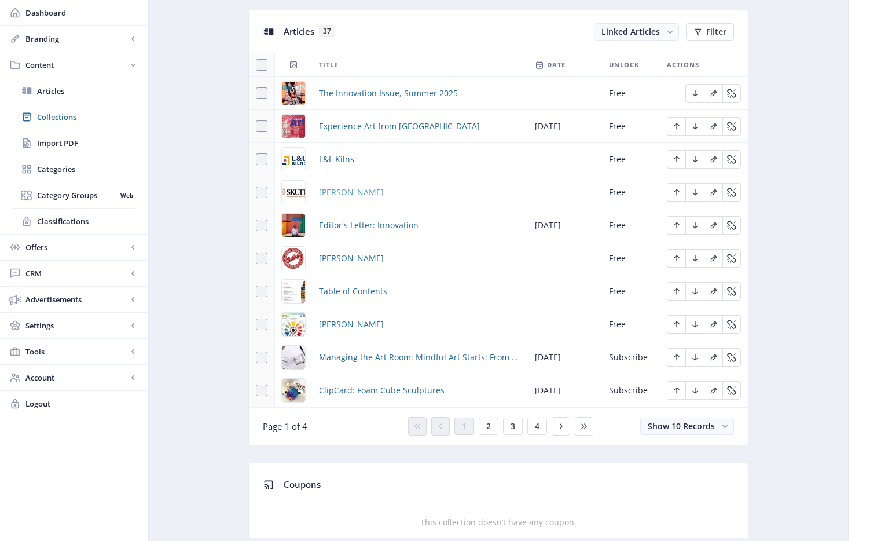
click at [329, 192] on span "[PERSON_NAME]" at bounding box center [351, 192] width 65 height 14
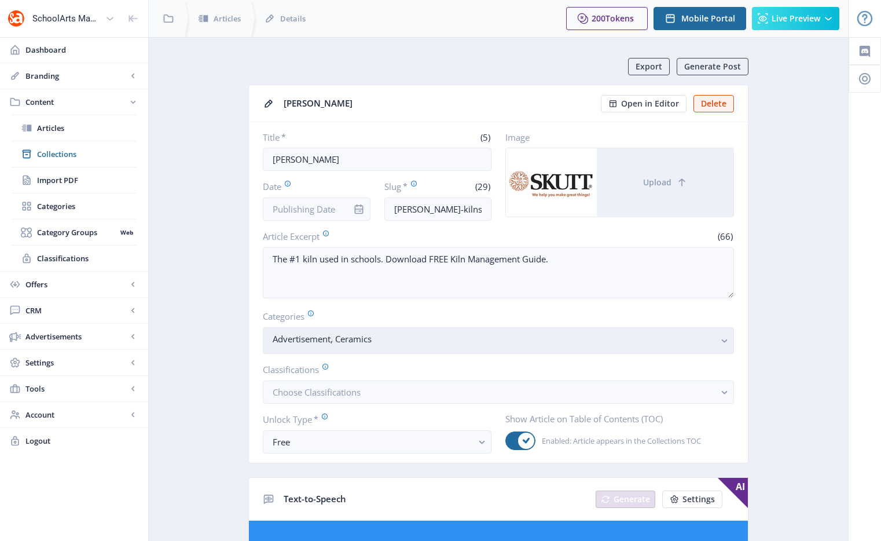
scroll to position [8, 0]
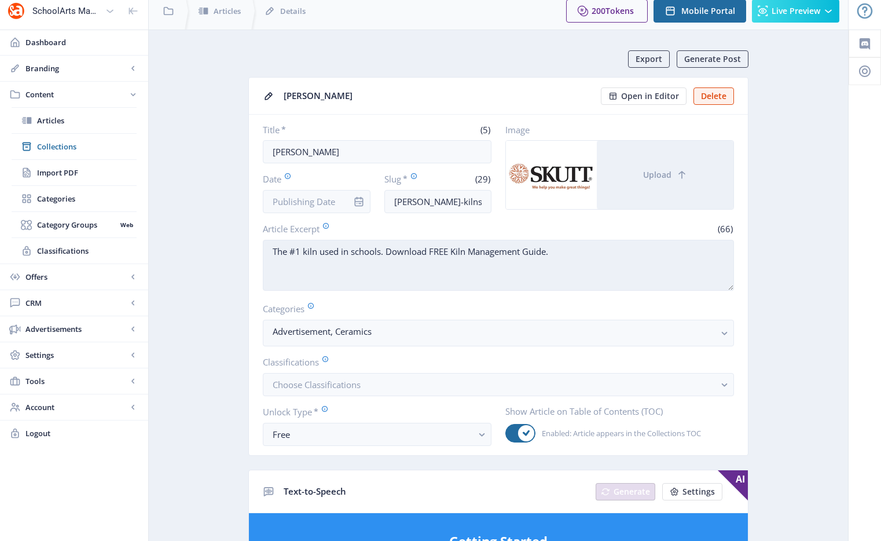
click at [420, 256] on textarea "The #1 kiln used in schools. Download FREE Kiln Management Guide." at bounding box center [498, 265] width 471 height 51
click at [421, 252] on textarea "The #1 kiln used in schools. Download FREE Kiln Management Guide." at bounding box center [498, 265] width 471 height 51
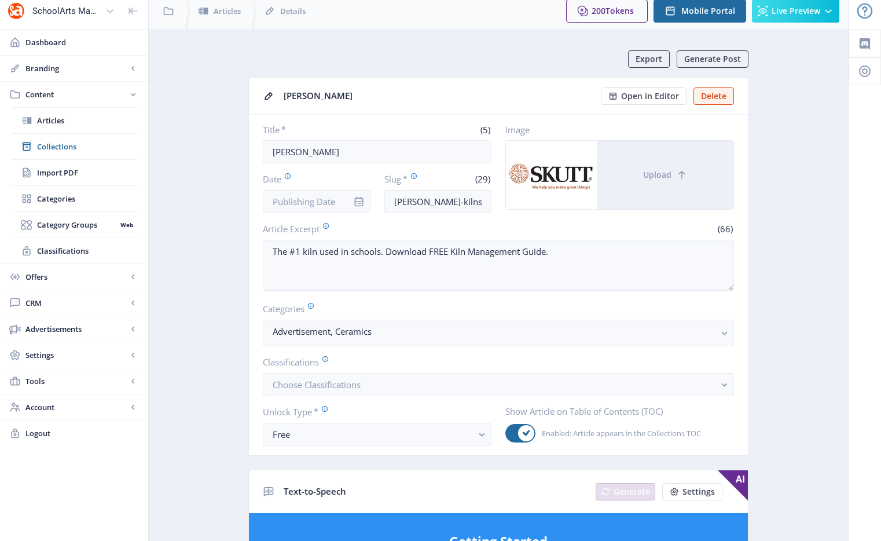
click at [63, 143] on span "Collections" at bounding box center [87, 147] width 100 height 12
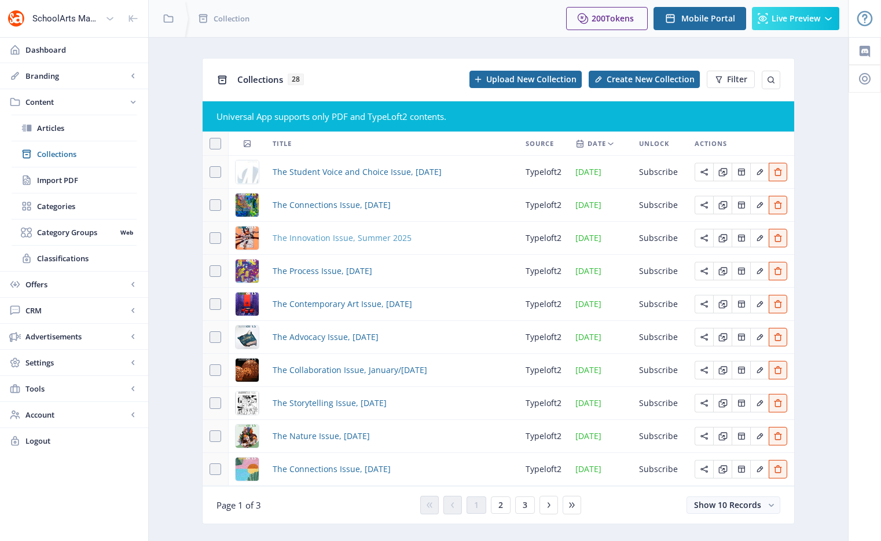
click at [341, 237] on span "The Innovation Issue, Summer 2025" at bounding box center [342, 238] width 139 height 14
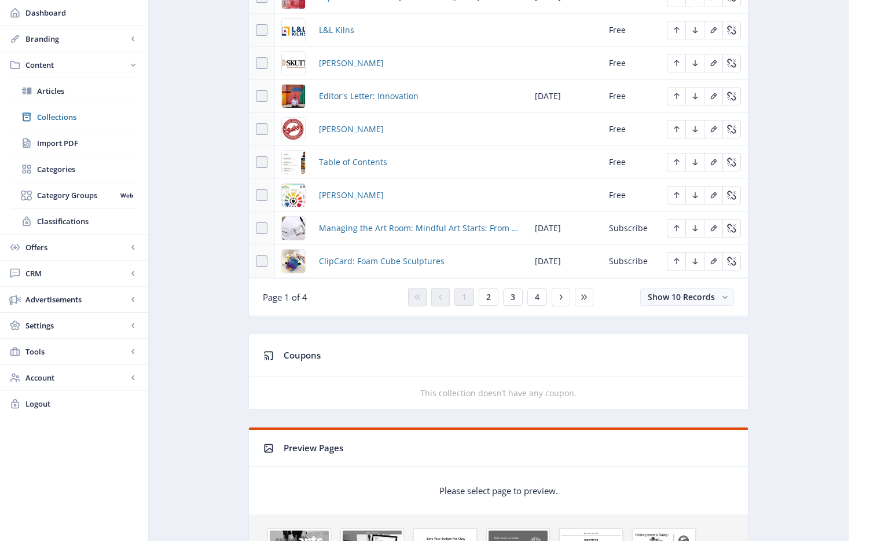
scroll to position [448, 0]
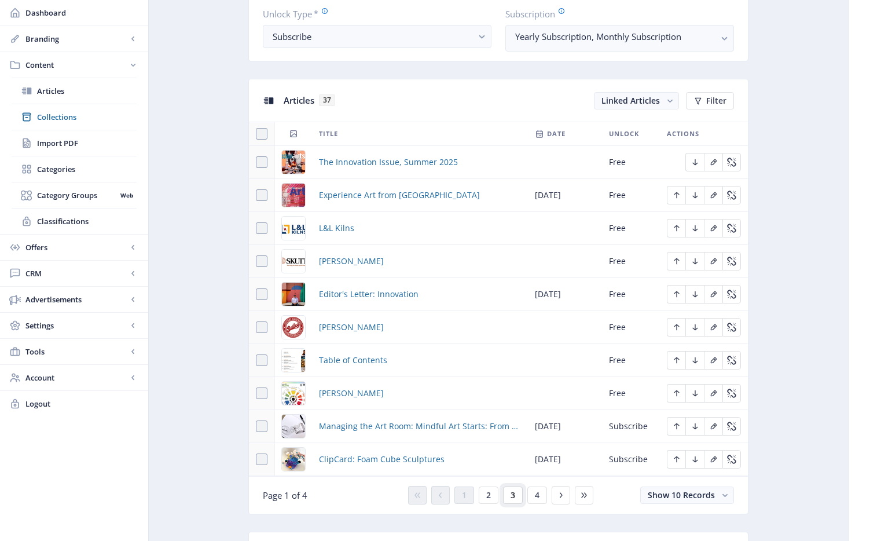
click at [509, 436] on button "3" at bounding box center [513, 494] width 20 height 17
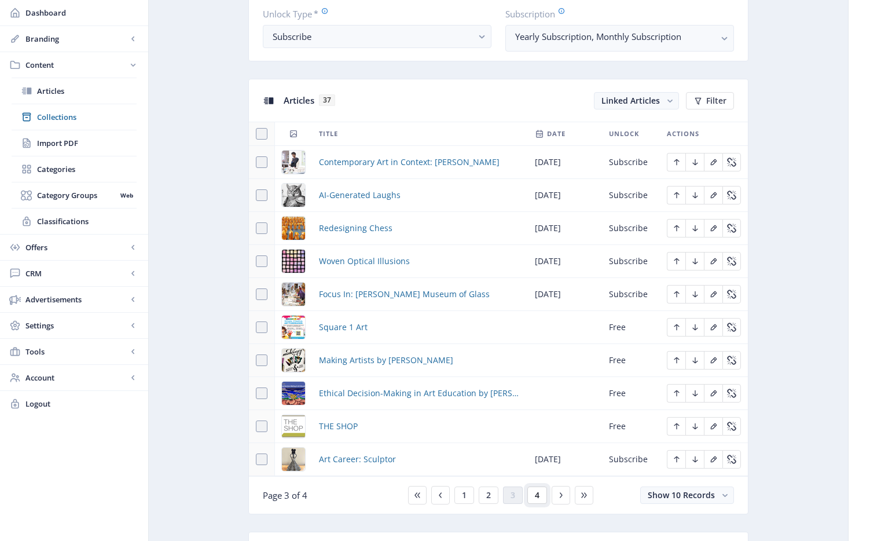
click at [539, 436] on span "4" at bounding box center [537, 494] width 5 height 9
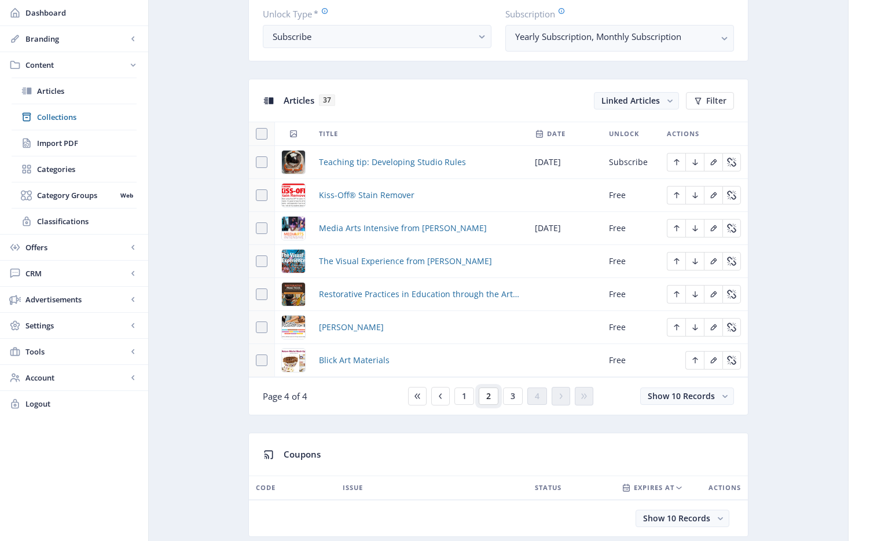
click at [493, 396] on button "2" at bounding box center [489, 395] width 20 height 17
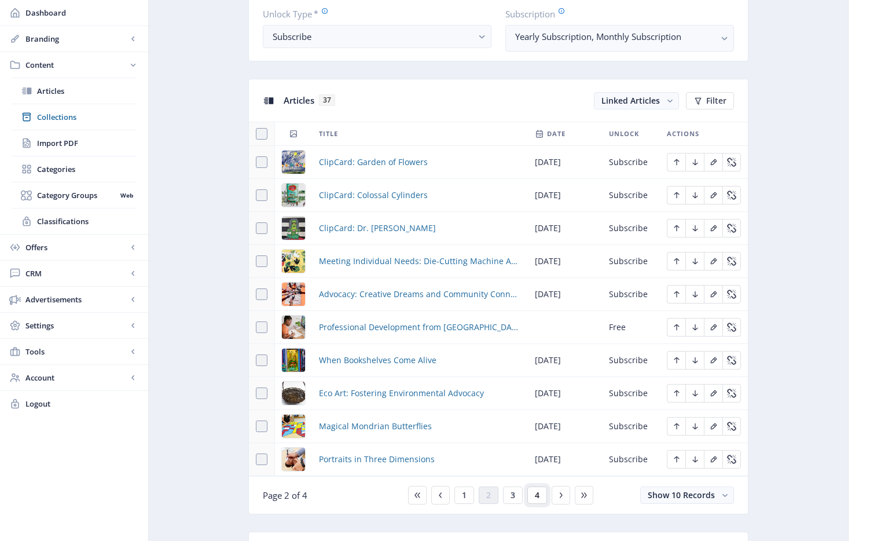
click at [536, 436] on span "4" at bounding box center [537, 494] width 5 height 9
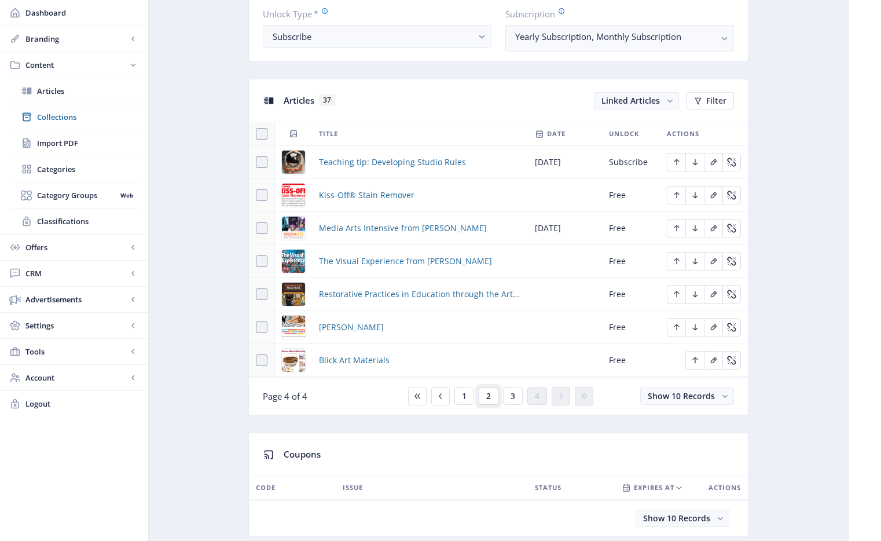
click at [488, 395] on span "2" at bounding box center [488, 395] width 5 height 9
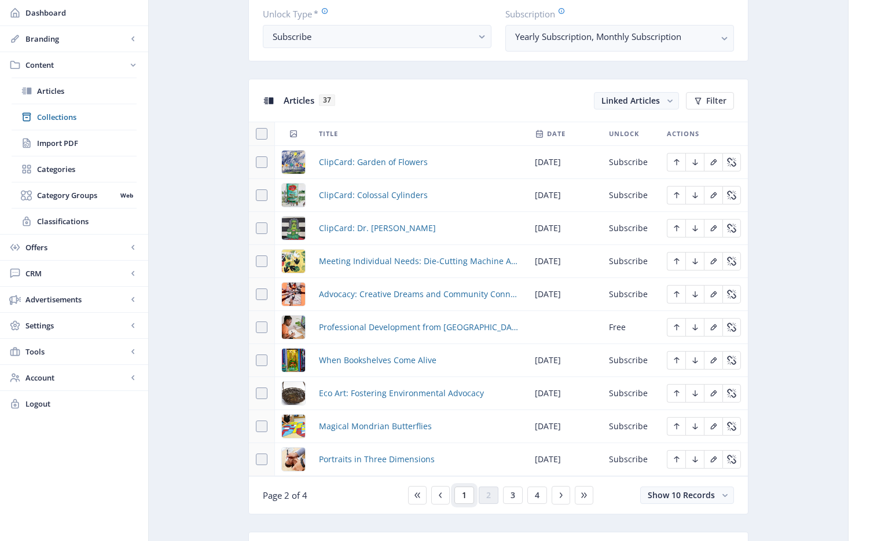
click at [462, 436] on span "1" at bounding box center [464, 494] width 5 height 9
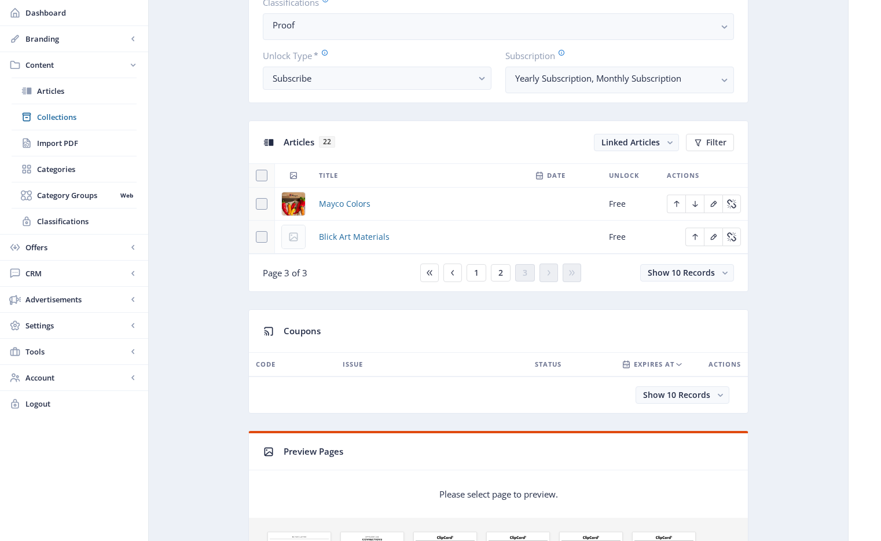
scroll to position [466, 0]
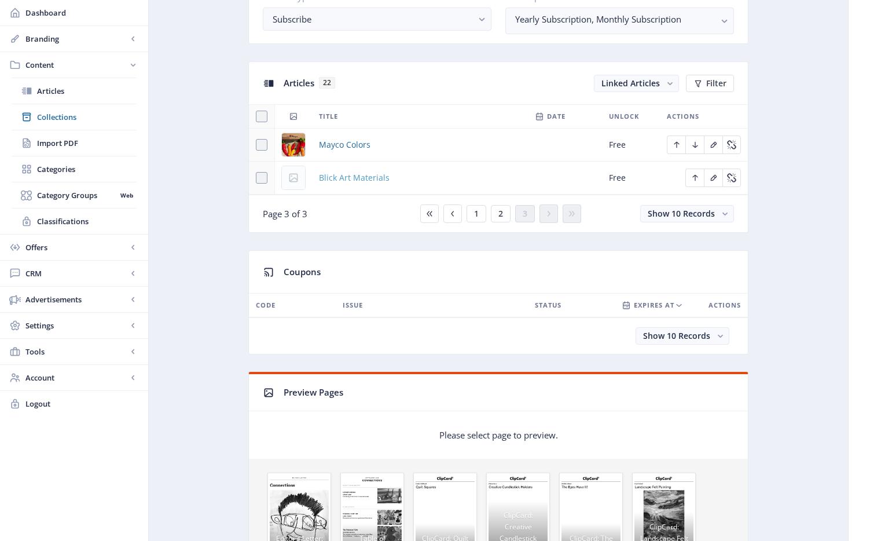
click at [325, 181] on span "Blick Art Materials" at bounding box center [354, 178] width 71 height 14
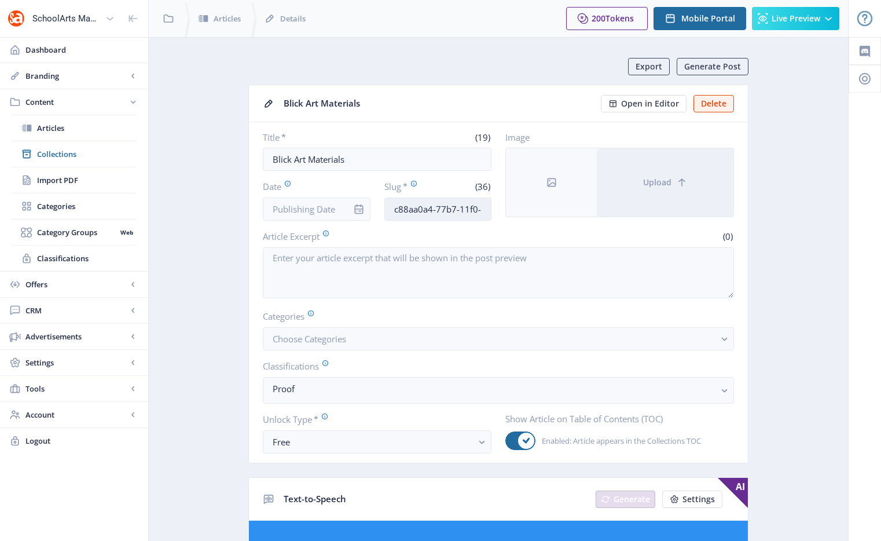
click at [439, 213] on input "c88aa0a4-77b7-11f0-bd64-4201ac1fa005" at bounding box center [438, 208] width 108 height 23
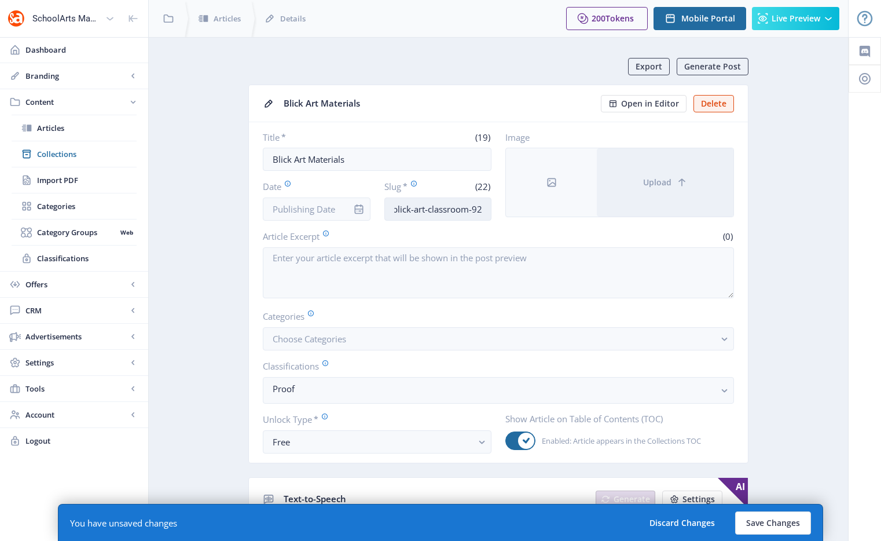
scroll to position [0, 7]
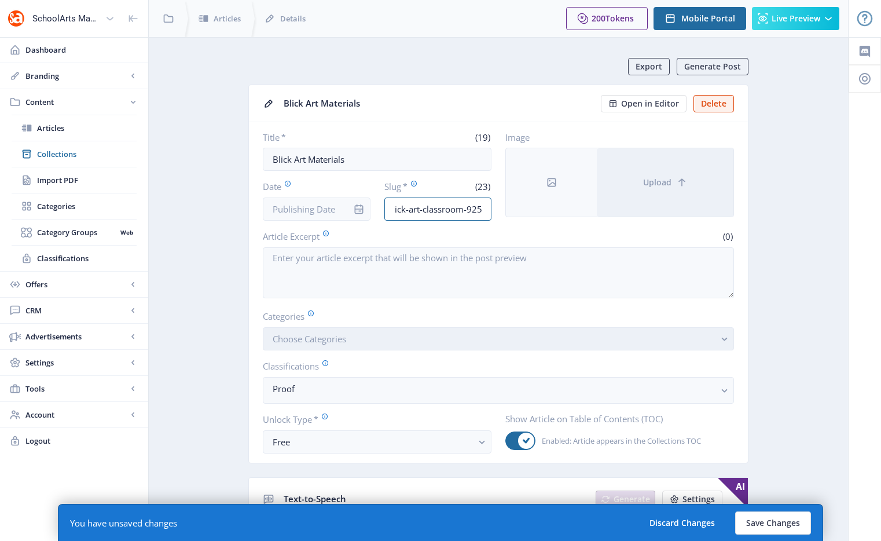
type input "blick-art-classroom-925"
click at [312, 333] on span "Choose Categories" at bounding box center [310, 339] width 74 height 12
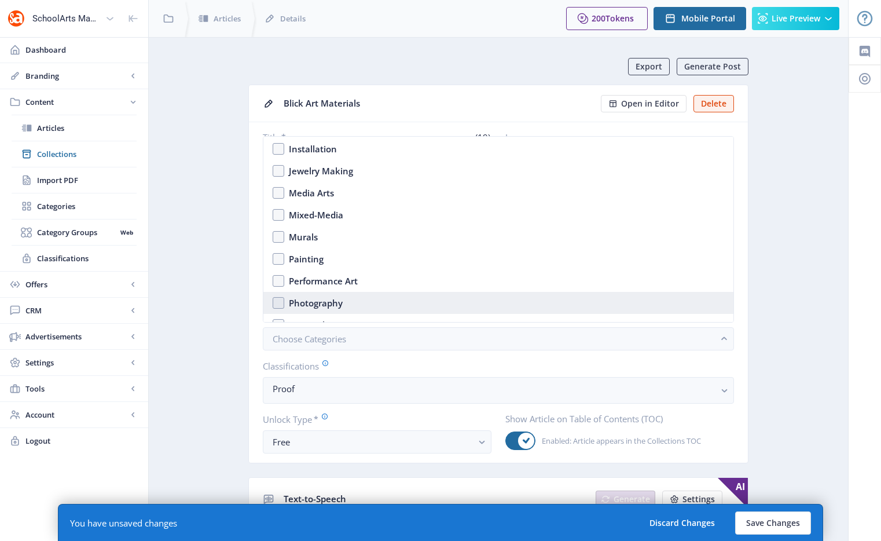
scroll to position [1810, 0]
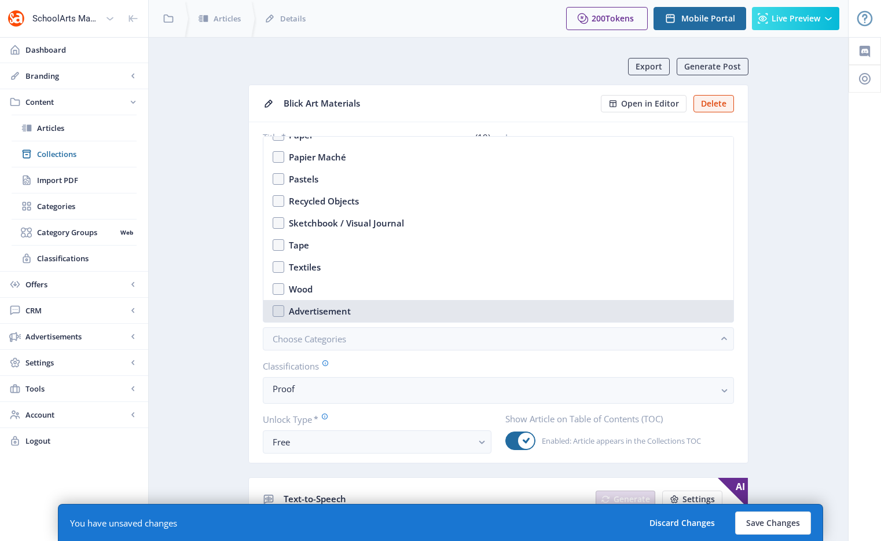
click at [318, 314] on div "Advertisement" at bounding box center [320, 311] width 62 height 14
checkbox input "true"
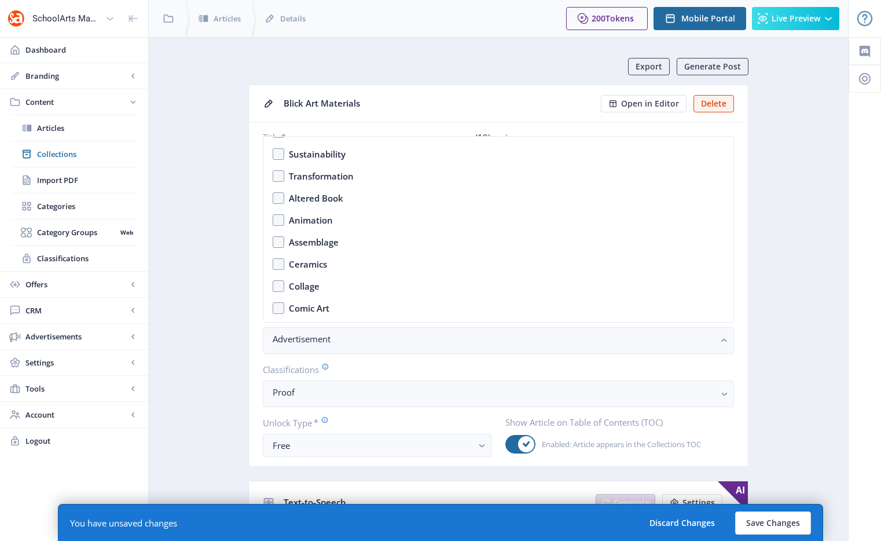
scroll to position [925, 0]
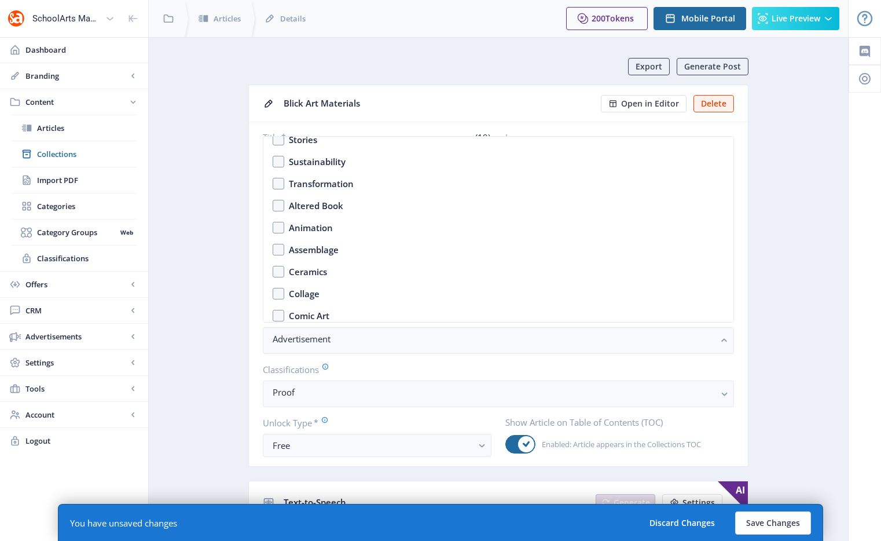
click at [742, 262] on nb-card-body "Title * (19) Blick Art Materials Date Slug * (23) blick-art-classroom-925 Image…" at bounding box center [498, 294] width 499 height 344
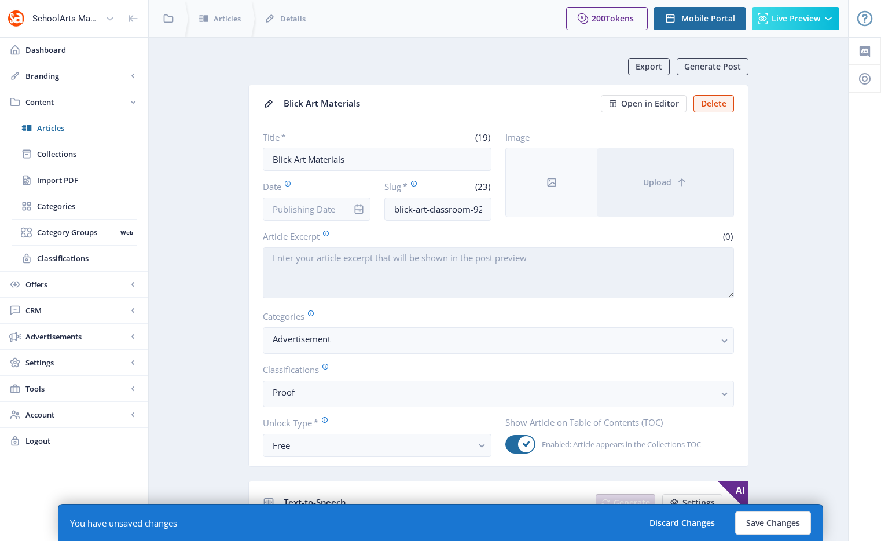
click at [375, 267] on textarea "Article Excerpt" at bounding box center [498, 272] width 471 height 51
paste textarea "As a leading art supply company, we provide artists, educators, students, and o…"
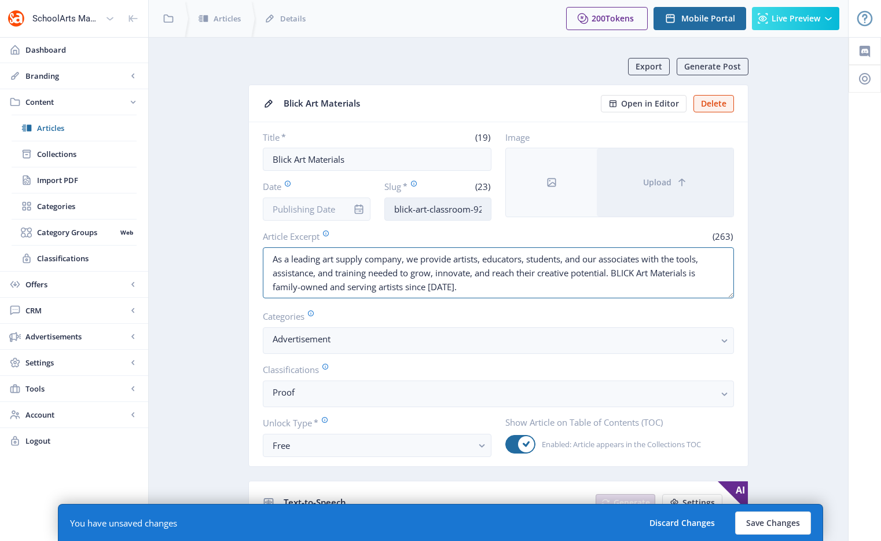
type textarea "As a leading art supply company, we provide artists, educators, students, and o…"
click at [440, 209] on input "blick-art-classroom-925" at bounding box center [438, 208] width 108 height 23
type input "blick-art-materials-925"
click at [304, 213] on input "Date" at bounding box center [317, 208] width 108 height 23
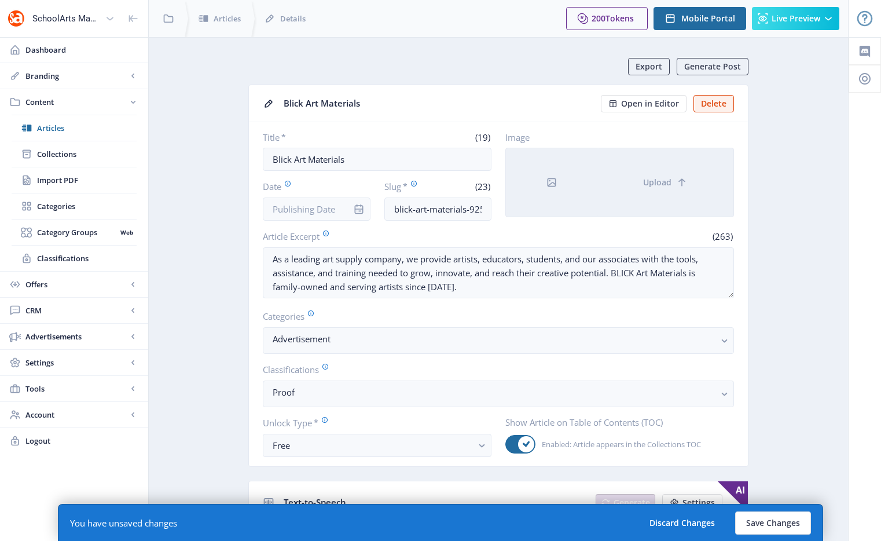
click at [571, 170] on div at bounding box center [551, 182] width 91 height 68
click at [651, 189] on button "Upload" at bounding box center [665, 182] width 137 height 68
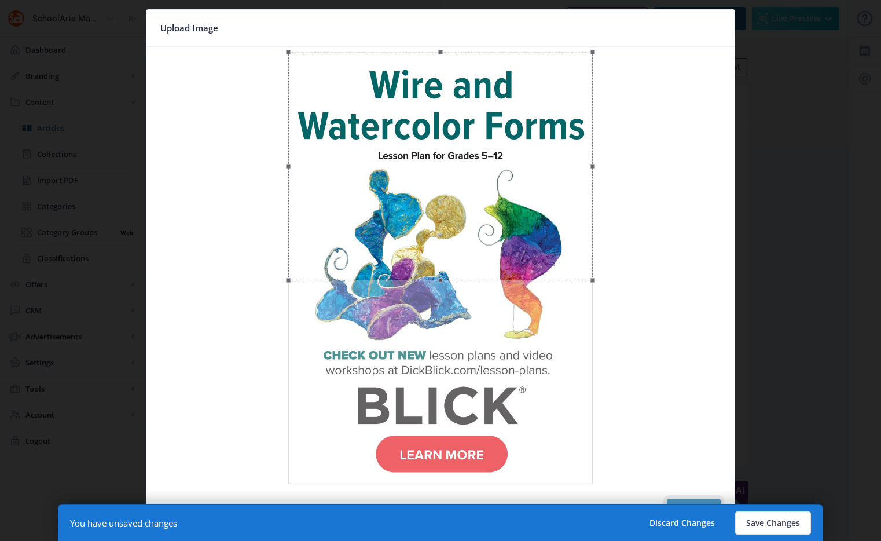
click at [699, 501] on button "Confirm" at bounding box center [694, 510] width 54 height 23
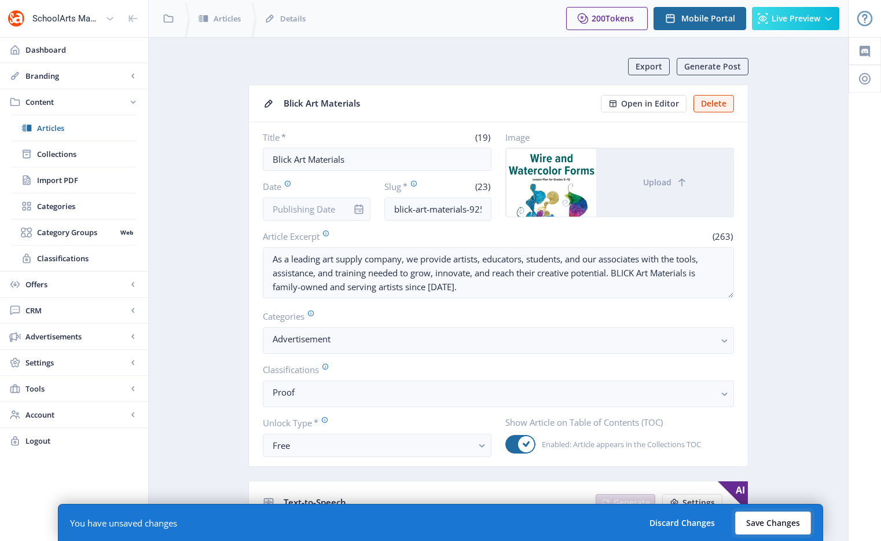
click at [772, 527] on button "Save Changes" at bounding box center [773, 522] width 76 height 23
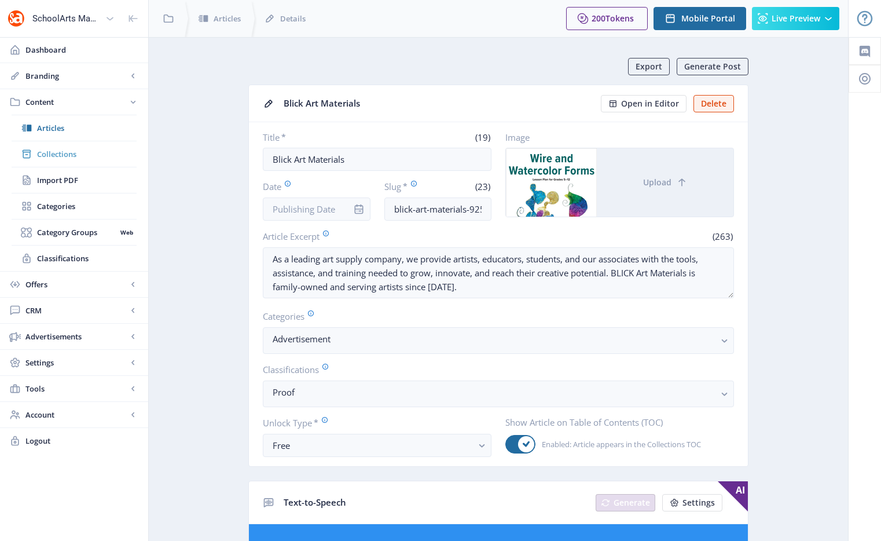
click at [89, 158] on span "Collections" at bounding box center [87, 154] width 100 height 12
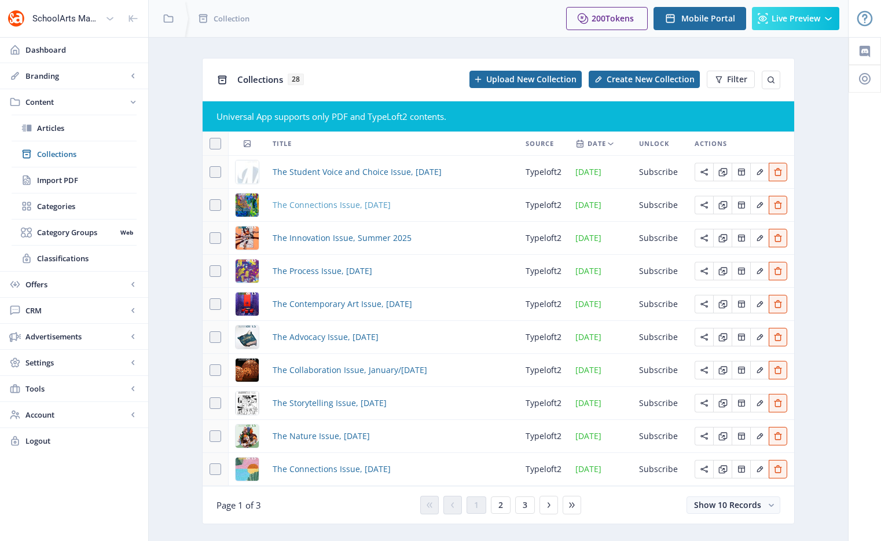
click at [287, 204] on span "The Connections Issue, [DATE]" at bounding box center [332, 205] width 118 height 14
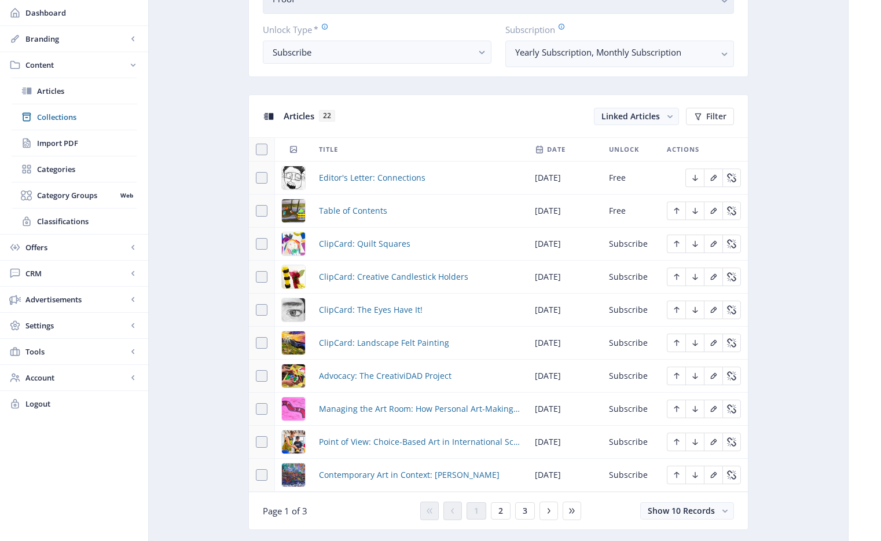
scroll to position [440, 0]
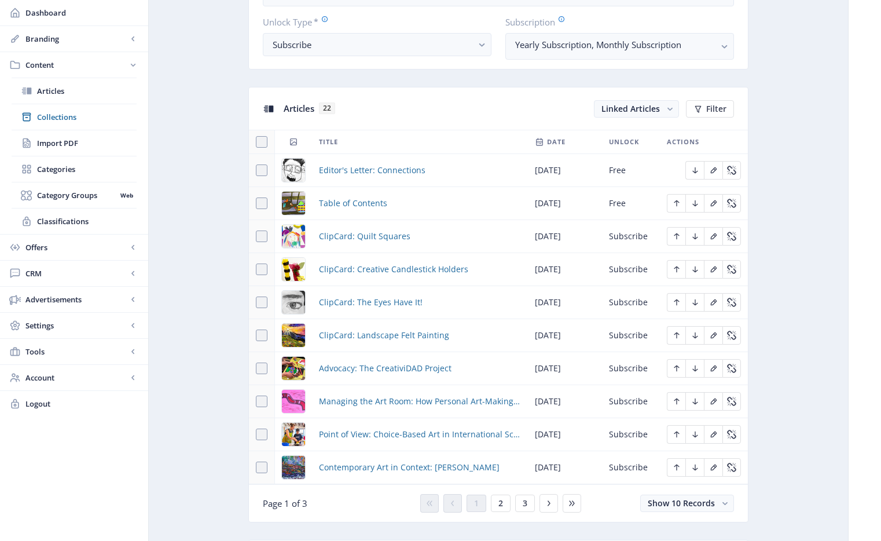
click at [498, 510] on div "You have unsaved changes Discard Changes Save Changes" at bounding box center [440, 522] width 765 height 37
click at [551, 504] on div "You have unsaved changes Discard Changes Save Changes" at bounding box center [440, 522] width 765 height 37
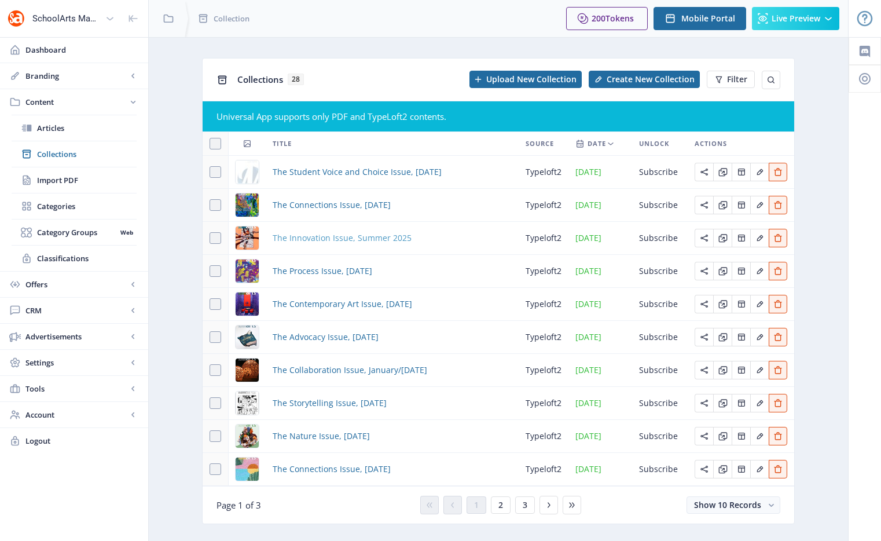
click at [288, 243] on span "The Innovation Issue, Summer 2025" at bounding box center [342, 238] width 139 height 14
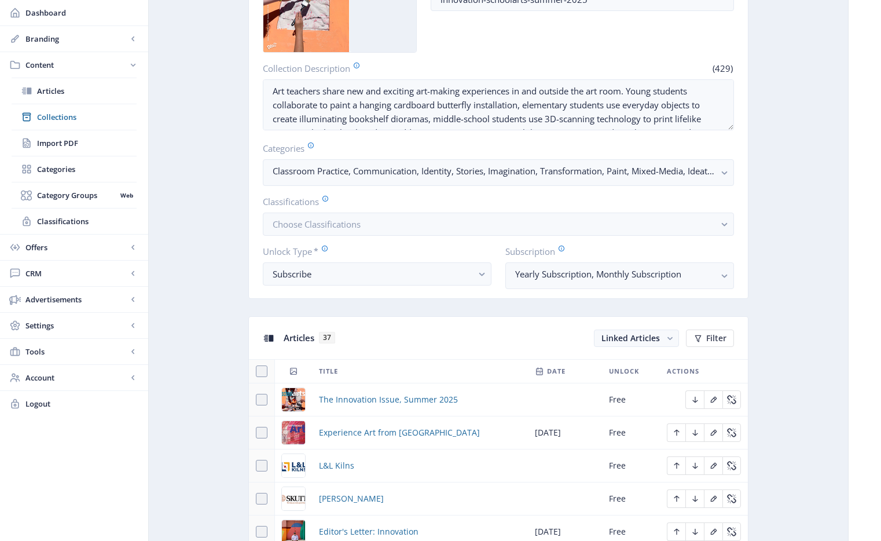
scroll to position [449, 0]
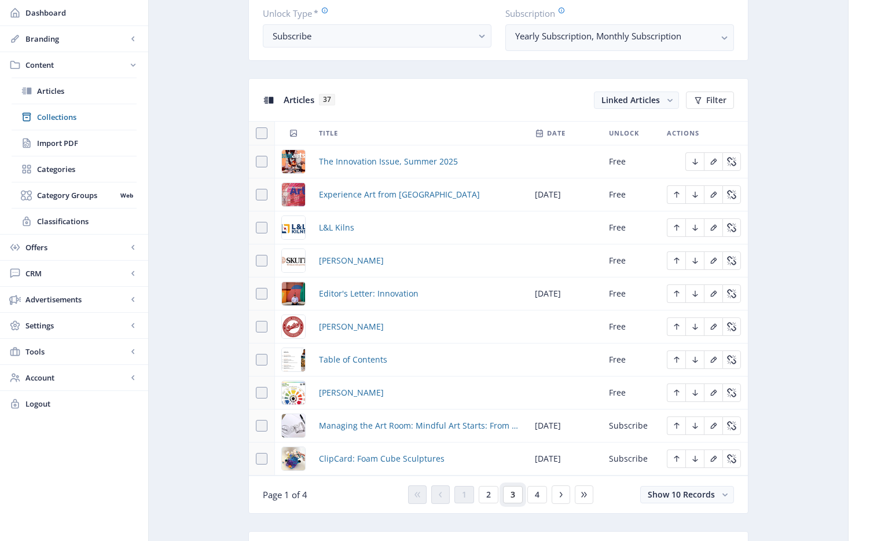
click at [511, 490] on span "3" at bounding box center [513, 494] width 5 height 9
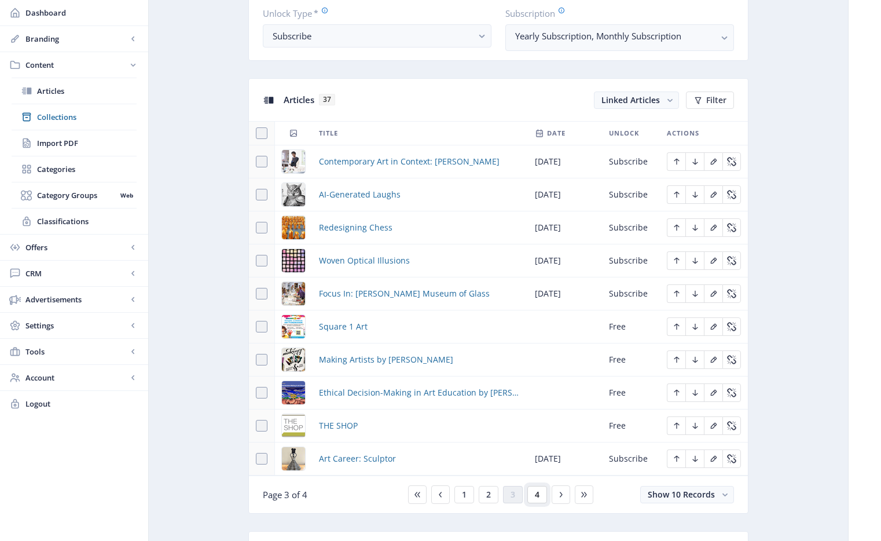
click at [537, 496] on span "4" at bounding box center [537, 494] width 5 height 9
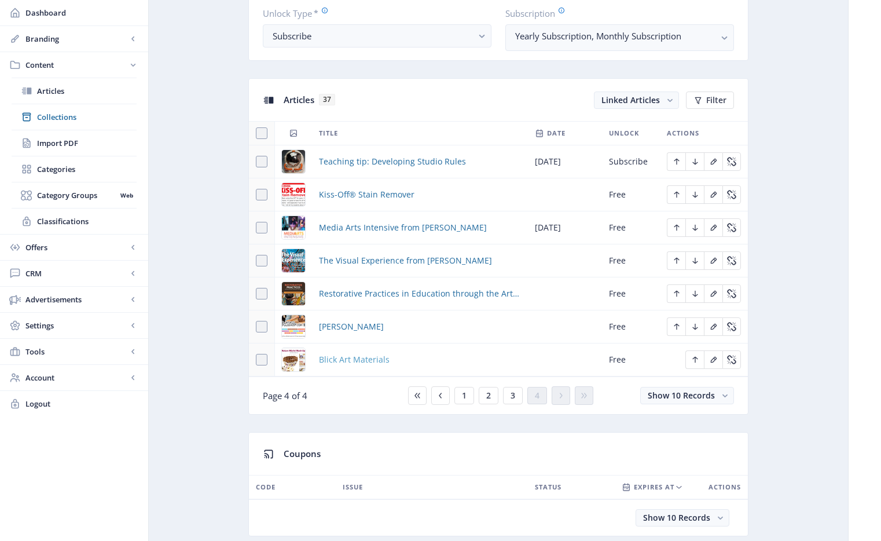
click at [356, 362] on span "Blick Art Materials" at bounding box center [354, 360] width 71 height 14
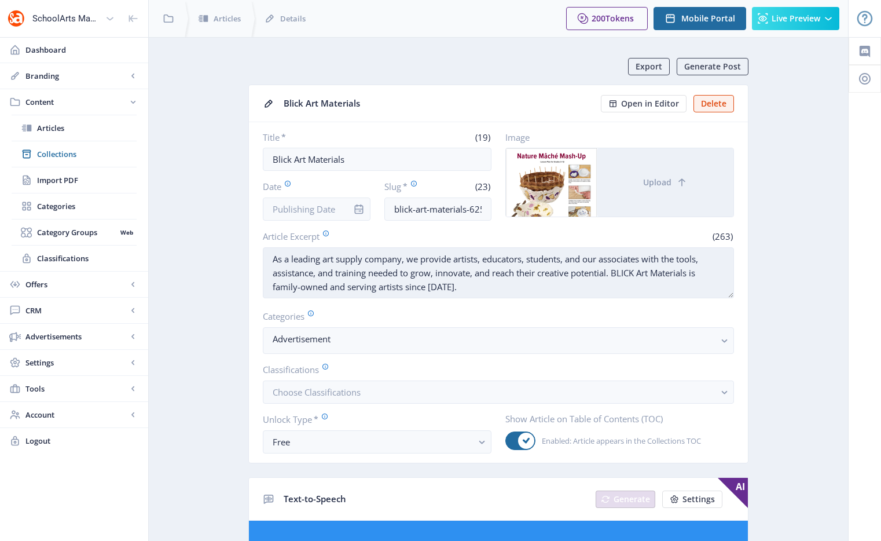
click at [434, 273] on textarea "As a leading art supply company, we provide artists, educators, students, and o…" at bounding box center [498, 272] width 471 height 51
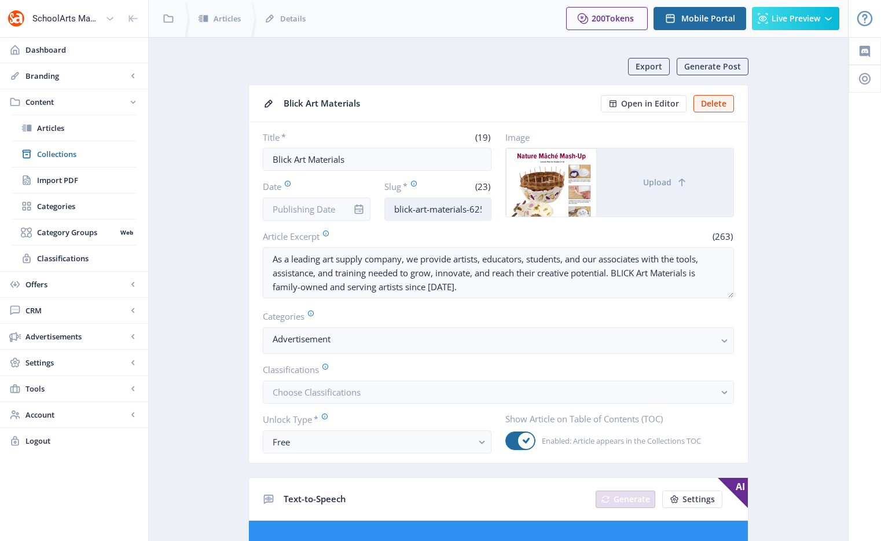
click at [452, 207] on input "blick-art-materials-625" at bounding box center [438, 208] width 108 height 23
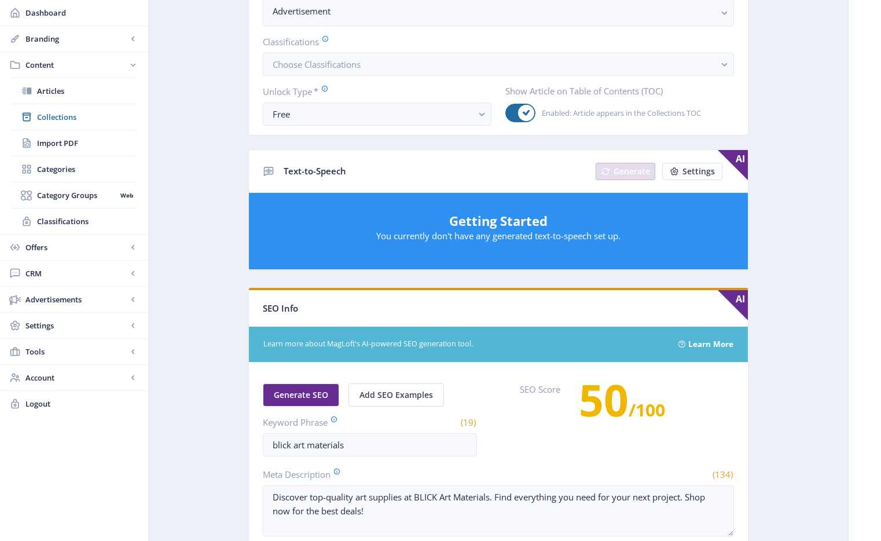
scroll to position [409, 0]
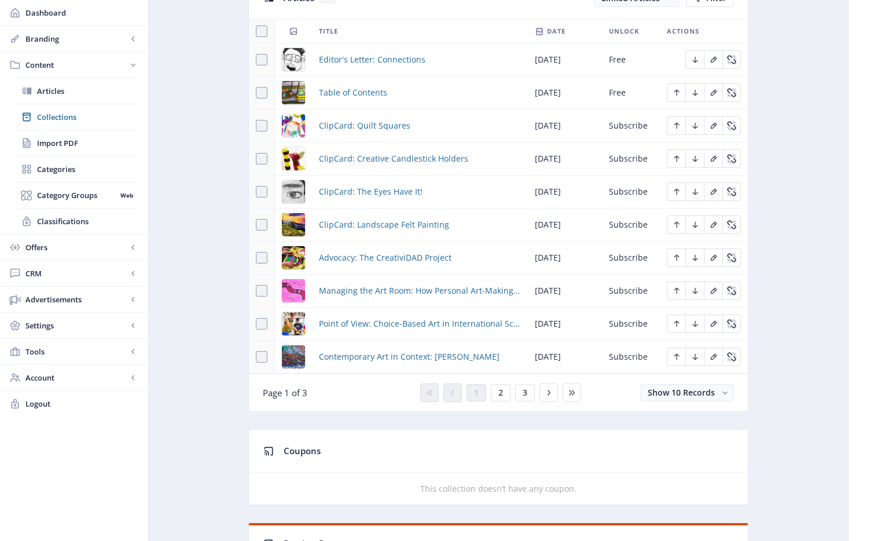
scroll to position [659, 0]
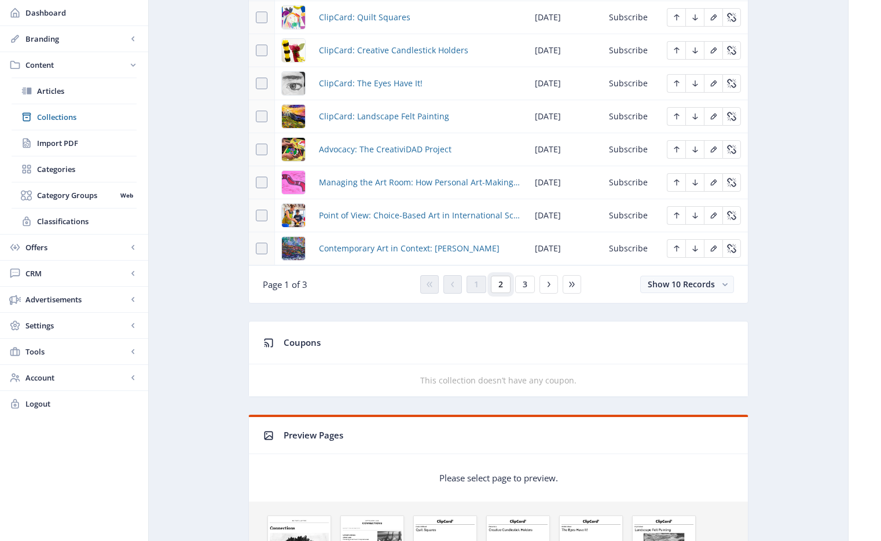
click at [501, 285] on span "2" at bounding box center [501, 284] width 5 height 9
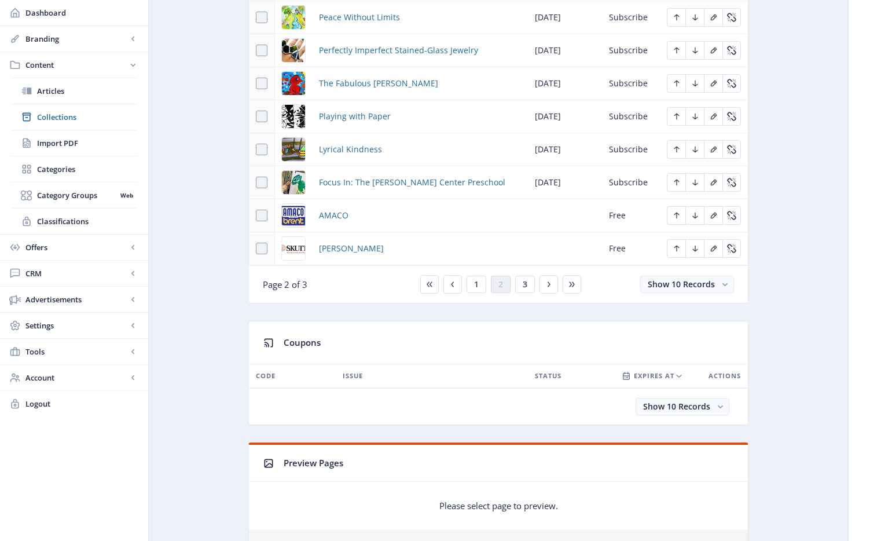
scroll to position [637, 0]
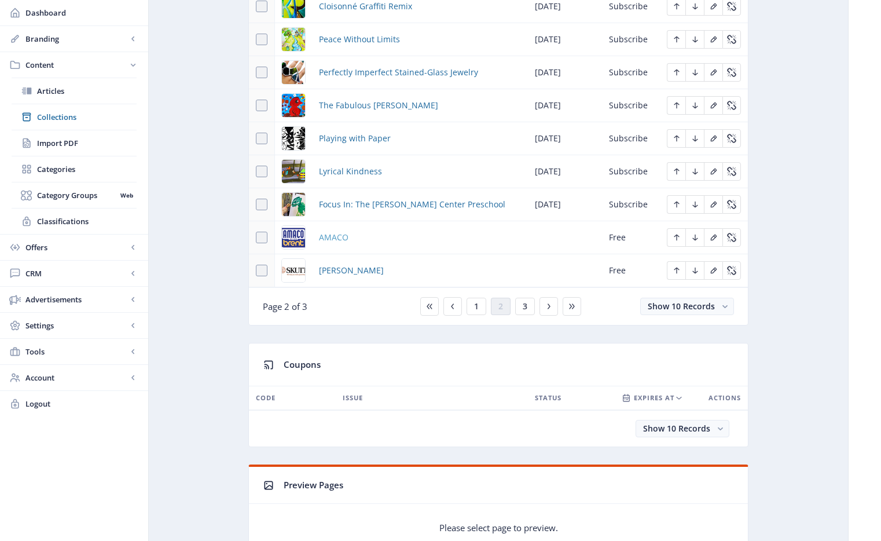
click at [332, 240] on span "AMACO" at bounding box center [334, 237] width 30 height 14
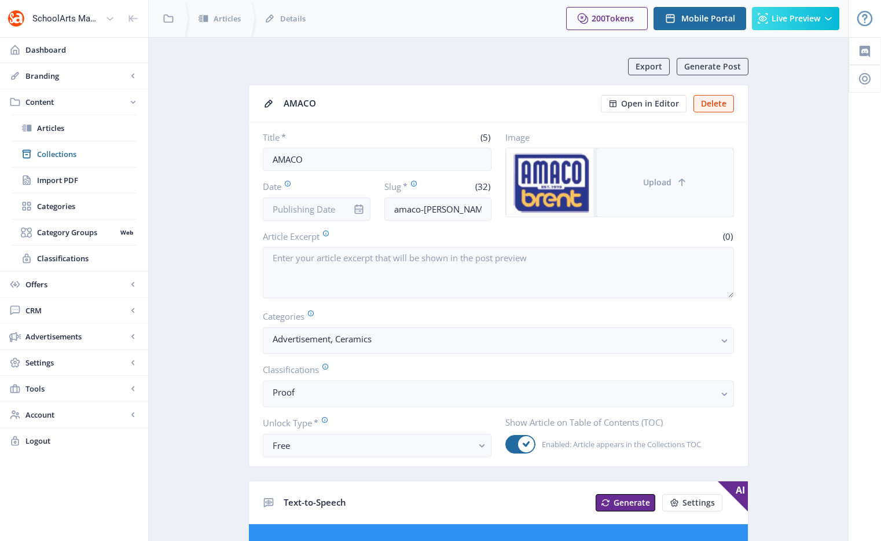
click at [611, 188] on button "Upload" at bounding box center [665, 182] width 137 height 68
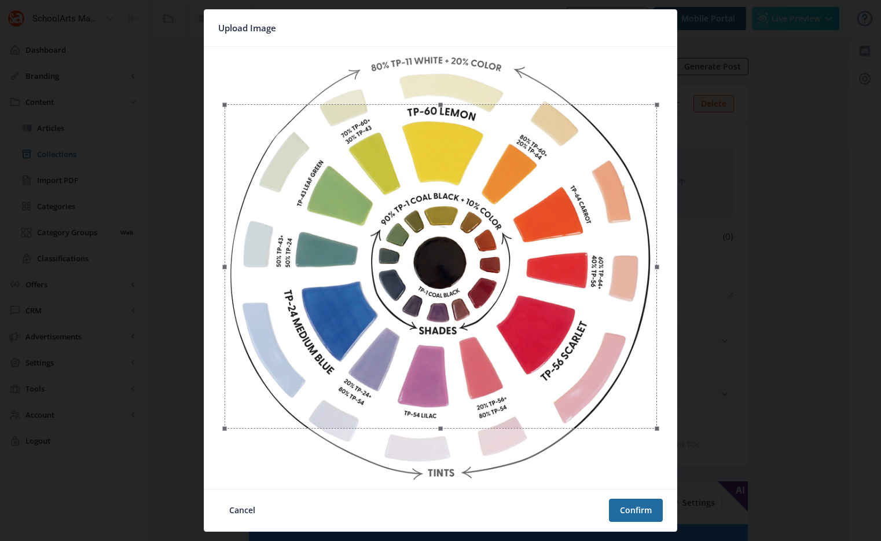
drag, startPoint x: 600, startPoint y: 305, endPoint x: 603, endPoint y: 357, distance: 52.8
click at [603, 357] on div at bounding box center [441, 266] width 433 height 324
click at [649, 519] on button "Confirm" at bounding box center [636, 510] width 54 height 23
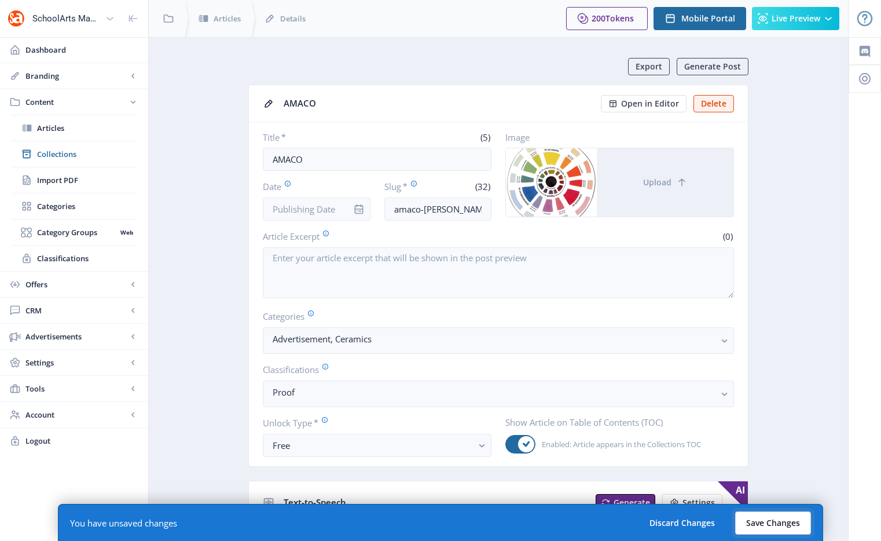
click at [788, 518] on button "Save Changes" at bounding box center [773, 522] width 76 height 23
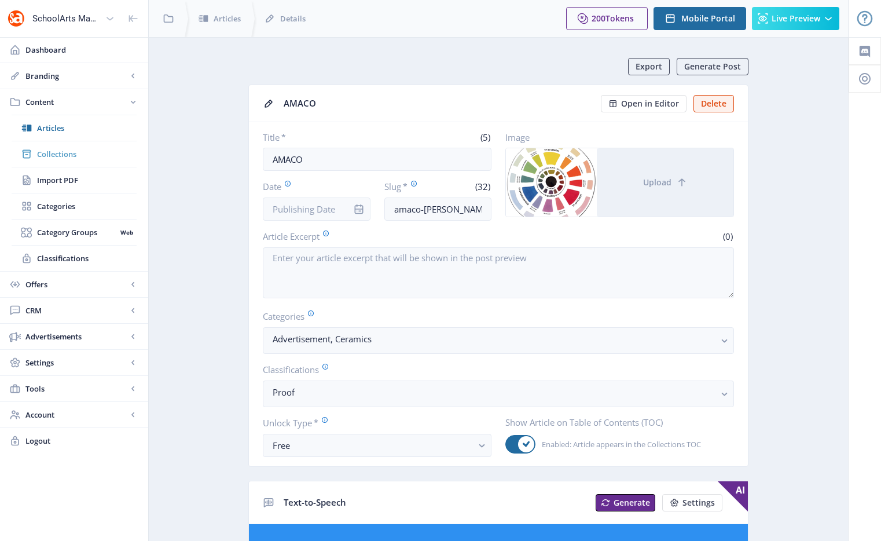
click at [70, 151] on span "Collections" at bounding box center [87, 154] width 100 height 12
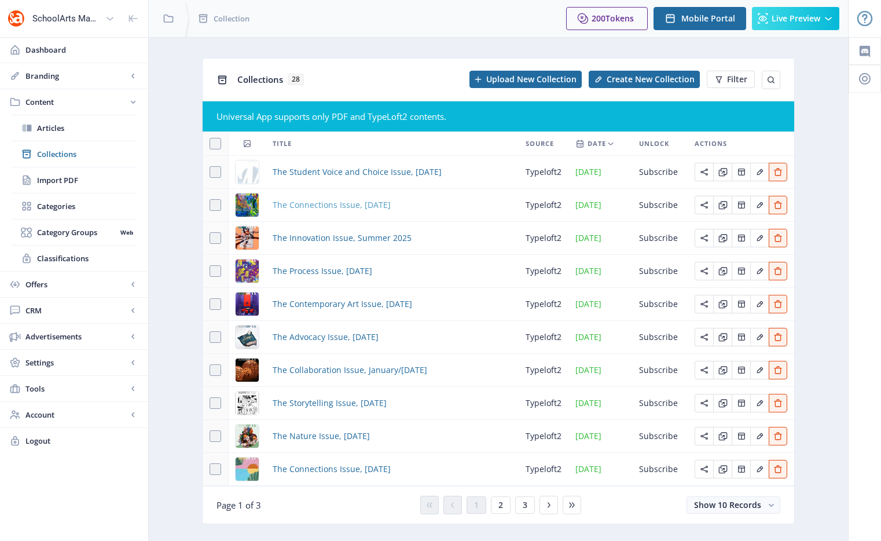
click at [314, 206] on span "The Connections Issue, [DATE]" at bounding box center [332, 205] width 118 height 14
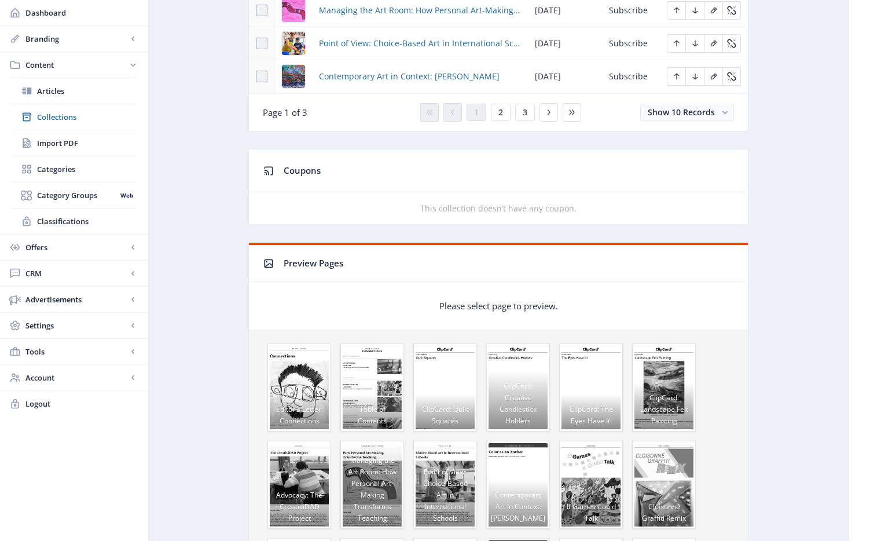
scroll to position [563, 0]
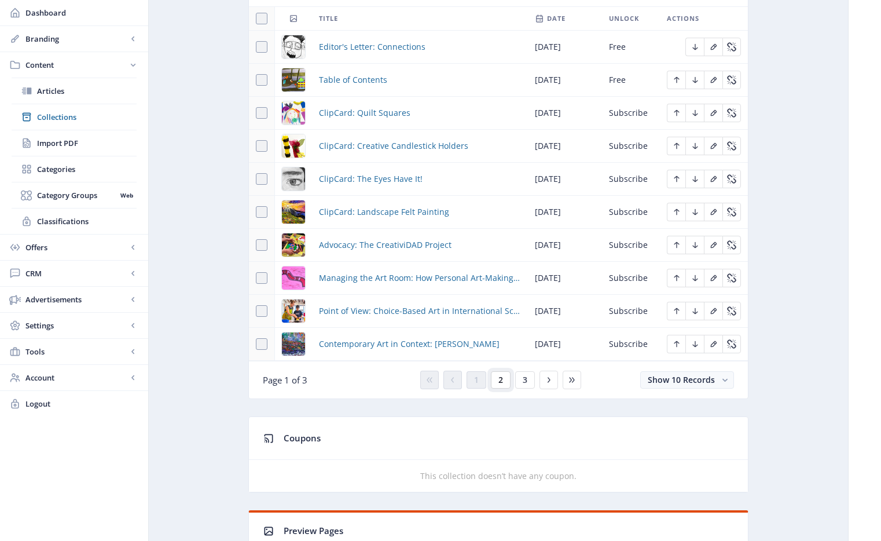
click at [500, 382] on span "2" at bounding box center [501, 379] width 5 height 9
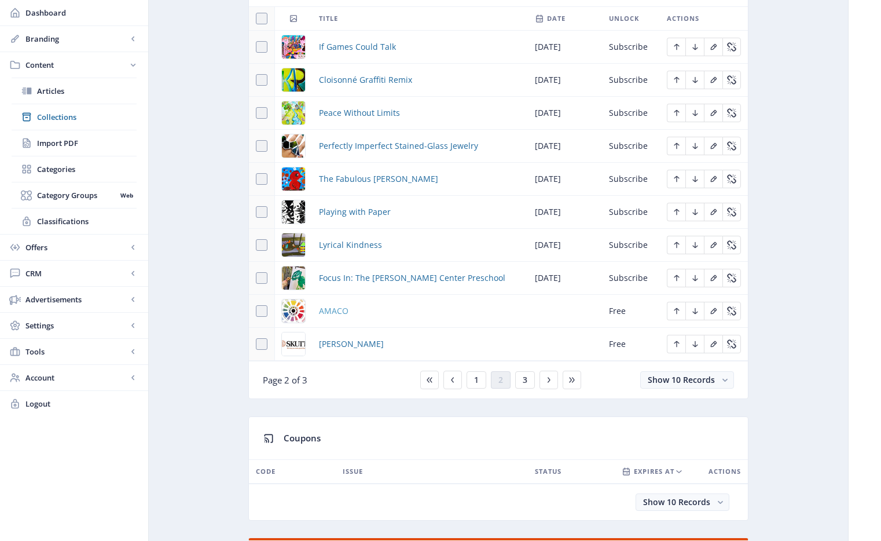
click at [338, 312] on span "AMACO" at bounding box center [334, 311] width 30 height 14
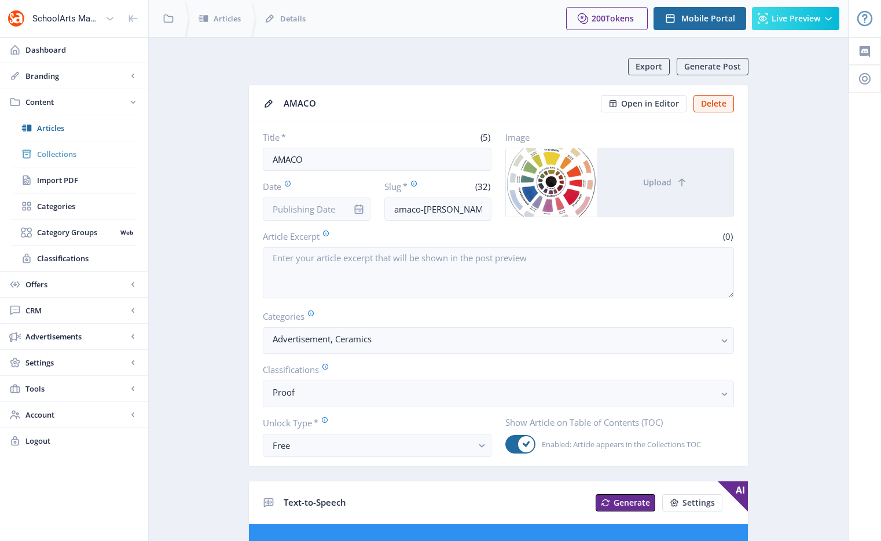
click at [71, 160] on link "Collections" at bounding box center [74, 153] width 125 height 25
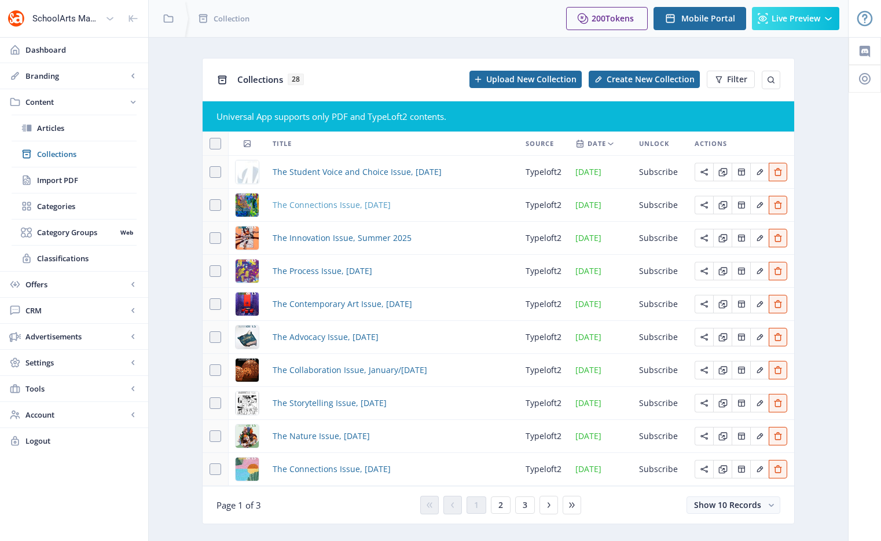
click at [317, 205] on span "The Connections Issue, [DATE]" at bounding box center [332, 205] width 118 height 14
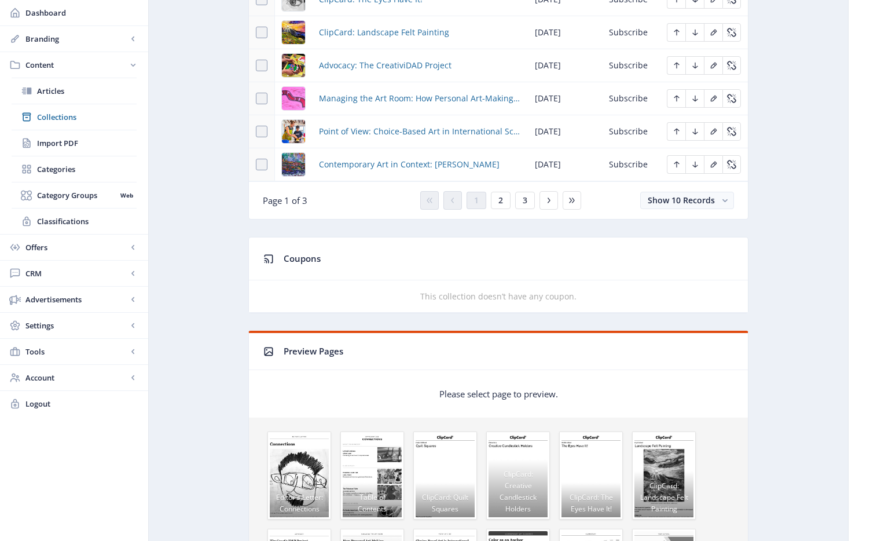
scroll to position [451, 0]
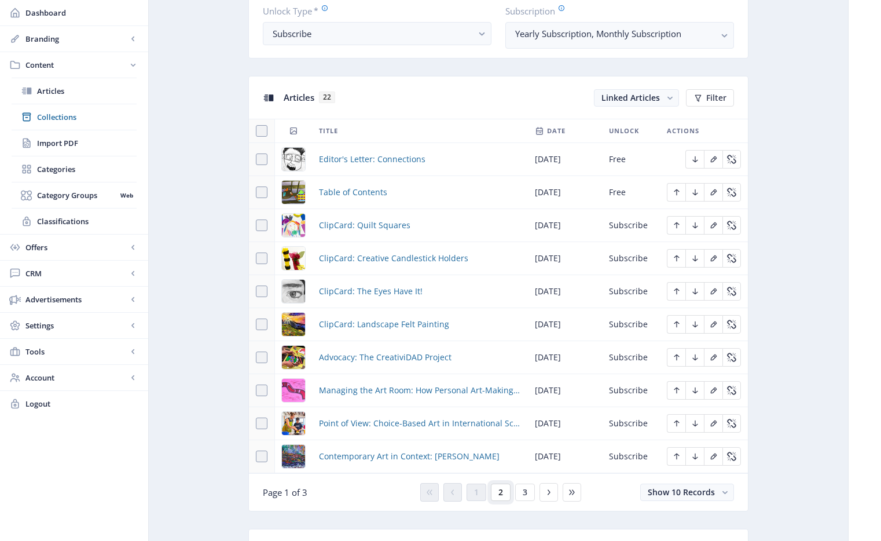
click at [508, 496] on button "2" at bounding box center [501, 491] width 20 height 17
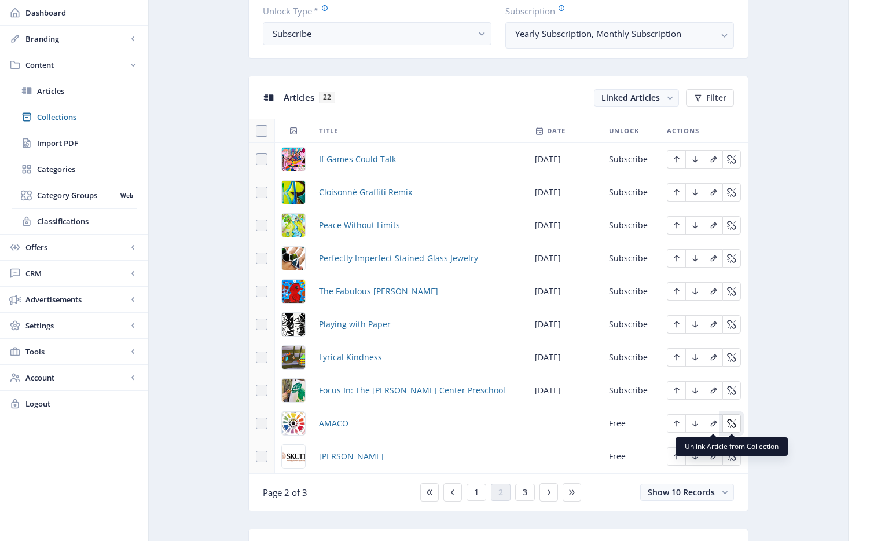
click at [737, 424] on button "Edit page" at bounding box center [732, 423] width 19 height 19
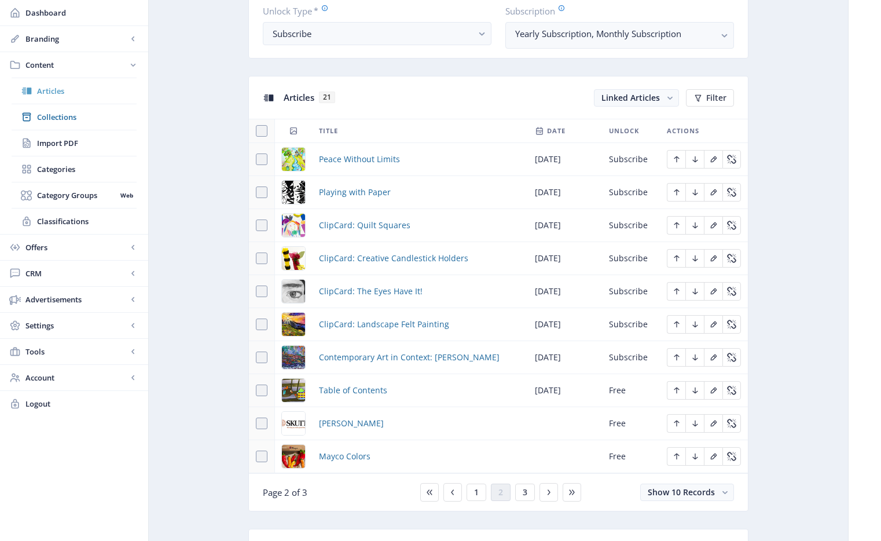
click at [50, 87] on span "Articles" at bounding box center [87, 91] width 100 height 12
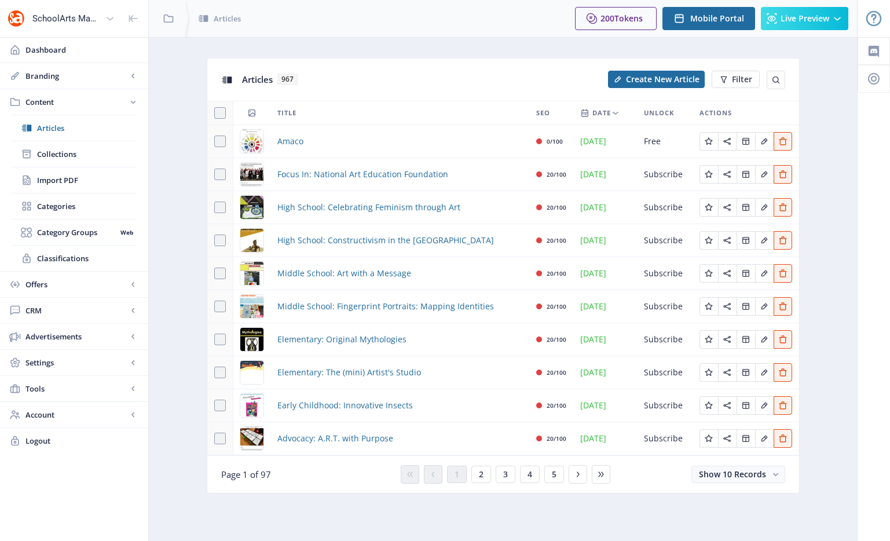
click at [285, 153] on td "Amaco" at bounding box center [399, 141] width 259 height 33
click at [284, 144] on span "Amaco" at bounding box center [290, 141] width 26 height 14
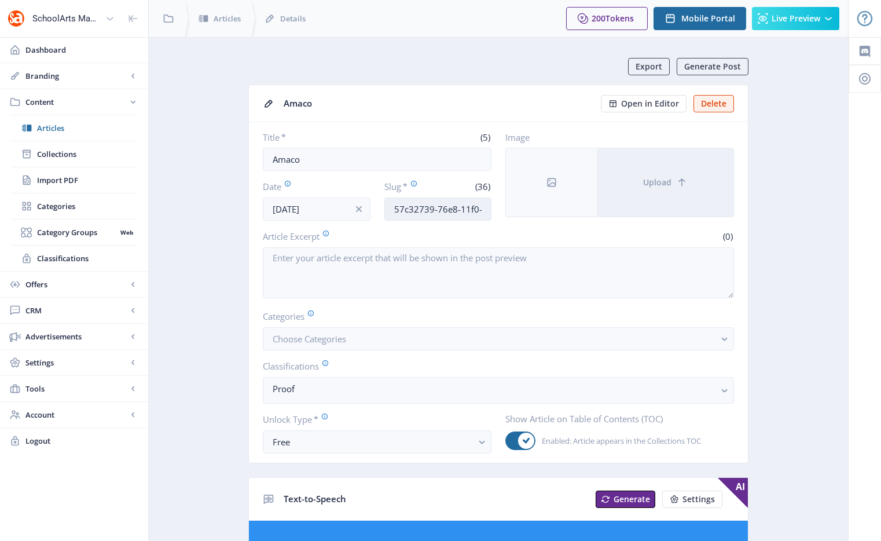
click at [427, 211] on input "57c32739-76e8-11f0-bd64-4201ac1fa005" at bounding box center [438, 208] width 108 height 23
click at [53, 127] on span "Articles" at bounding box center [87, 128] width 100 height 12
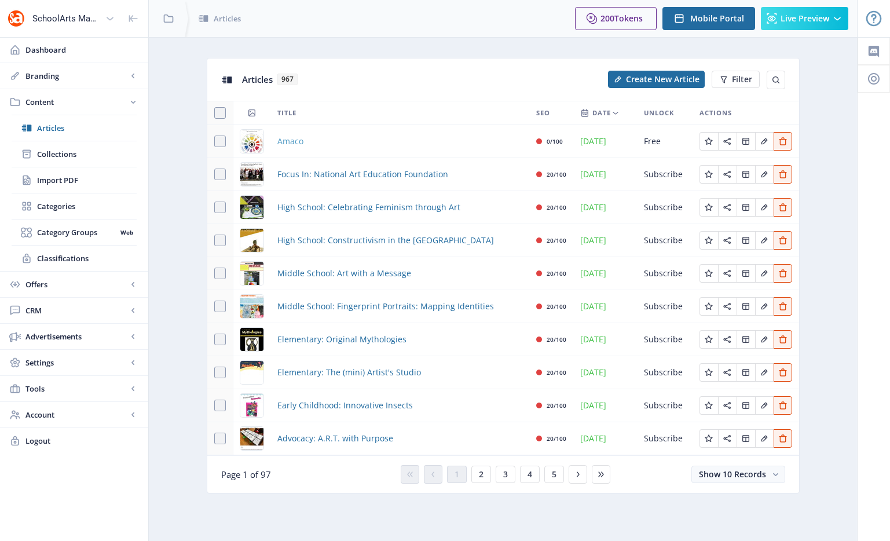
click at [284, 139] on span "Amaco" at bounding box center [290, 141] width 26 height 14
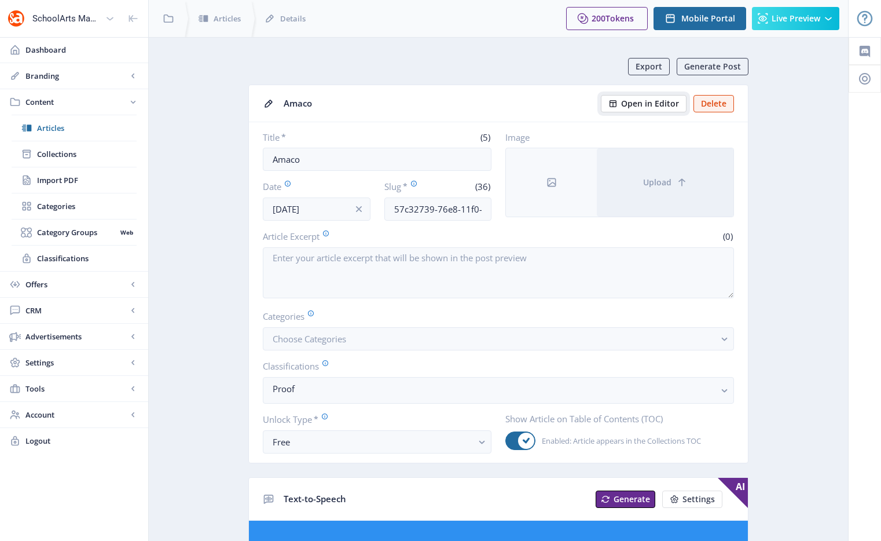
click at [651, 99] on span "Open in Editor" at bounding box center [650, 103] width 58 height 9
click at [320, 167] on input "Amaco" at bounding box center [377, 159] width 229 height 23
drag, startPoint x: 324, startPoint y: 159, endPoint x: 246, endPoint y: 153, distance: 77.9
click at [371, 163] on input "Amaco" at bounding box center [377, 159] width 229 height 23
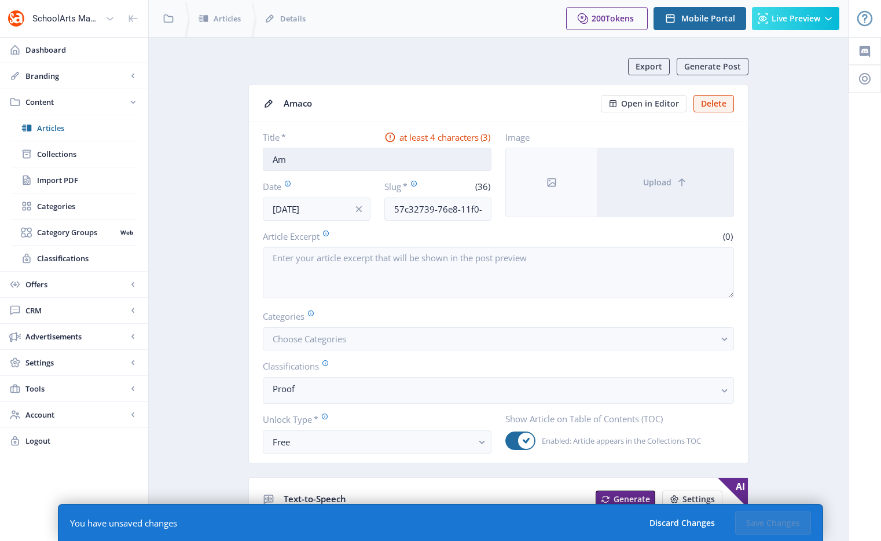
type input "A"
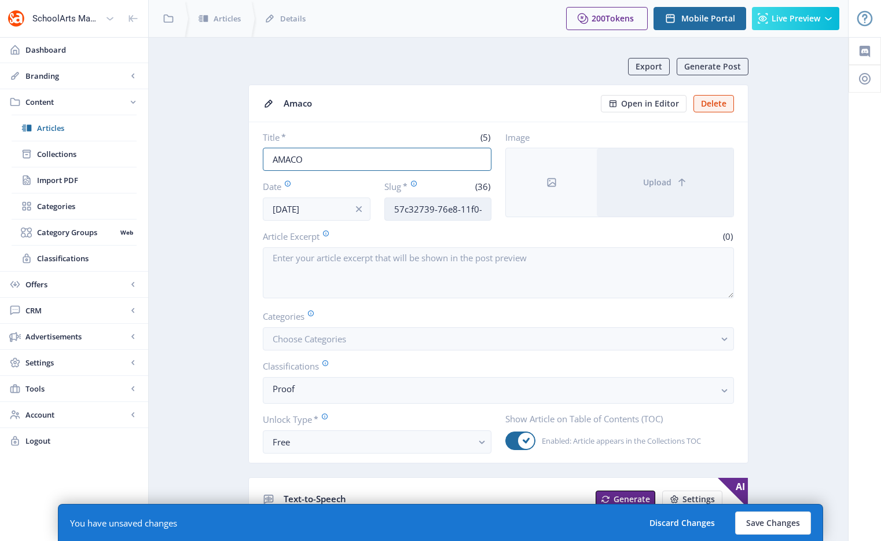
type input "AMACO"
click at [421, 211] on input "57c32739-76e8-11f0-bd64-4201ac1fa005" at bounding box center [438, 208] width 108 height 23
type input "amaco-[PERSON_NAME]-ceramic-supplies-925"
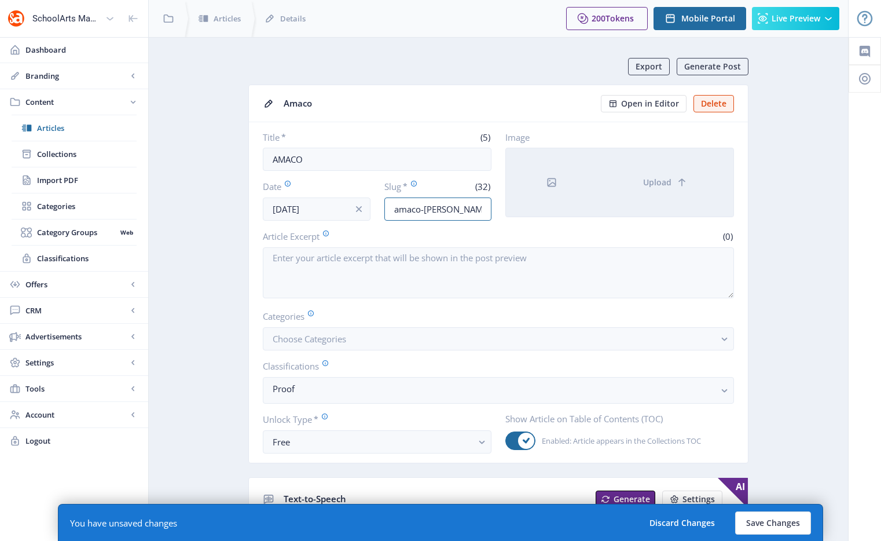
scroll to position [0, 53]
drag, startPoint x: 500, startPoint y: 211, endPoint x: 565, endPoint y: 204, distance: 64.6
click at [565, 204] on div "Title * (5) AMACO Date [DATE] Slug * (32) amaco-[PERSON_NAME]-ceramic-supplies-…" at bounding box center [498, 175] width 471 height 89
click at [482, 207] on input "amaco-[PERSON_NAME]-ceramic-supplies-925" at bounding box center [438, 208] width 108 height 23
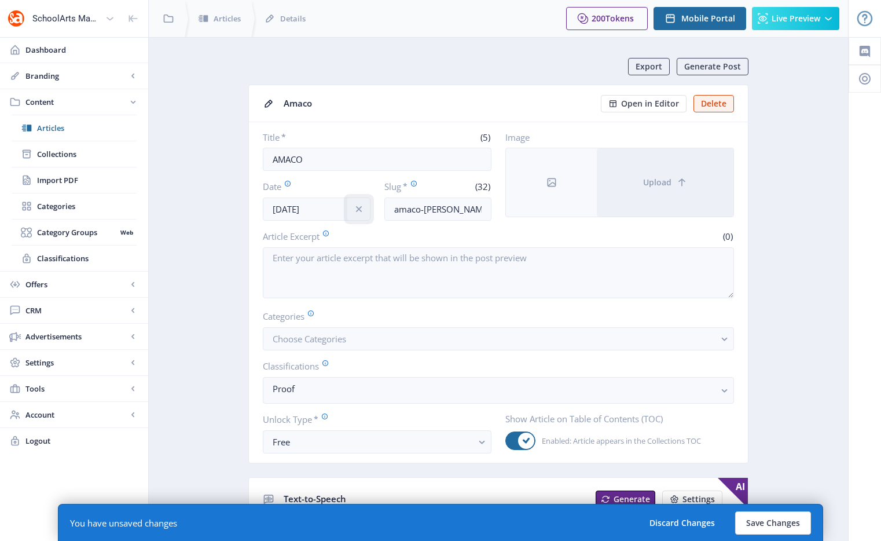
click at [359, 209] on icon "info" at bounding box center [359, 209] width 6 height 6
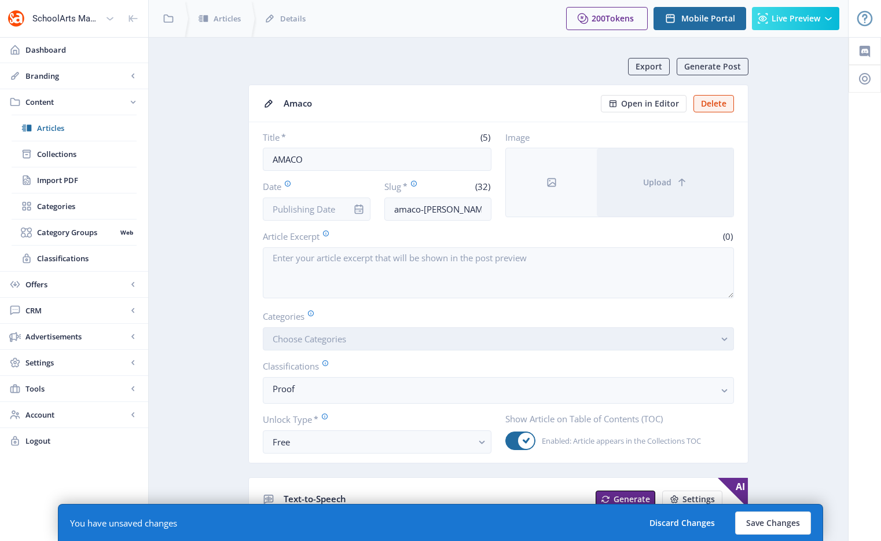
click at [357, 347] on button "Choose Categories" at bounding box center [498, 338] width 471 height 23
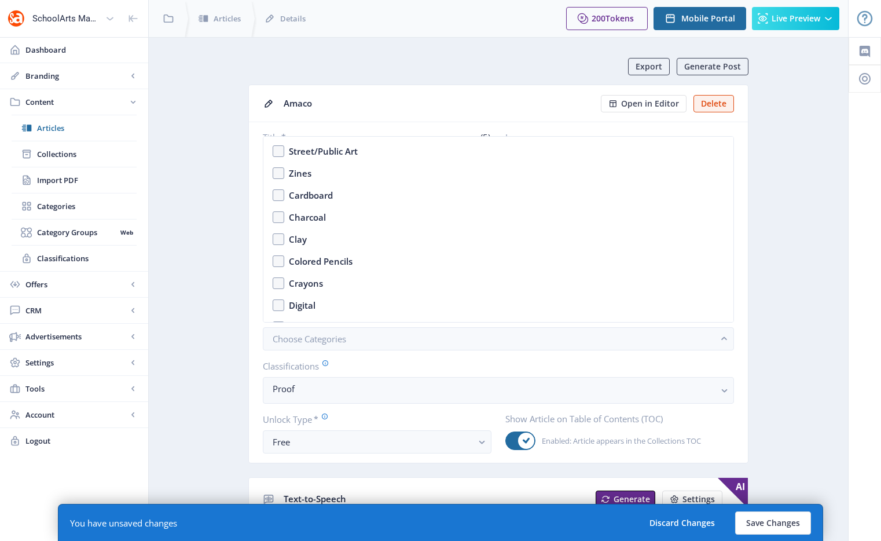
scroll to position [1810, 0]
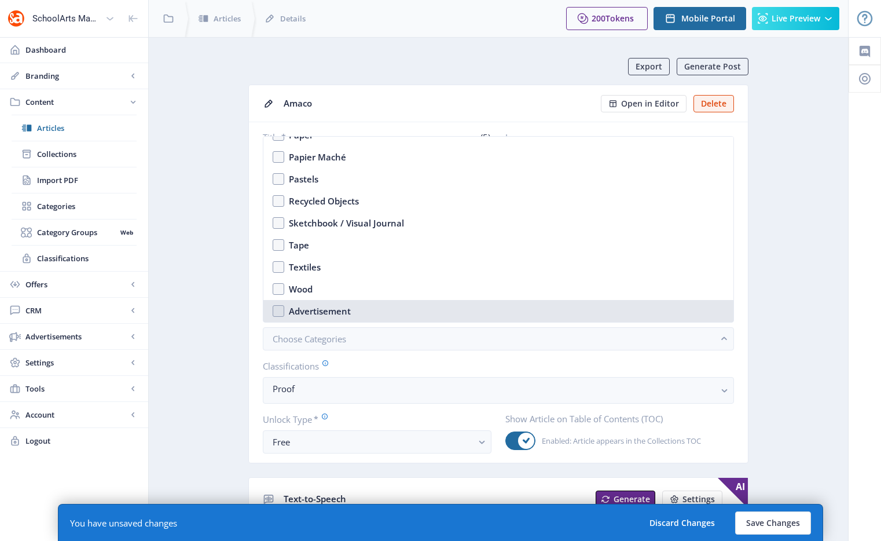
click at [346, 313] on div "Advertisement" at bounding box center [320, 311] width 62 height 14
checkbox input "true"
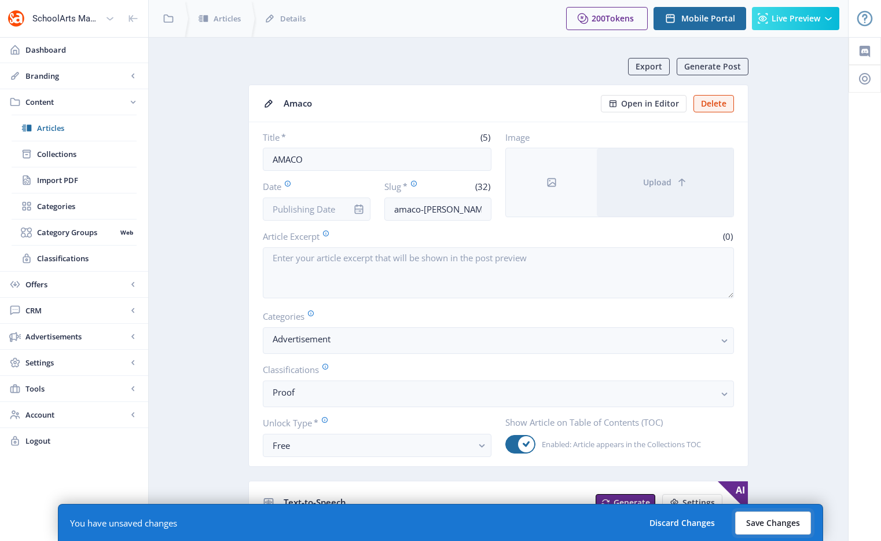
click at [778, 521] on button "Save Changes" at bounding box center [773, 522] width 76 height 23
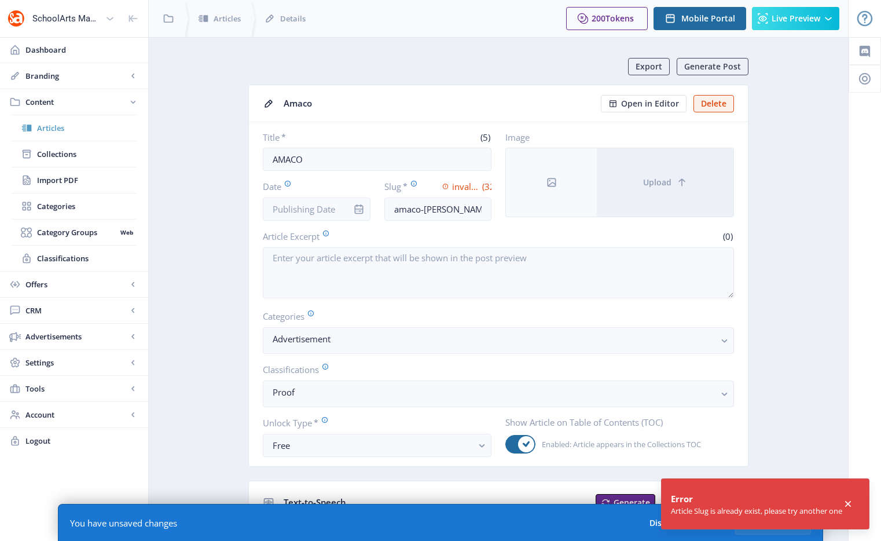
click at [78, 127] on span "Articles" at bounding box center [87, 128] width 100 height 12
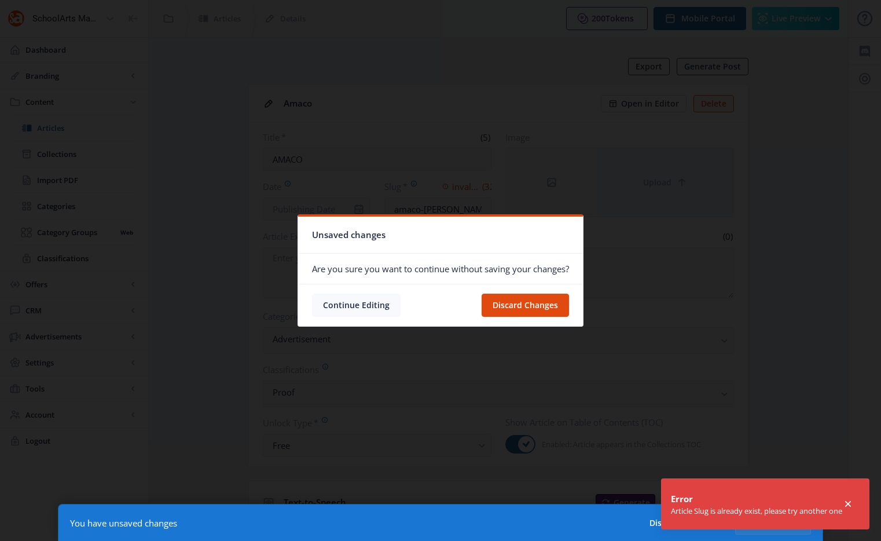
click at [363, 305] on button "Continue Editing" at bounding box center [356, 305] width 89 height 23
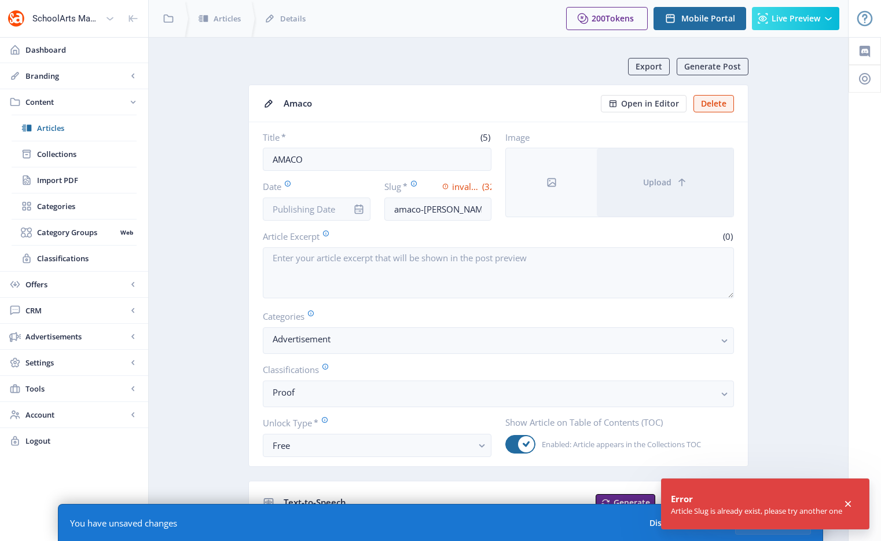
click at [854, 496] on app-toast "Error Article Slug is already exist, please try another one" at bounding box center [765, 503] width 208 height 51
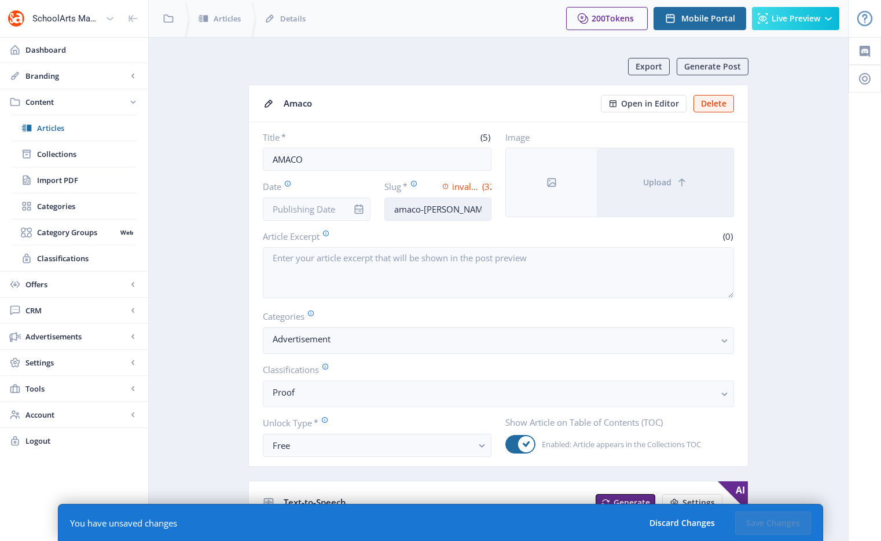
click at [430, 213] on input "amaco-[PERSON_NAME]-ceramic-supplies-925" at bounding box center [438, 208] width 108 height 23
drag, startPoint x: 431, startPoint y: 211, endPoint x: 566, endPoint y: 211, distance: 134.9
click at [566, 211] on div "Title * (5) AMACO Date Slug * invalid value (32) amaco-[PERSON_NAME]-ceramic-su…" at bounding box center [498, 175] width 471 height 89
click at [477, 210] on input "amaco-[PERSON_NAME]-ceramic-supplies-925" at bounding box center [438, 208] width 108 height 23
click at [72, 155] on span "Collections" at bounding box center [87, 154] width 100 height 12
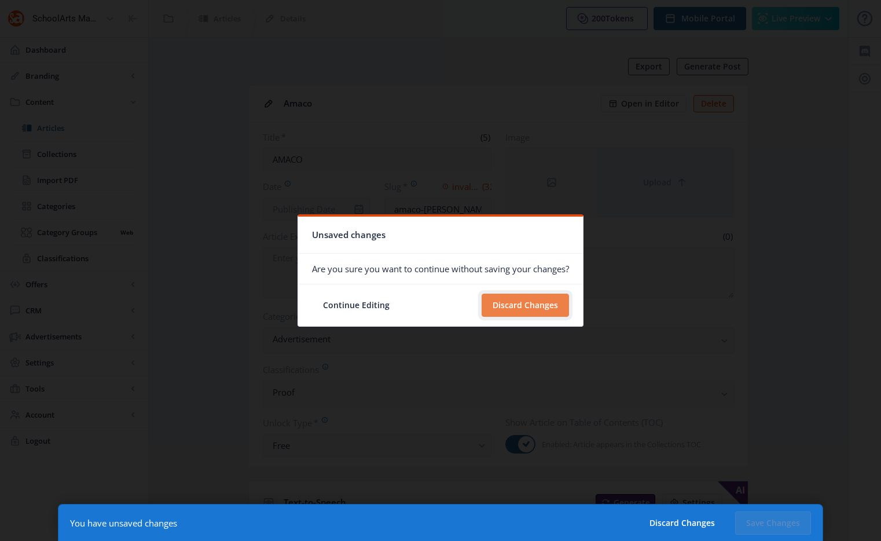
click at [544, 309] on button "Discard Changes" at bounding box center [525, 305] width 87 height 23
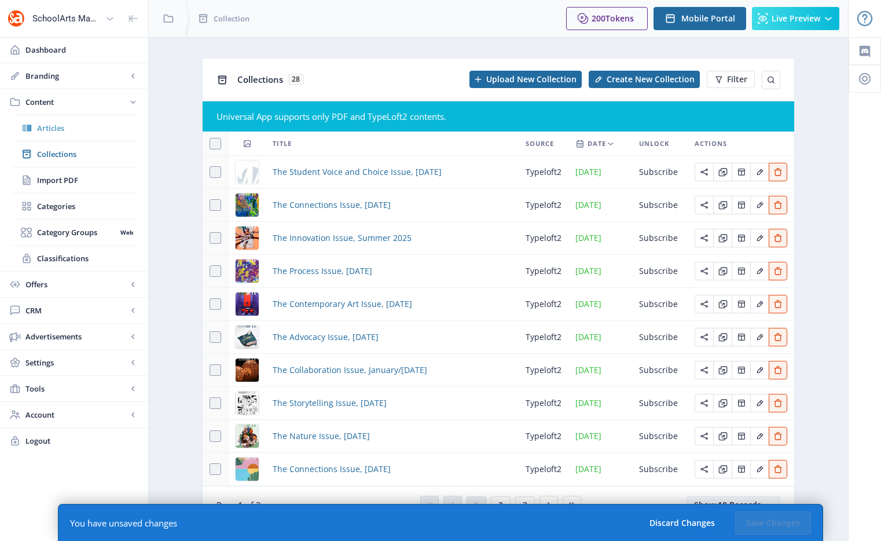
click at [51, 123] on span "Articles" at bounding box center [87, 128] width 100 height 12
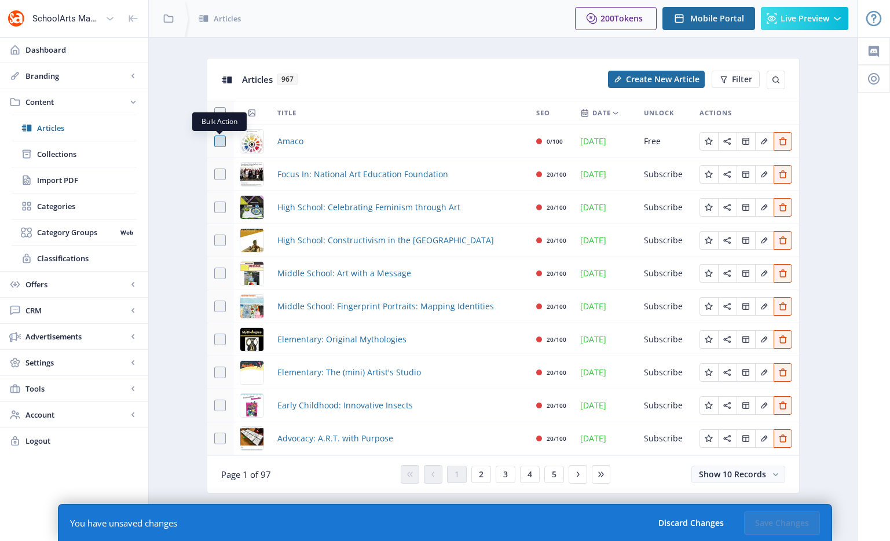
click at [218, 142] on span at bounding box center [220, 141] width 12 height 12
click at [215, 142] on input "checkbox" at bounding box center [214, 141] width 1 height 1
checkbox input "true"
click at [279, 140] on span "Amaco" at bounding box center [290, 141] width 26 height 14
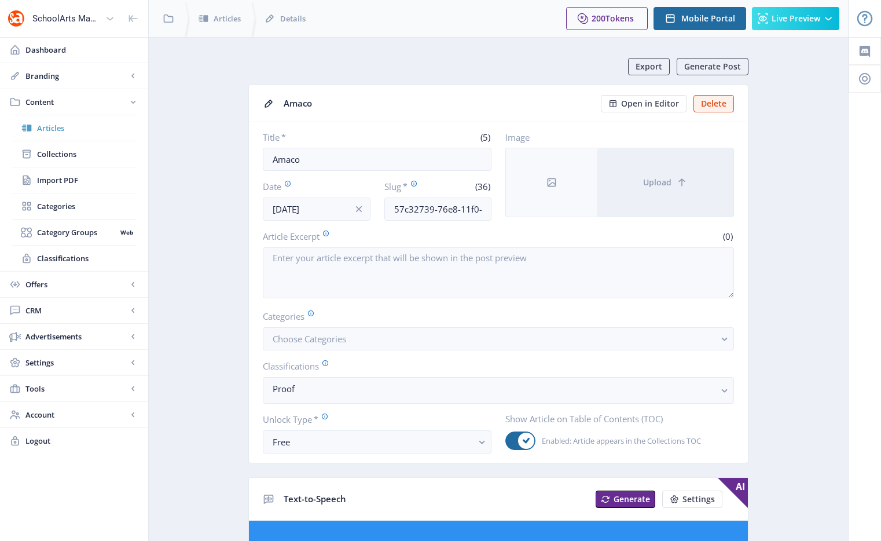
click at [37, 130] on span "Articles" at bounding box center [87, 128] width 100 height 12
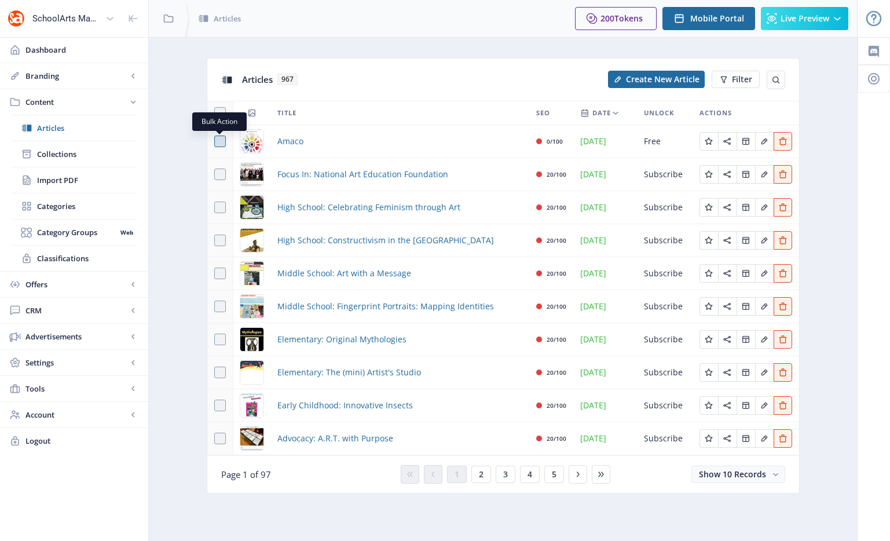
click at [223, 144] on span at bounding box center [220, 141] width 12 height 12
click at [215, 142] on input "checkbox" at bounding box center [214, 141] width 1 height 1
checkbox input "true"
click at [832, 72] on app-content-articles "Articles 967 Collection 1 Delete 1 Filter Title SEO Date Unlock Actions Amaco 0…" at bounding box center [503, 284] width 668 height 453
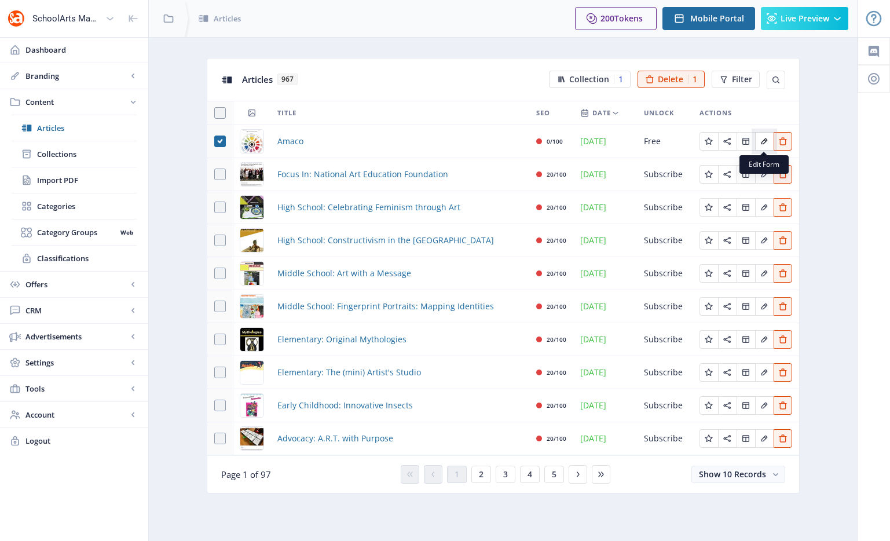
click at [761, 143] on icon "Edit page" at bounding box center [764, 141] width 9 height 9
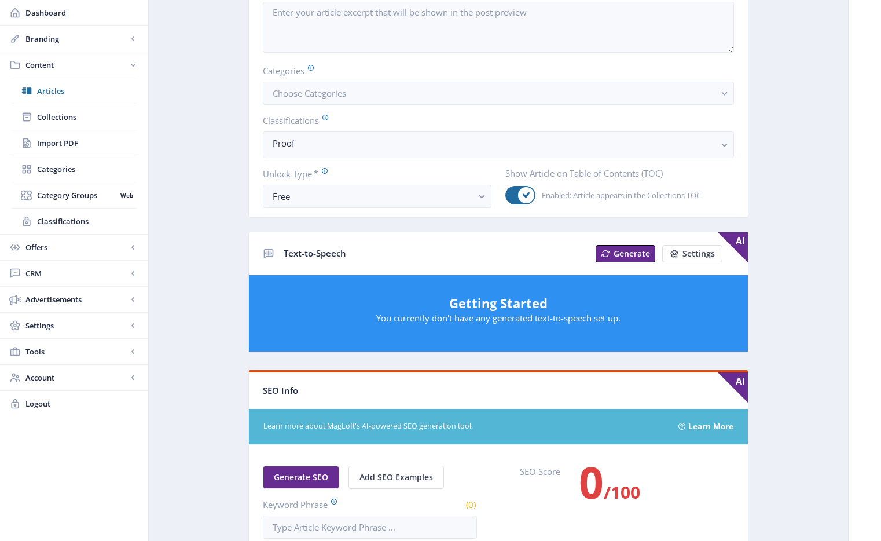
scroll to position [305, 0]
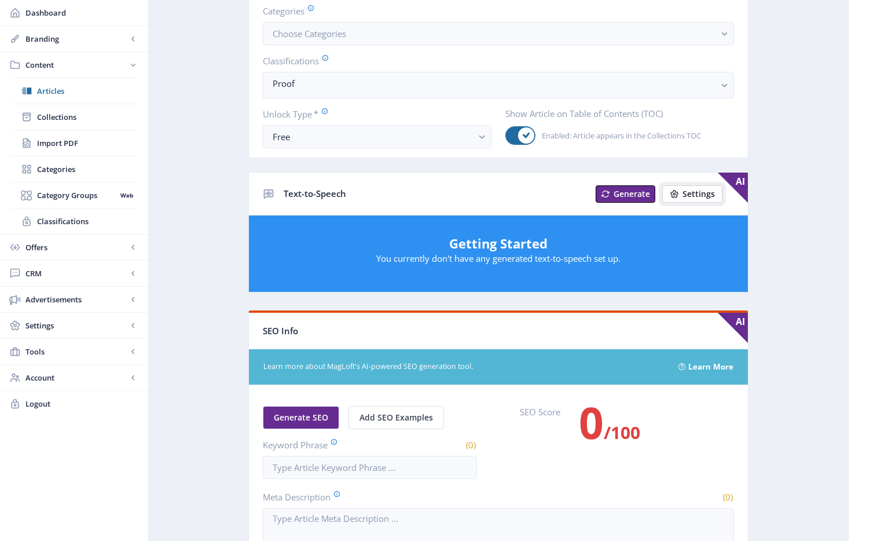
click at [684, 193] on span "Settings" at bounding box center [699, 193] width 32 height 9
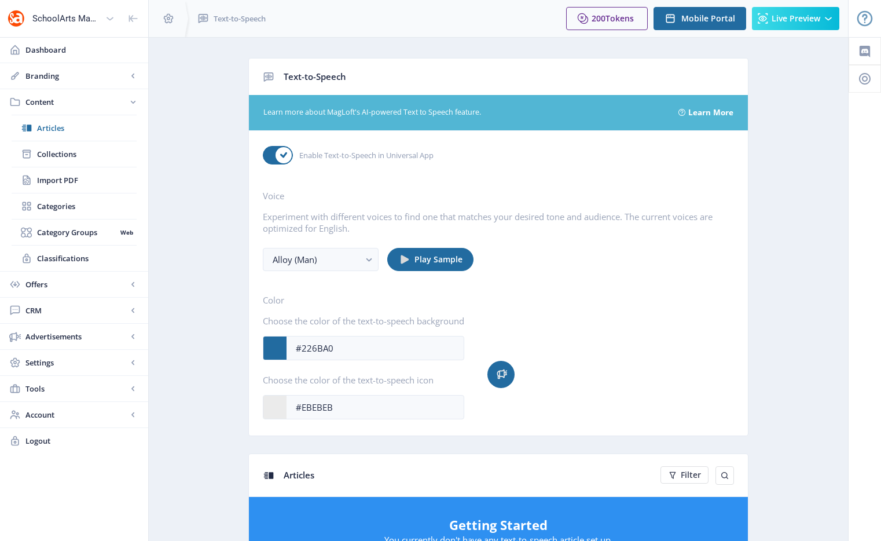
scroll to position [81, 0]
click at [86, 127] on span "Articles" at bounding box center [87, 128] width 100 height 12
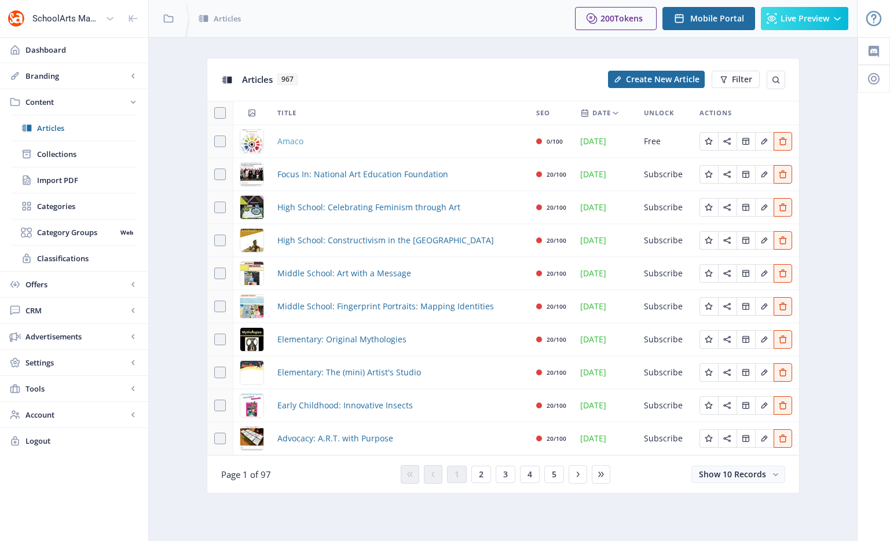
click at [291, 142] on span "Amaco" at bounding box center [290, 141] width 26 height 14
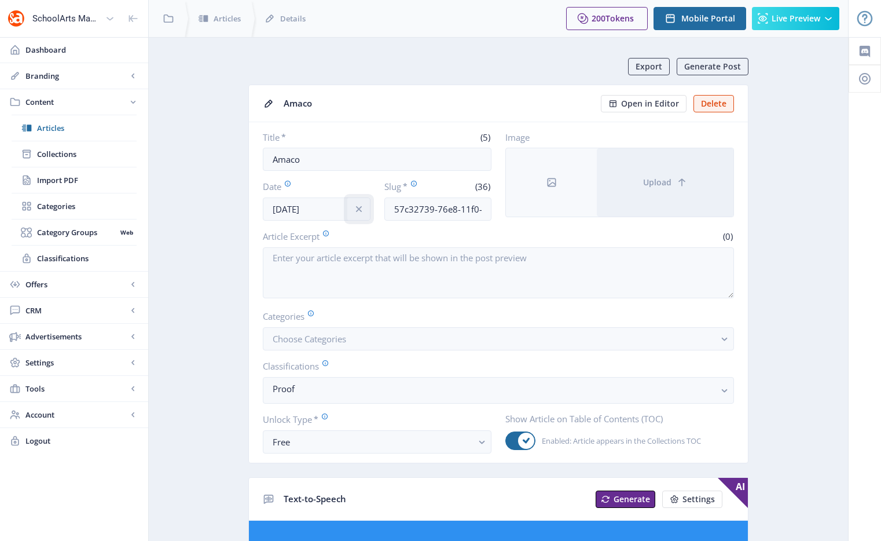
click at [357, 211] on icon "info" at bounding box center [359, 209] width 12 height 12
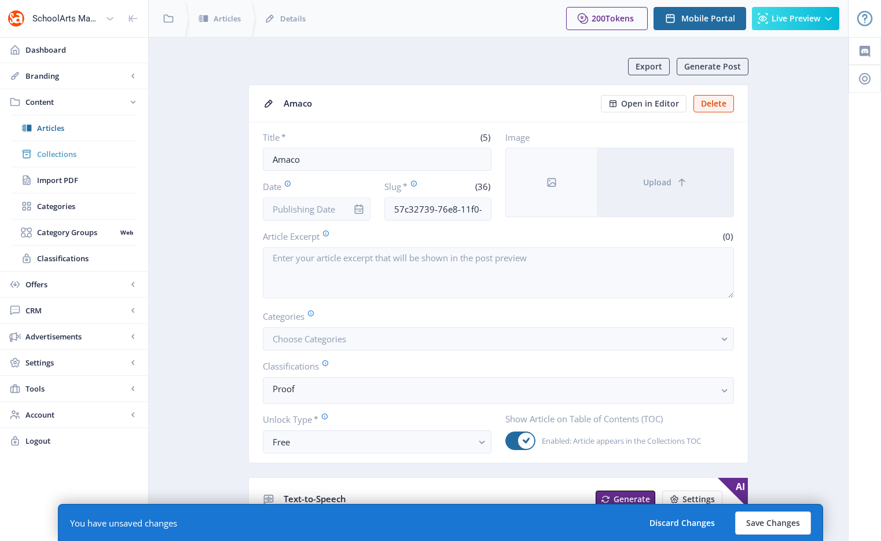
click at [73, 157] on span "Collections" at bounding box center [87, 154] width 100 height 12
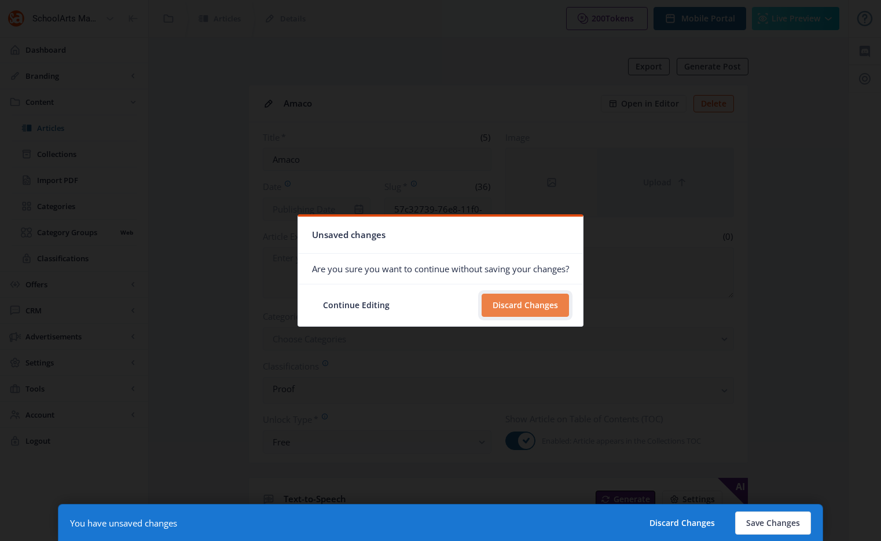
click at [512, 296] on button "Discard Changes" at bounding box center [525, 305] width 87 height 23
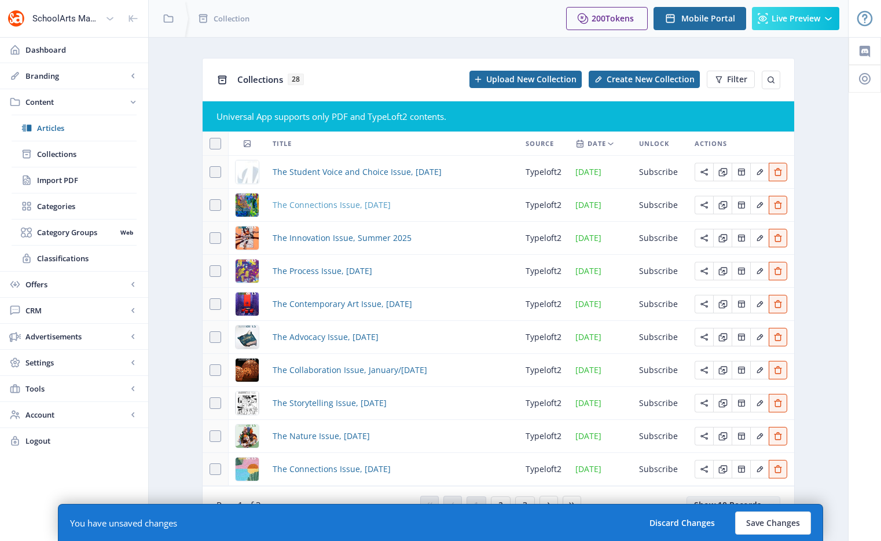
click at [332, 204] on span "The Connections Issue, [DATE]" at bounding box center [332, 205] width 118 height 14
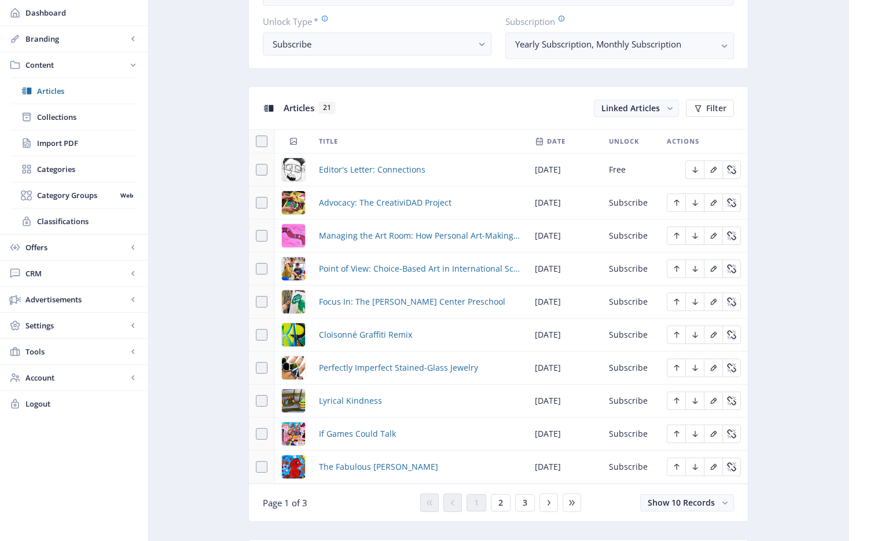
scroll to position [497, 0]
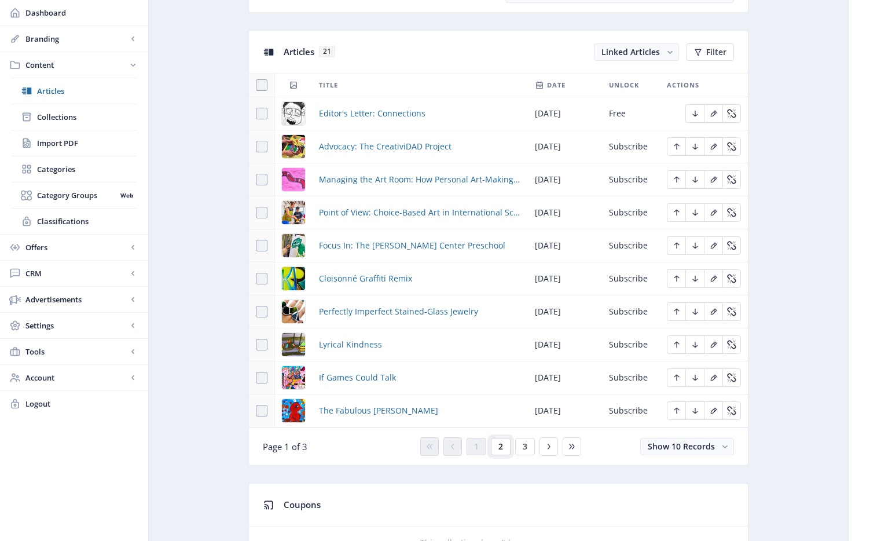
click at [506, 448] on button "2" at bounding box center [501, 446] width 20 height 17
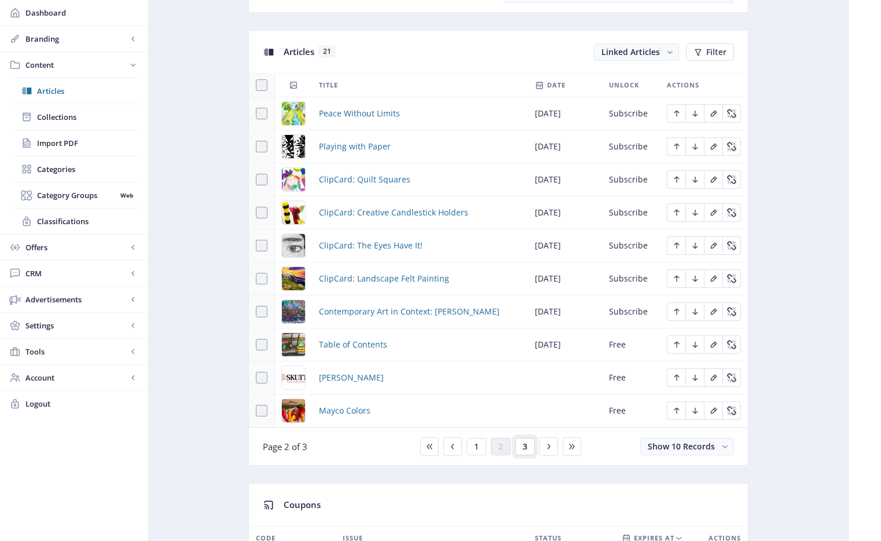
click at [521, 448] on button "3" at bounding box center [525, 446] width 20 height 17
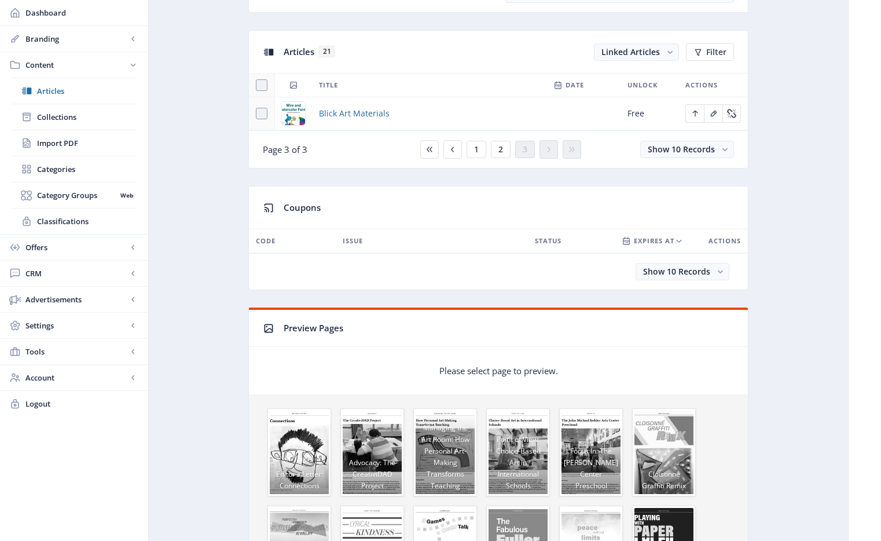
scroll to position [133, 0]
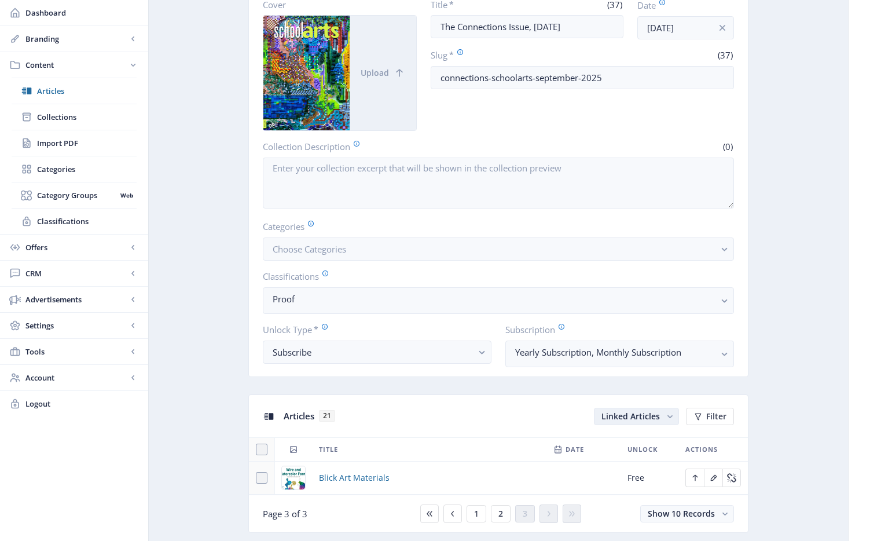
click at [670, 418] on rect "button" at bounding box center [670, 417] width 12 height 12
click at [663, 460] on nb-option "Unlinked Articles" at bounding box center [637, 461] width 83 height 21
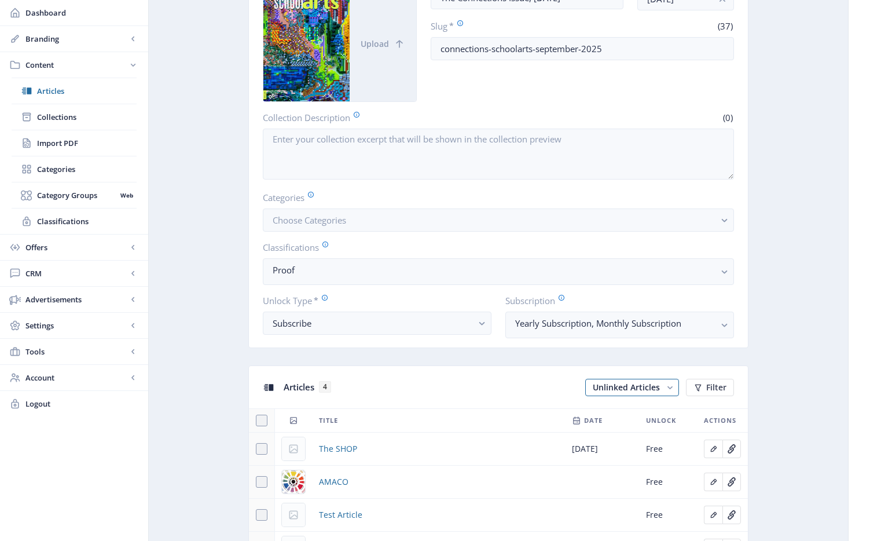
scroll to position [281, 0]
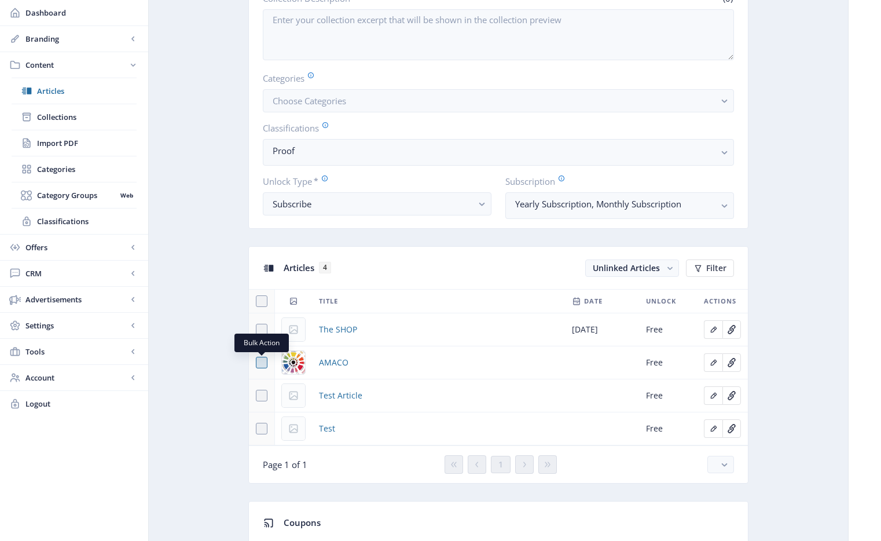
click at [262, 363] on span at bounding box center [262, 363] width 12 height 12
click at [257, 363] on input "checkbox" at bounding box center [256, 362] width 1 height 1
checkbox input "true"
click at [650, 265] on span "Link" at bounding box center [649, 267] width 17 height 9
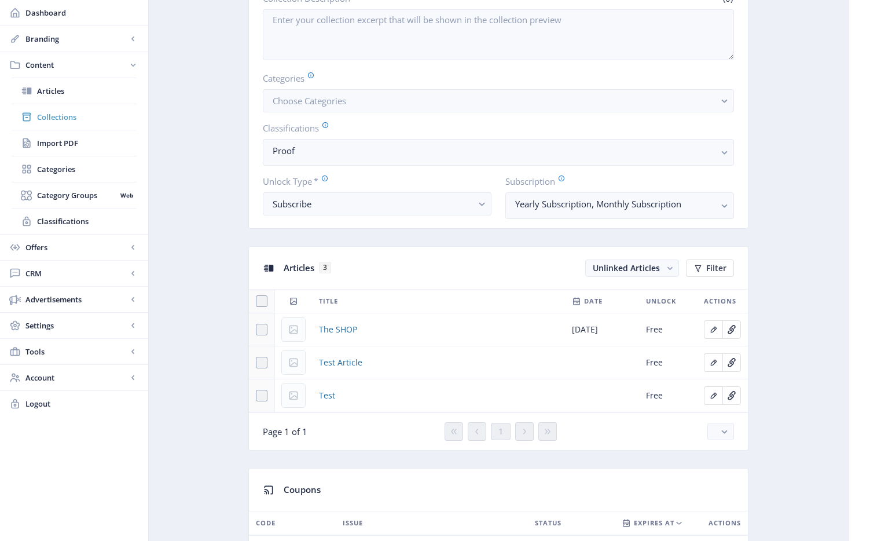
click at [65, 104] on link "Collections" at bounding box center [74, 116] width 125 height 25
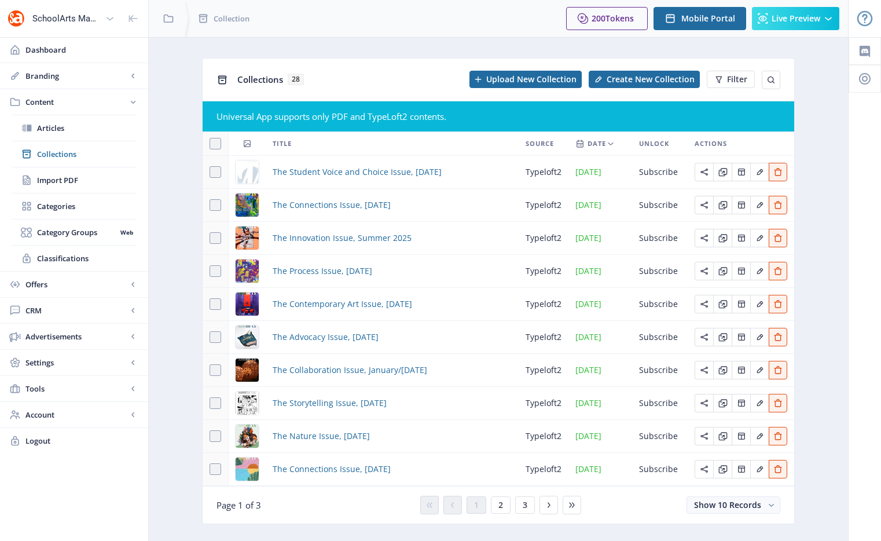
click at [320, 213] on td "The Connections Issue, [DATE]" at bounding box center [392, 205] width 253 height 33
click at [319, 208] on span "The Connections Issue, [DATE]" at bounding box center [332, 205] width 118 height 14
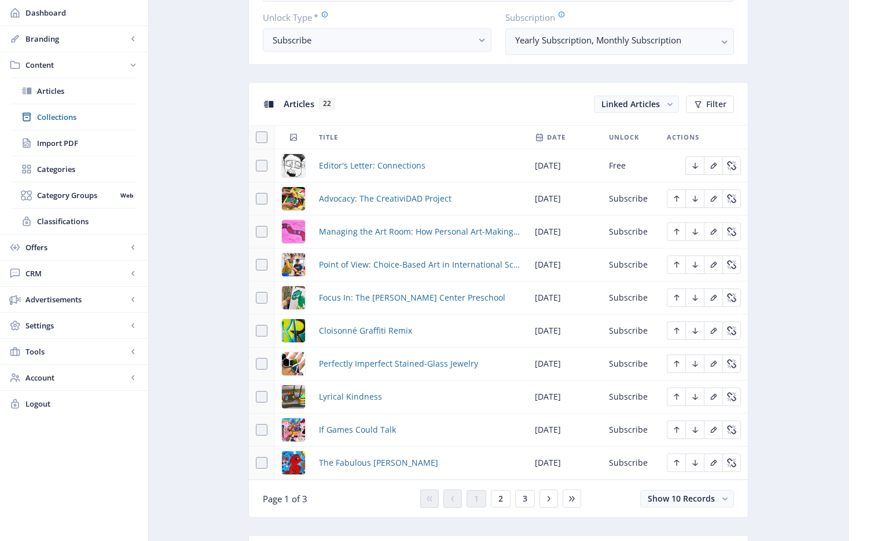
scroll to position [452, 0]
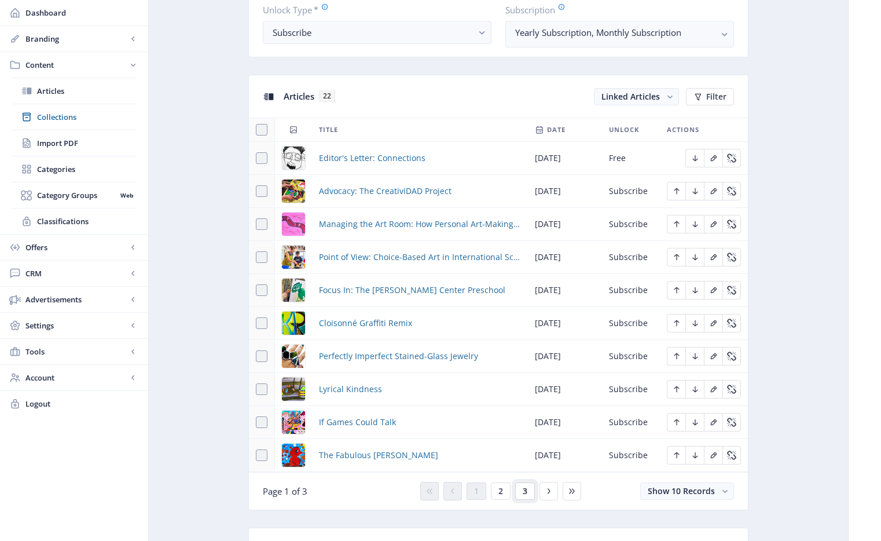
click at [529, 496] on button "3" at bounding box center [525, 490] width 20 height 17
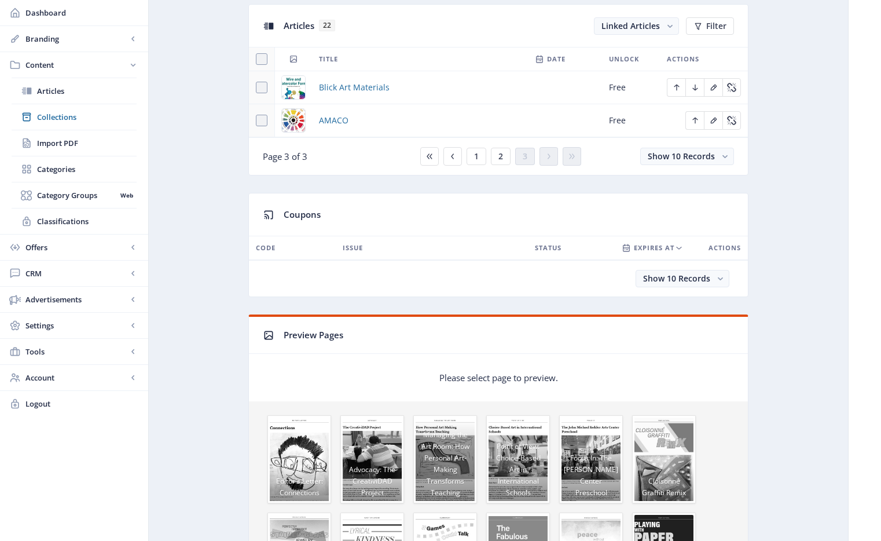
scroll to position [320, 0]
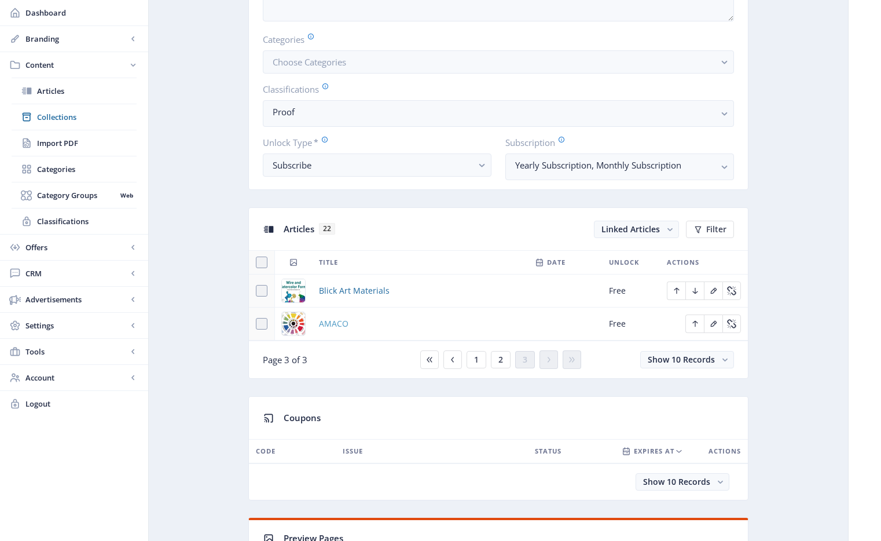
click at [327, 325] on span "AMACO" at bounding box center [334, 324] width 30 height 14
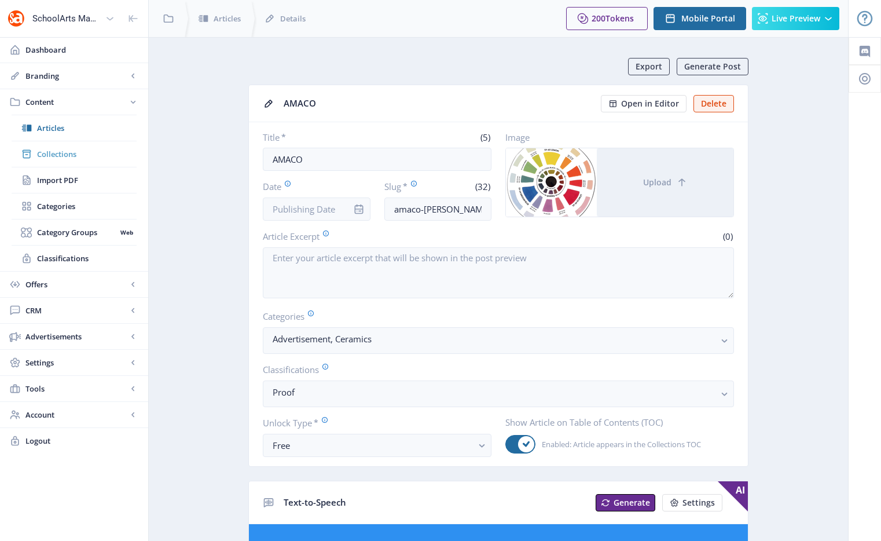
click at [95, 152] on span "Collections" at bounding box center [87, 154] width 100 height 12
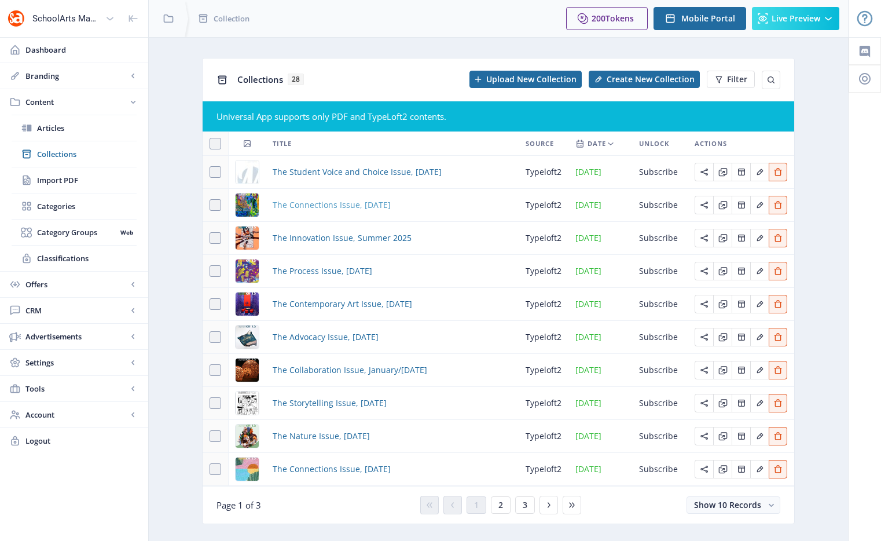
click at [325, 207] on span "The Connections Issue, [DATE]" at bounding box center [332, 205] width 118 height 14
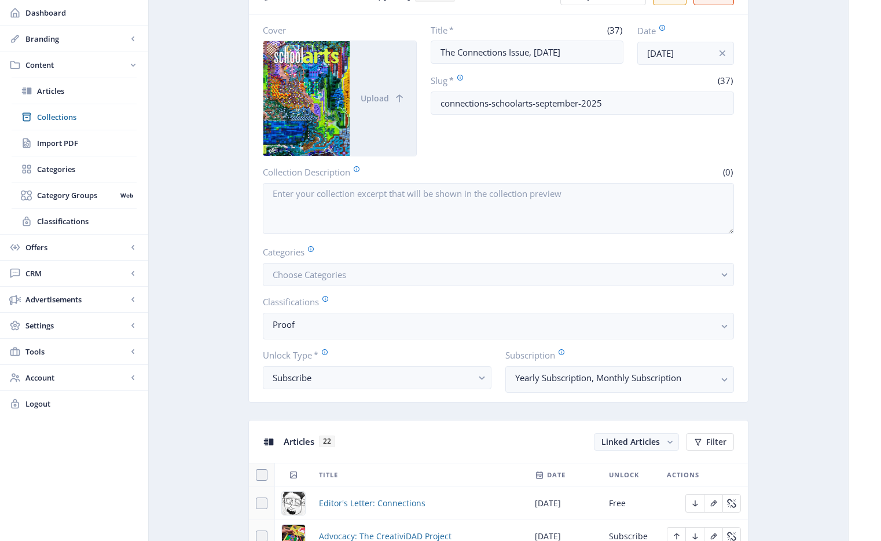
scroll to position [523, 0]
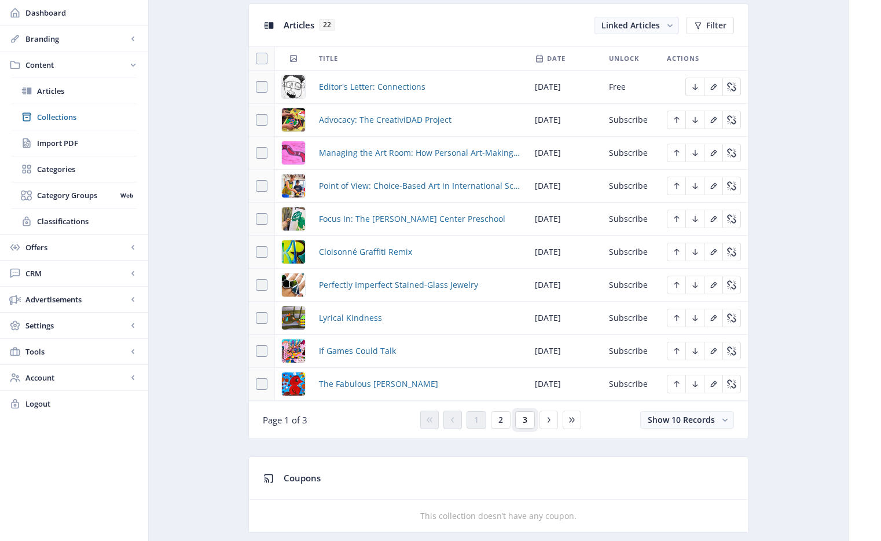
click at [518, 420] on button "3" at bounding box center [525, 419] width 20 height 17
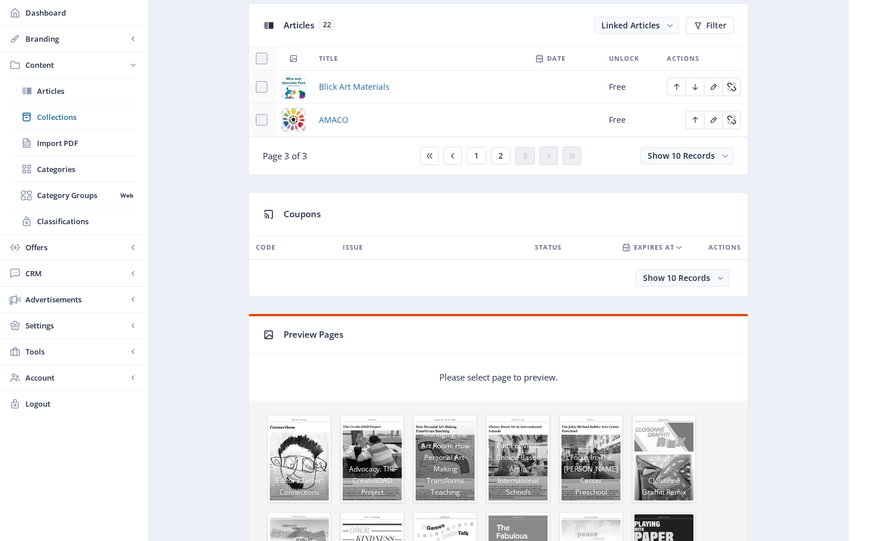
scroll to position [324, 0]
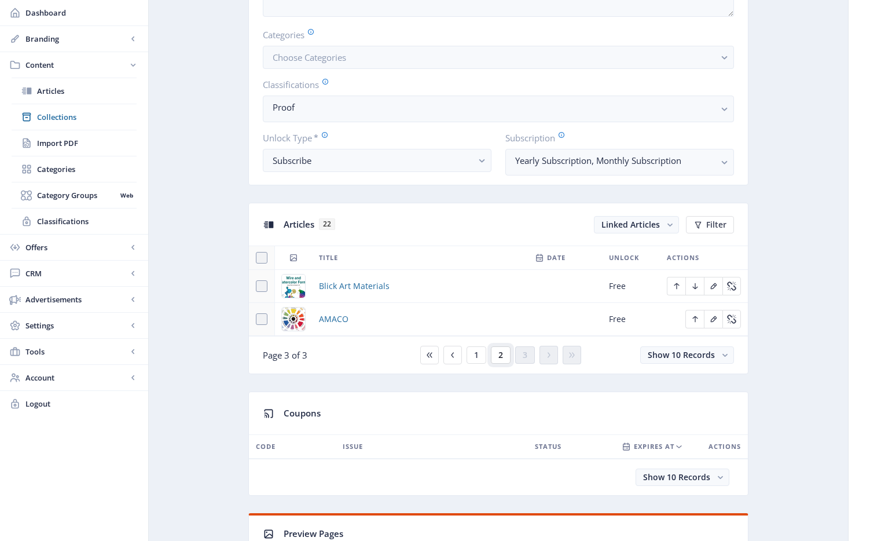
click at [497, 356] on button "2" at bounding box center [501, 354] width 20 height 17
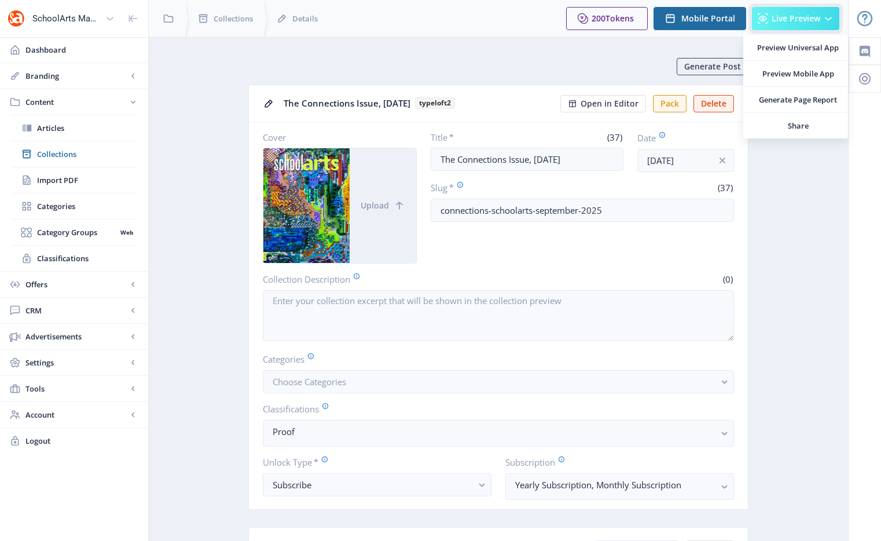
click at [791, 18] on span "Live Preview" at bounding box center [796, 18] width 49 height 9
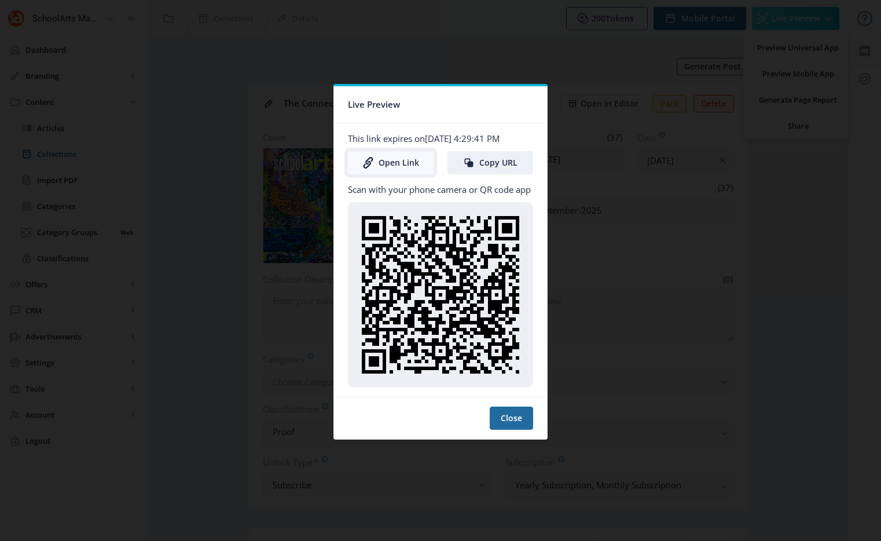
click at [405, 169] on link "Open Link" at bounding box center [391, 162] width 86 height 23
click at [510, 168] on button "Copy URL" at bounding box center [491, 162] width 86 height 23
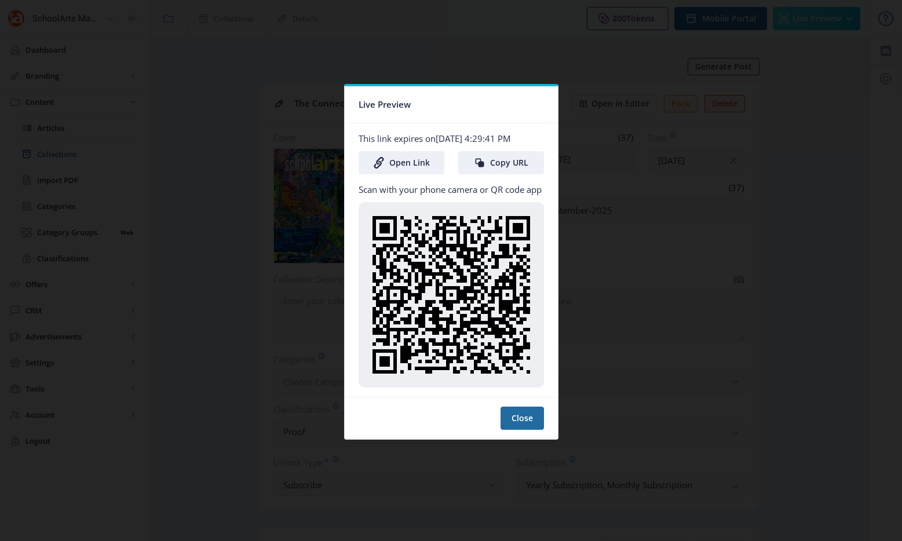
click at [605, 82] on div at bounding box center [451, 270] width 902 height 541
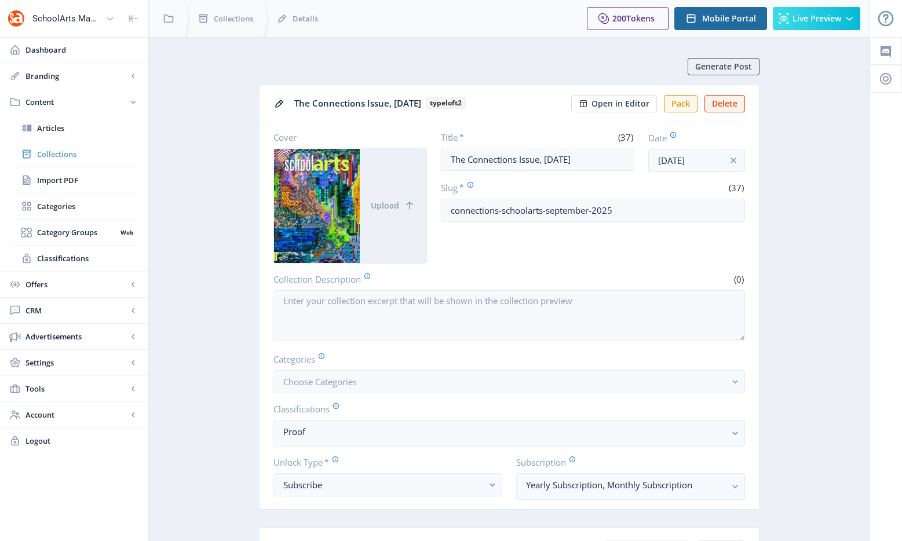
click at [64, 154] on span "Collections" at bounding box center [87, 154] width 100 height 12
